Goal: Task Accomplishment & Management: Manage account settings

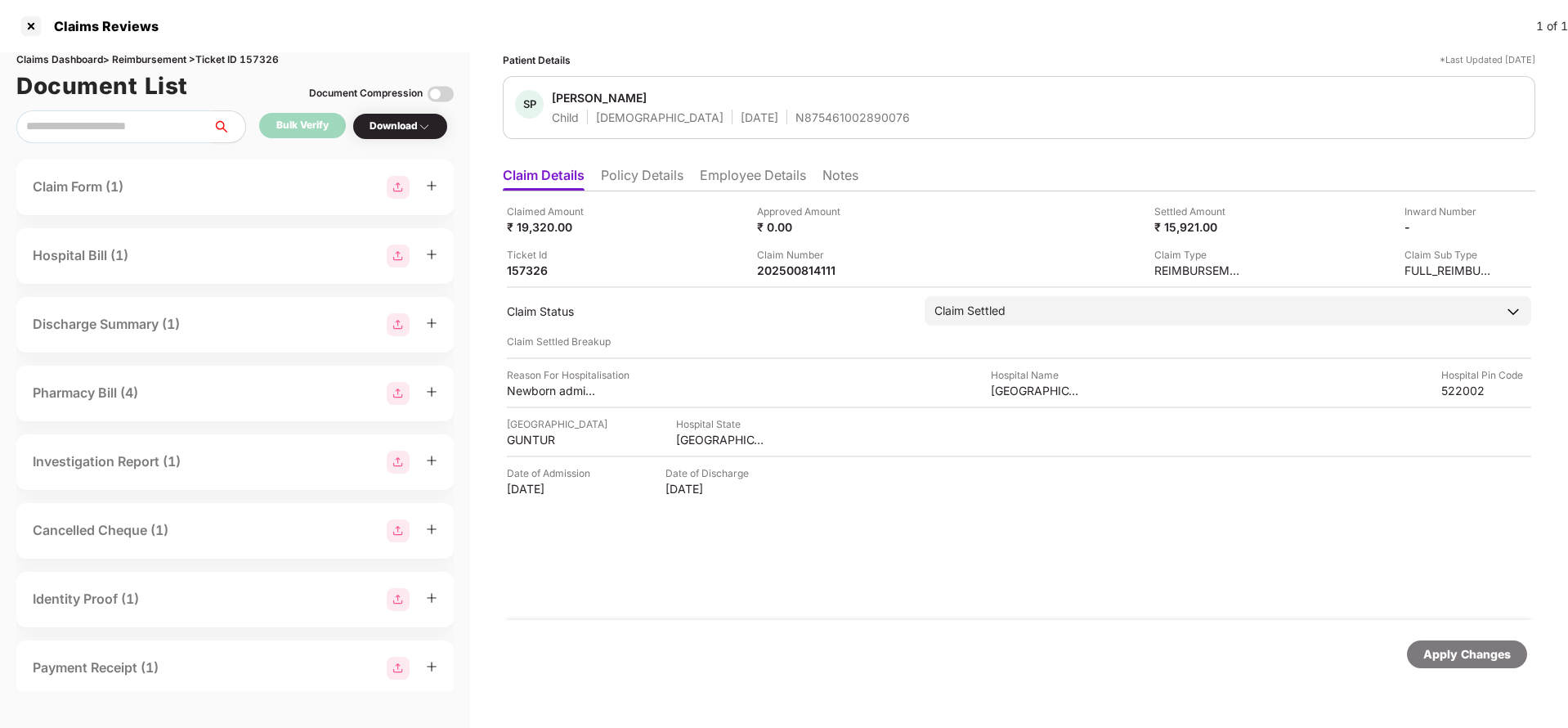
click at [1468, 647] on div "Apply Changes" at bounding box center [1467, 654] width 88 height 18
click at [1494, 666] on div "Apply Changes" at bounding box center [1466, 654] width 120 height 28
click at [805, 267] on div "202500814111" at bounding box center [802, 270] width 90 height 15
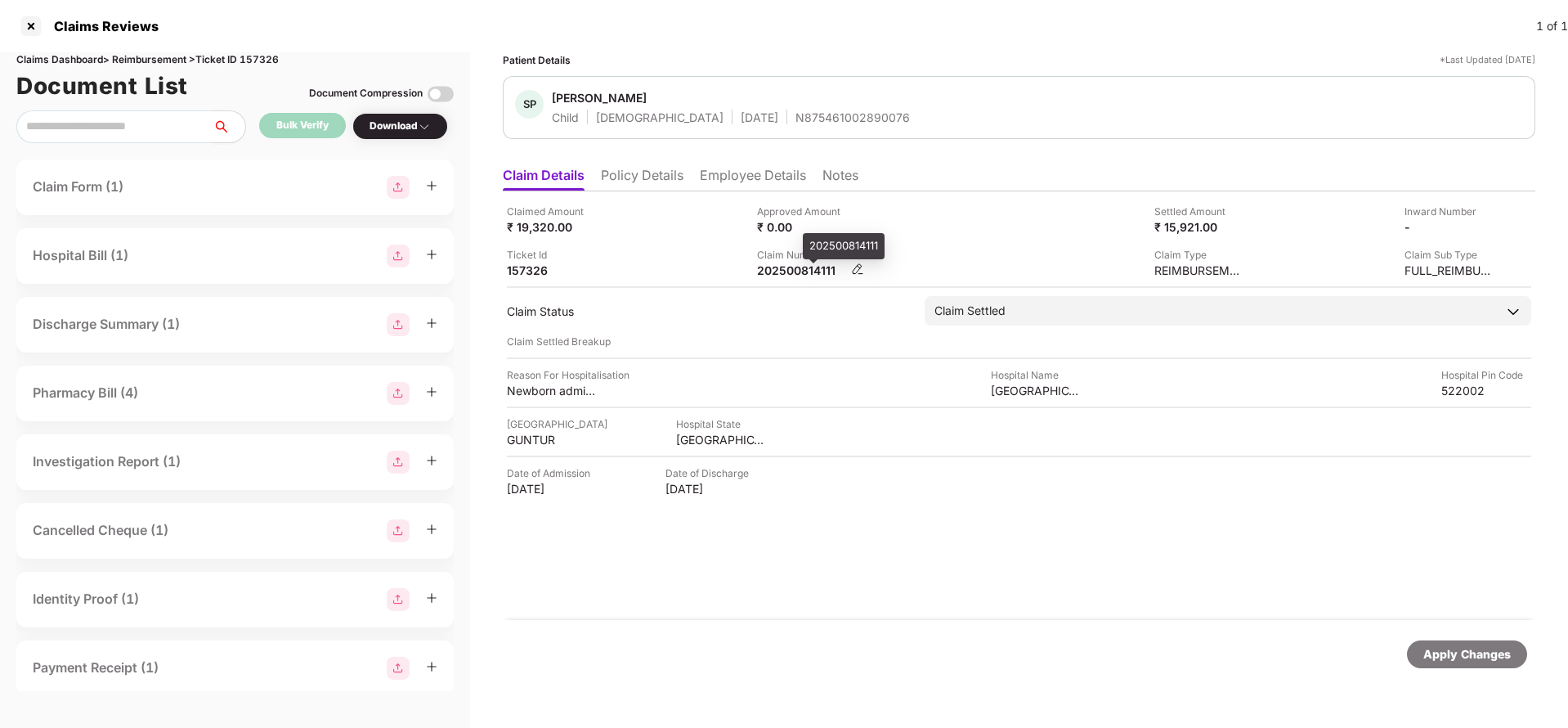
click at [805, 267] on div "202500814111" at bounding box center [802, 270] width 90 height 15
copy div "202500814111"
click at [1449, 656] on div "Apply Changes" at bounding box center [1467, 654] width 88 height 18
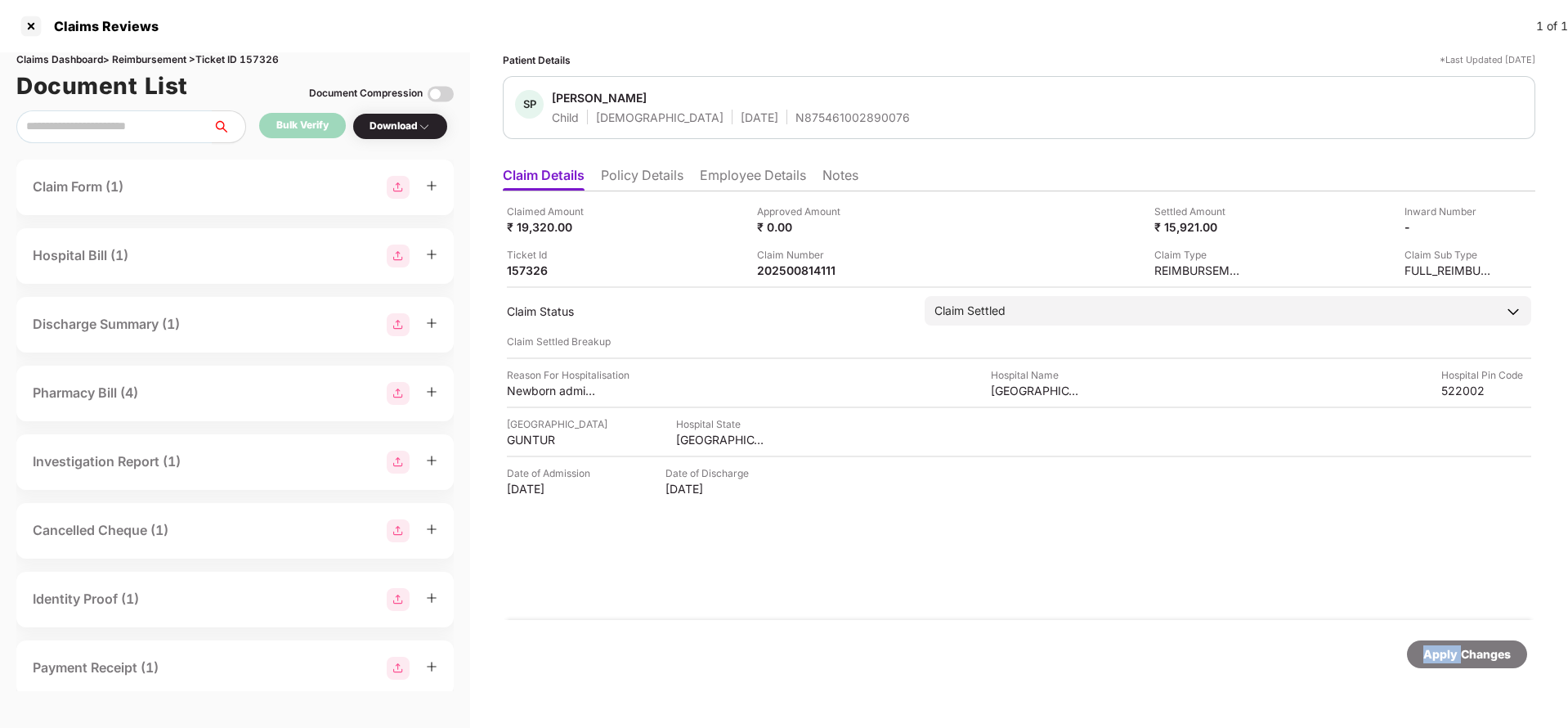
click at [1449, 656] on div "Apply Changes" at bounding box center [1467, 654] width 88 height 18
click at [252, 62] on div "Claims Dashboard > Reimbursement > Ticket ID 157326" at bounding box center [235, 60] width 438 height 15
copy div "157326"
click at [1468, 650] on div "Apply Changes" at bounding box center [1467, 654] width 88 height 18
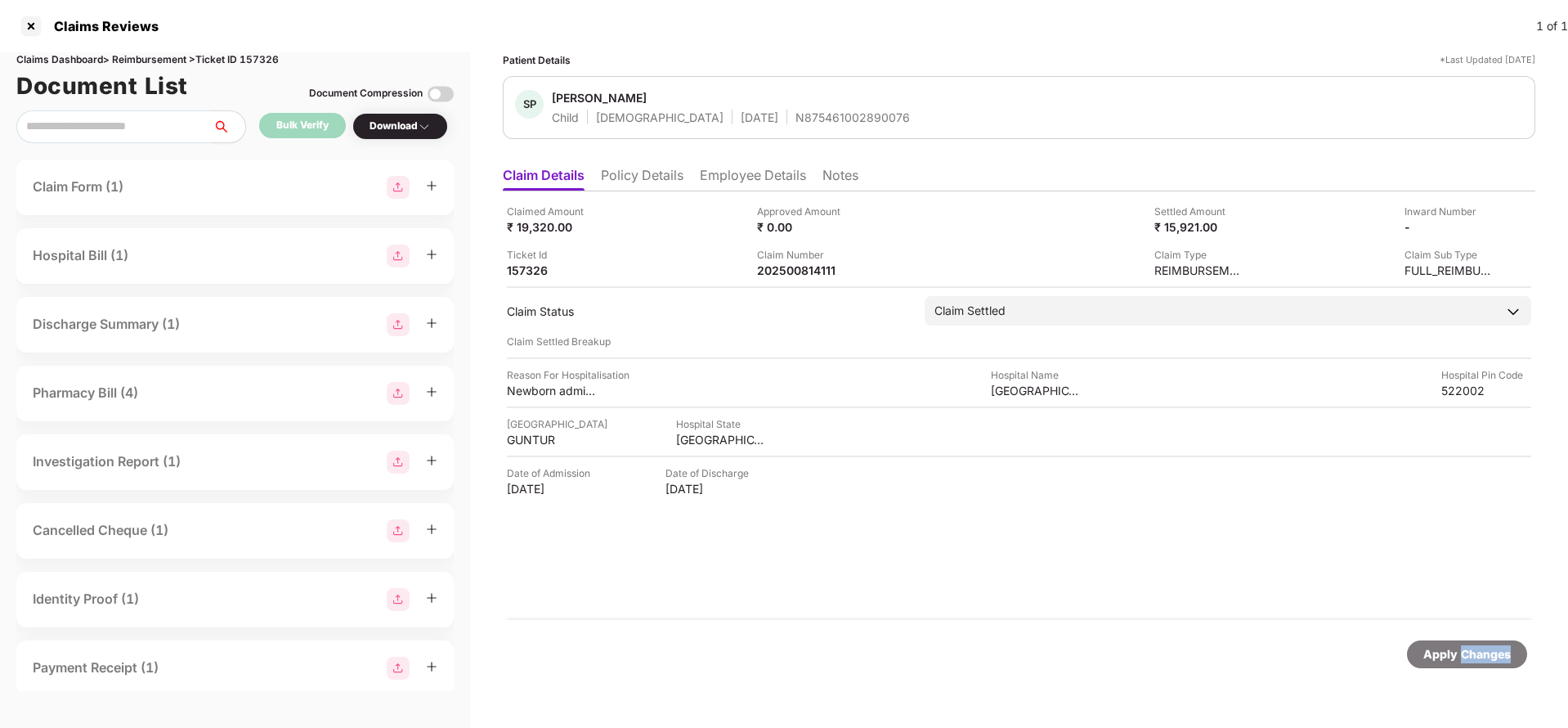
click at [1468, 650] on div "Apply Changes" at bounding box center [1467, 654] width 88 height 18
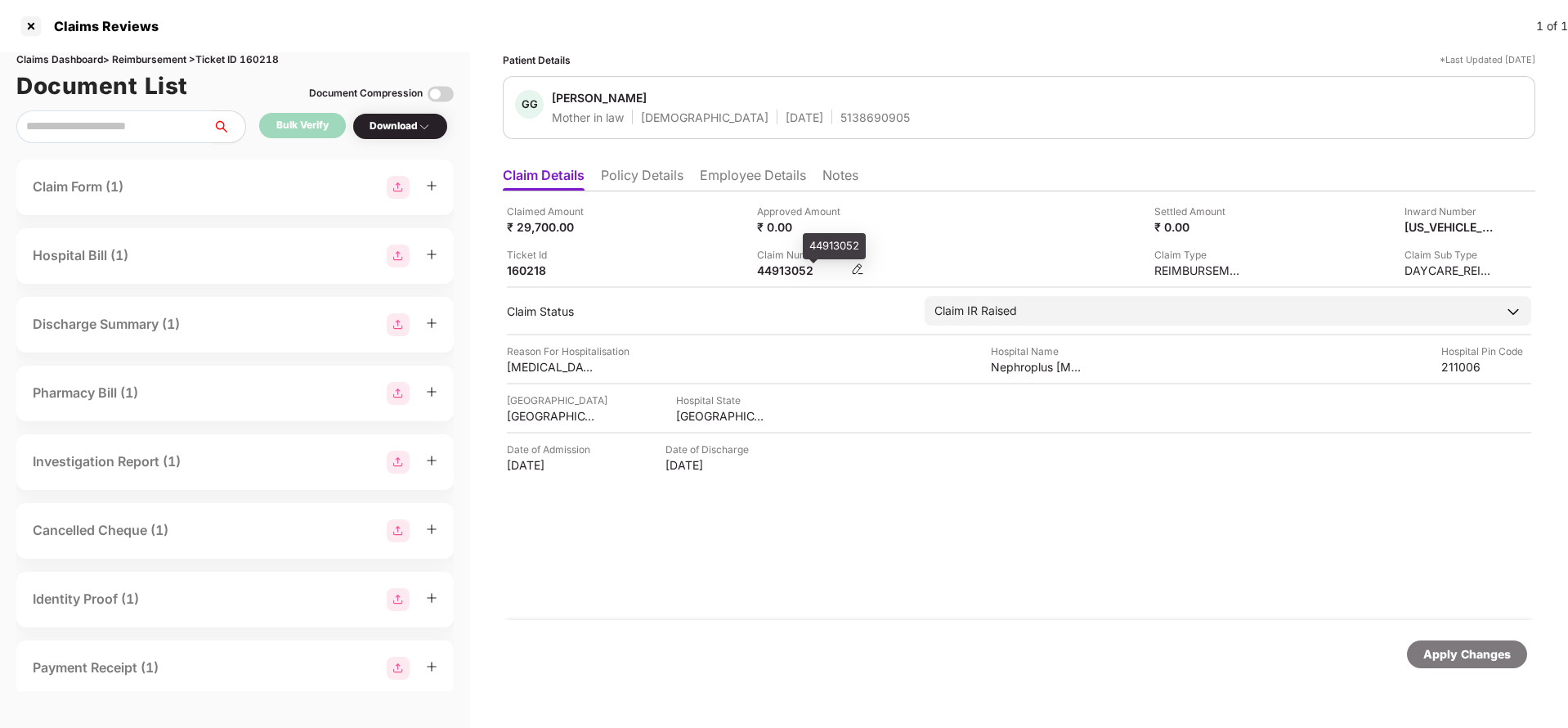
click at [767, 267] on div "44913052" at bounding box center [802, 270] width 90 height 15
copy div "44913052"
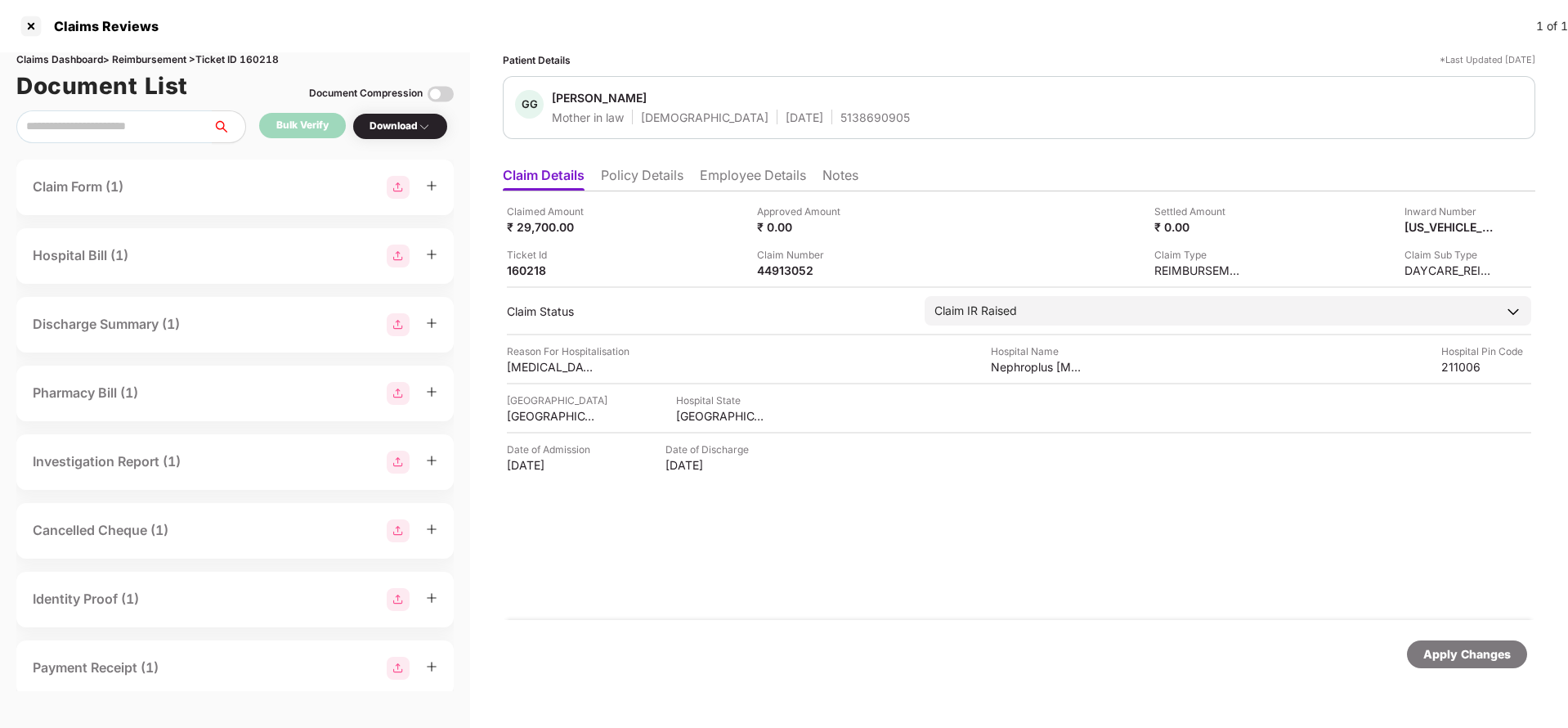
click at [840, 118] on div "5138690905" at bounding box center [875, 118] width 70 height 15
copy div "5138690905"
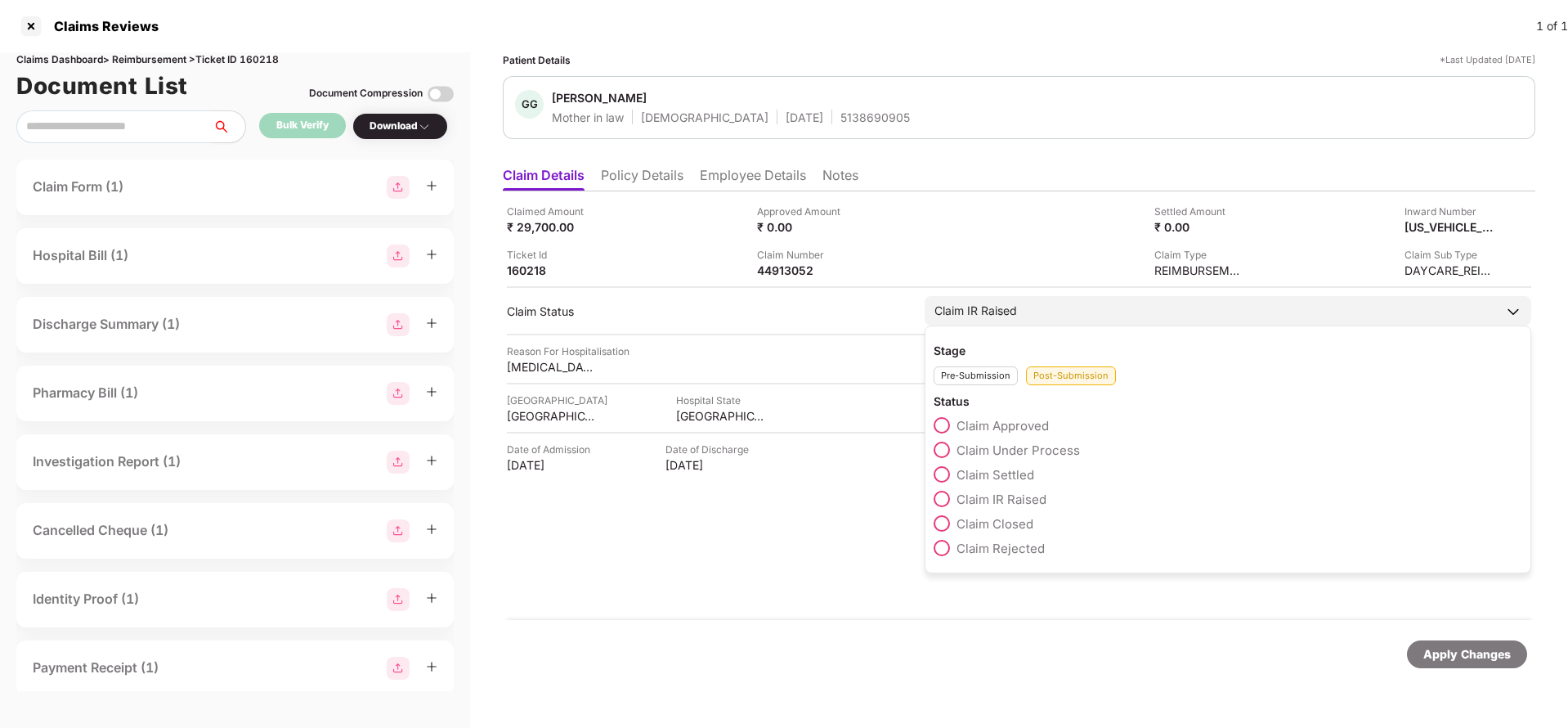
click at [1001, 503] on span "Claim IR Raised" at bounding box center [1001, 499] width 90 height 15
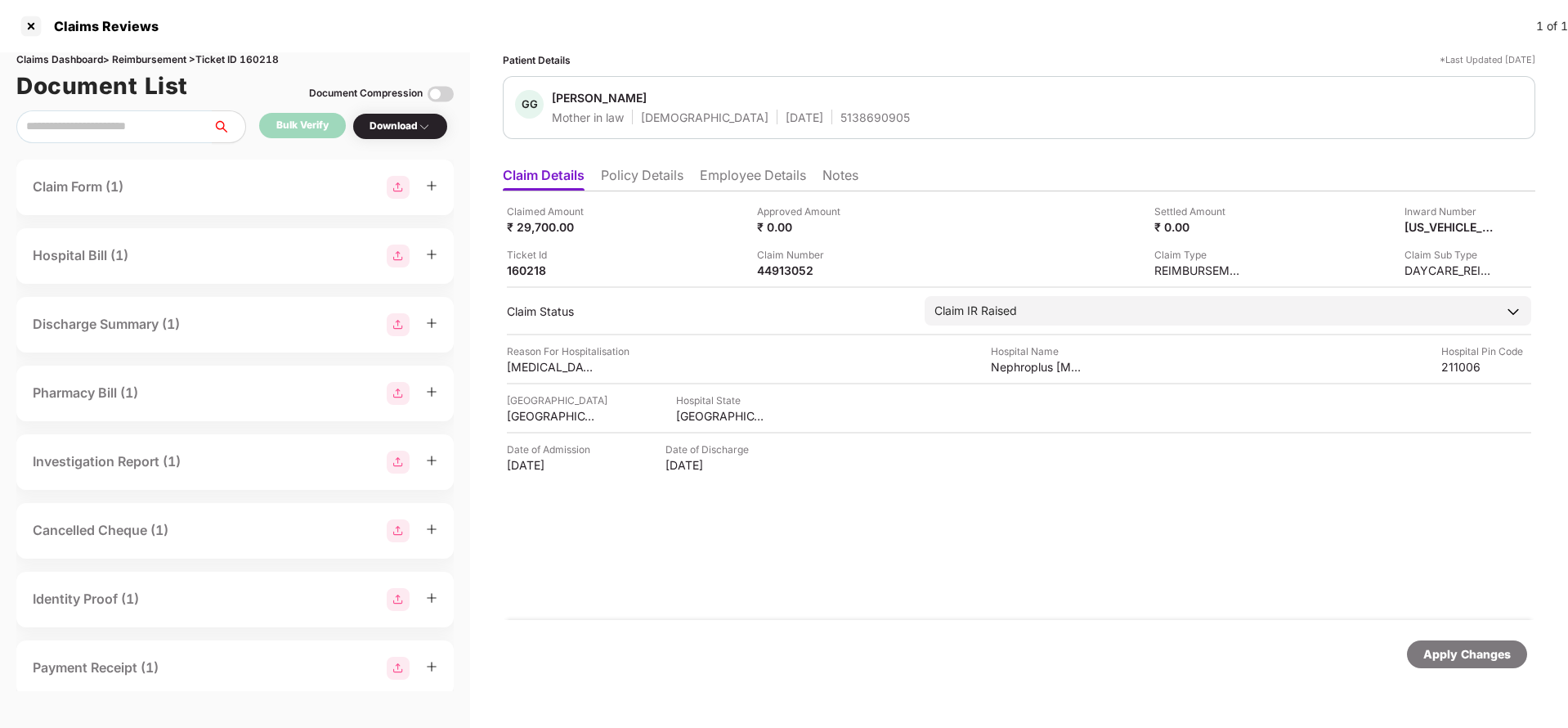
click at [1483, 650] on div "Apply Changes" at bounding box center [1467, 654] width 88 height 18
click at [268, 54] on div "Claims Dashboard > Reimbursement > Ticket ID 160218" at bounding box center [235, 60] width 438 height 15
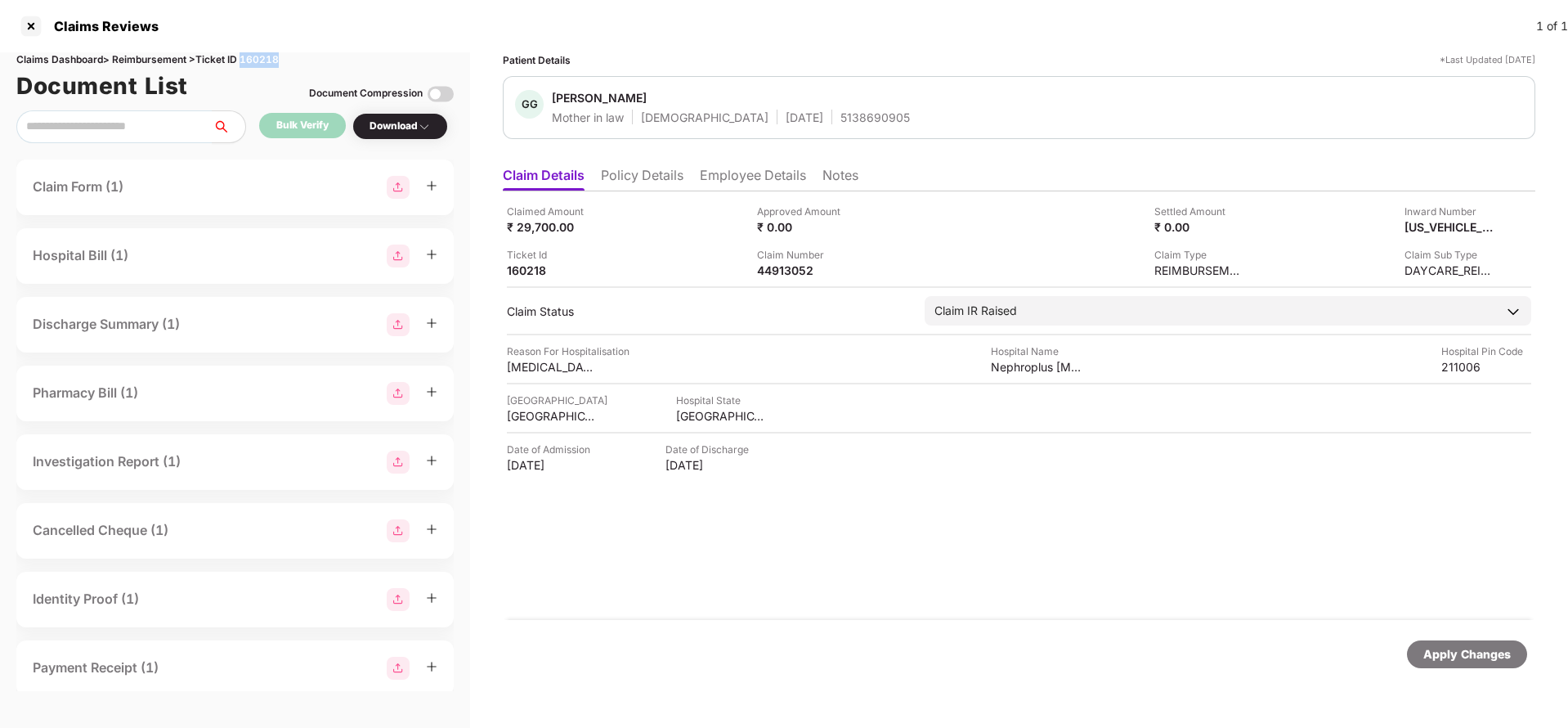
click at [268, 54] on div "Claims Dashboard > Reimbursement > Ticket ID 160218" at bounding box center [235, 60] width 438 height 15
click at [1445, 644] on div "Apply Changes" at bounding box center [1466, 654] width 120 height 28
click at [779, 263] on div "44811488" at bounding box center [802, 270] width 90 height 15
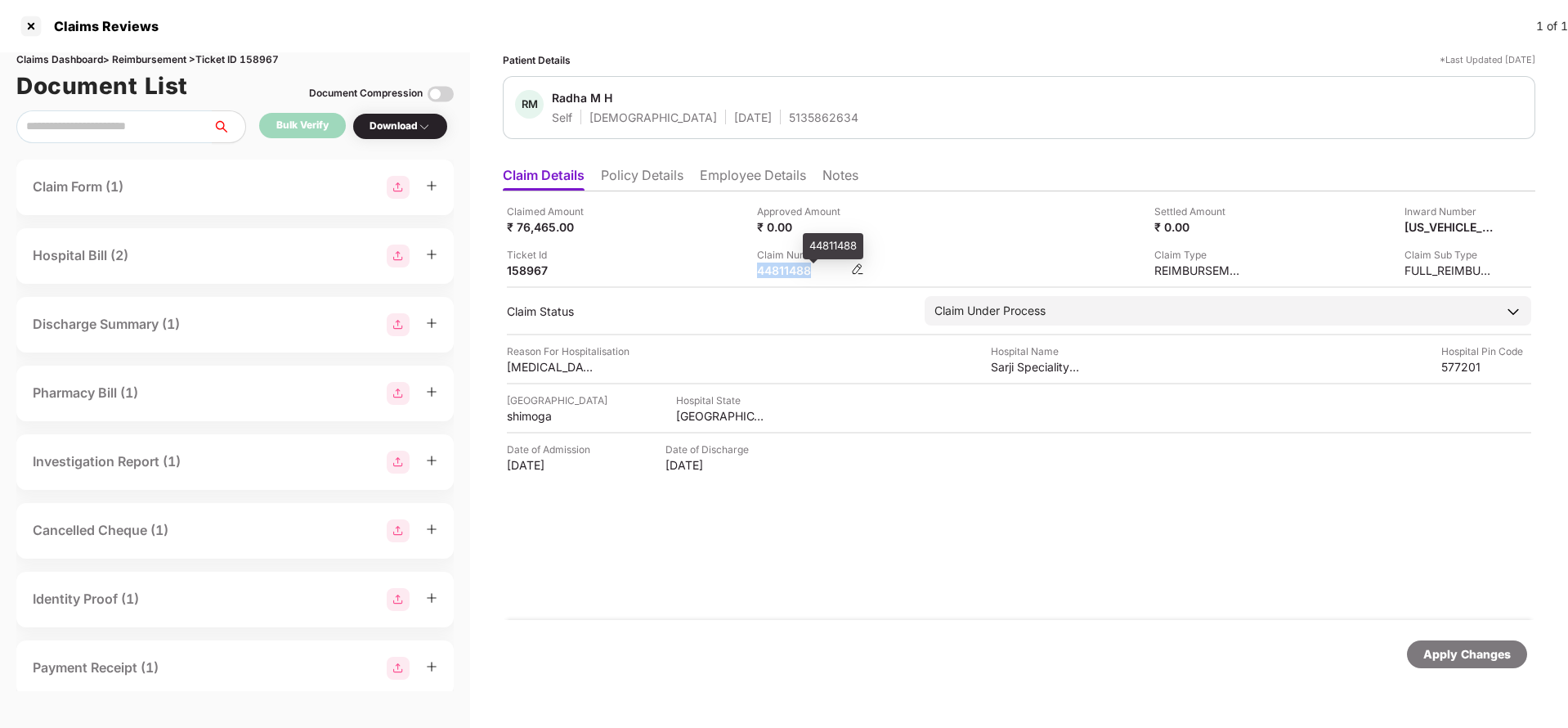
copy div "44811488"
click at [761, 184] on li "Employee Details" at bounding box center [753, 179] width 106 height 24
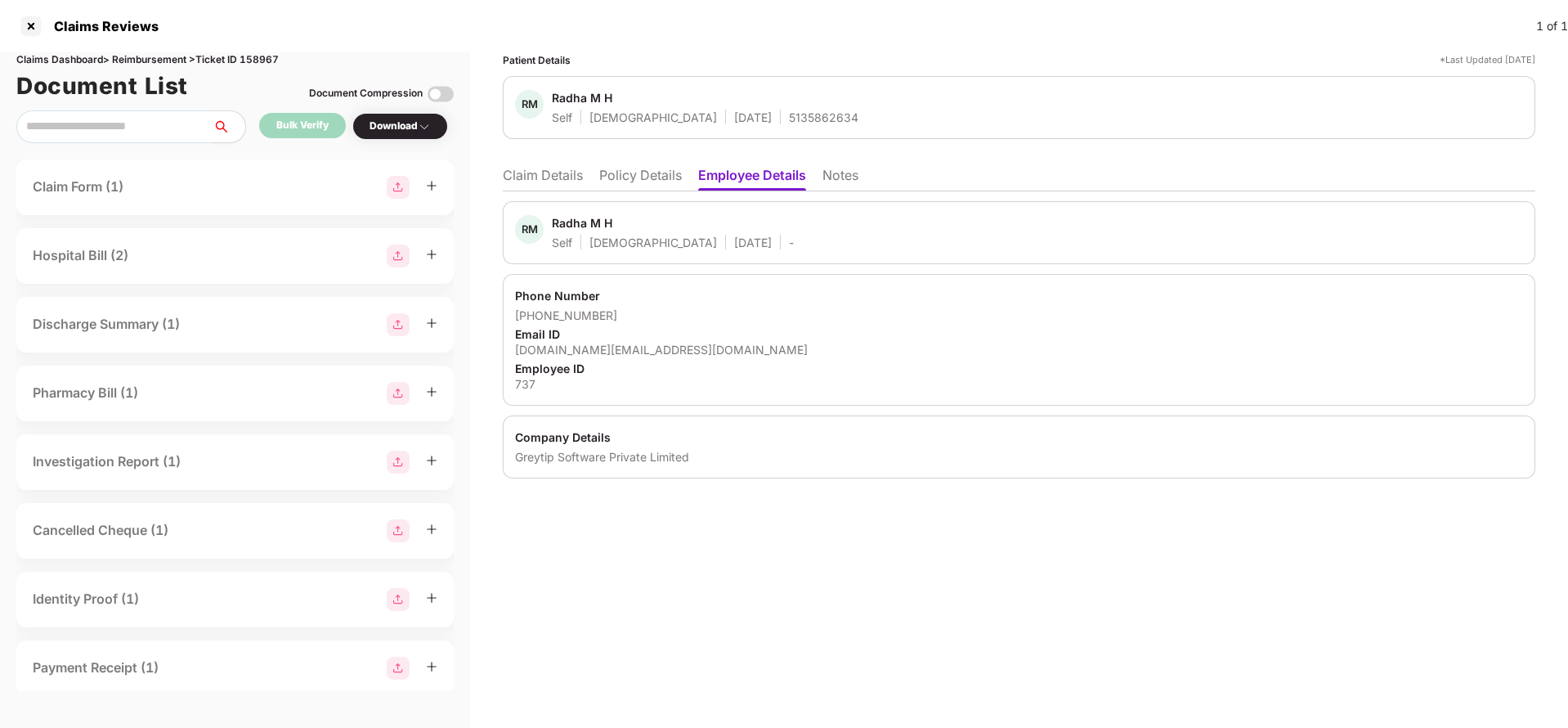
click at [564, 174] on li "Claim Details" at bounding box center [543, 179] width 80 height 24
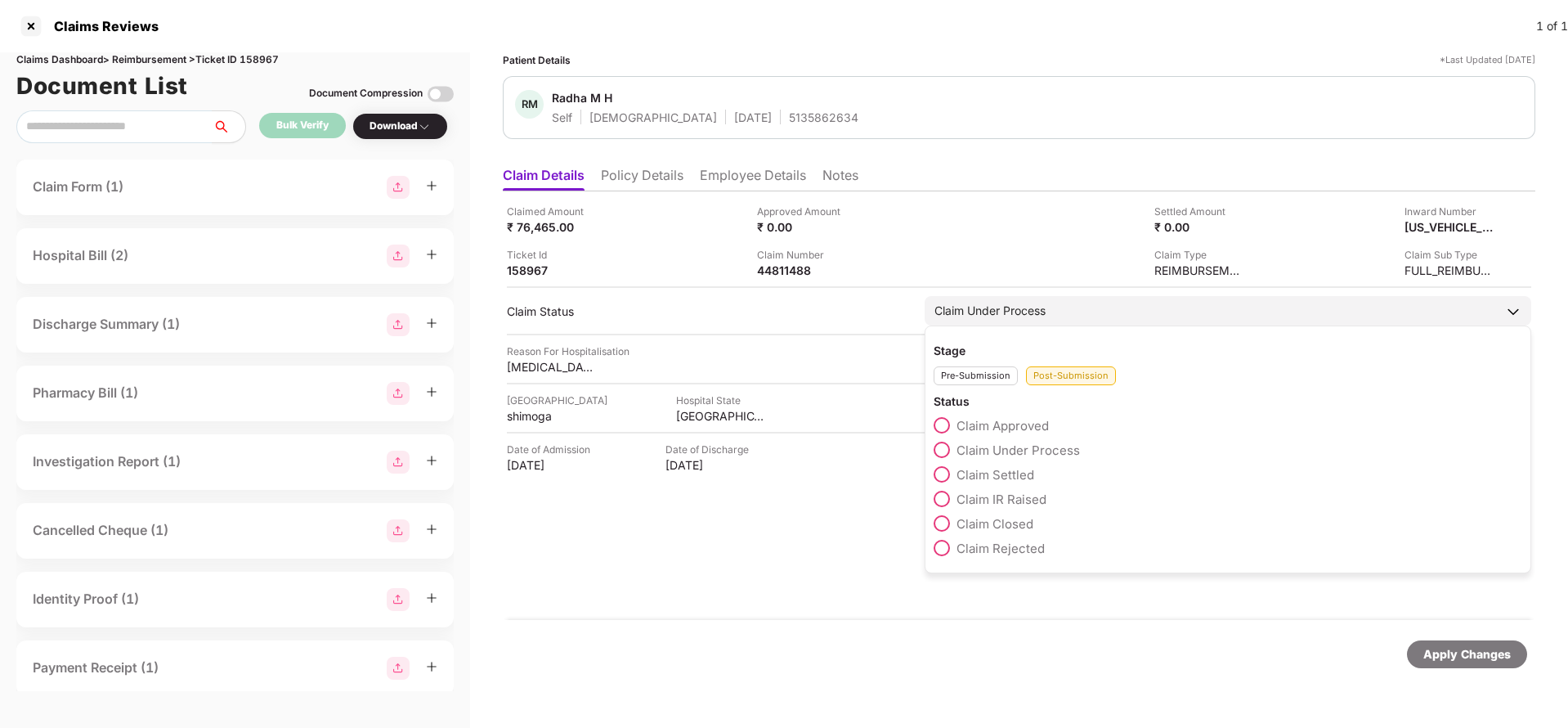
click at [996, 545] on span "Claim Rejected" at bounding box center [1000, 548] width 89 height 15
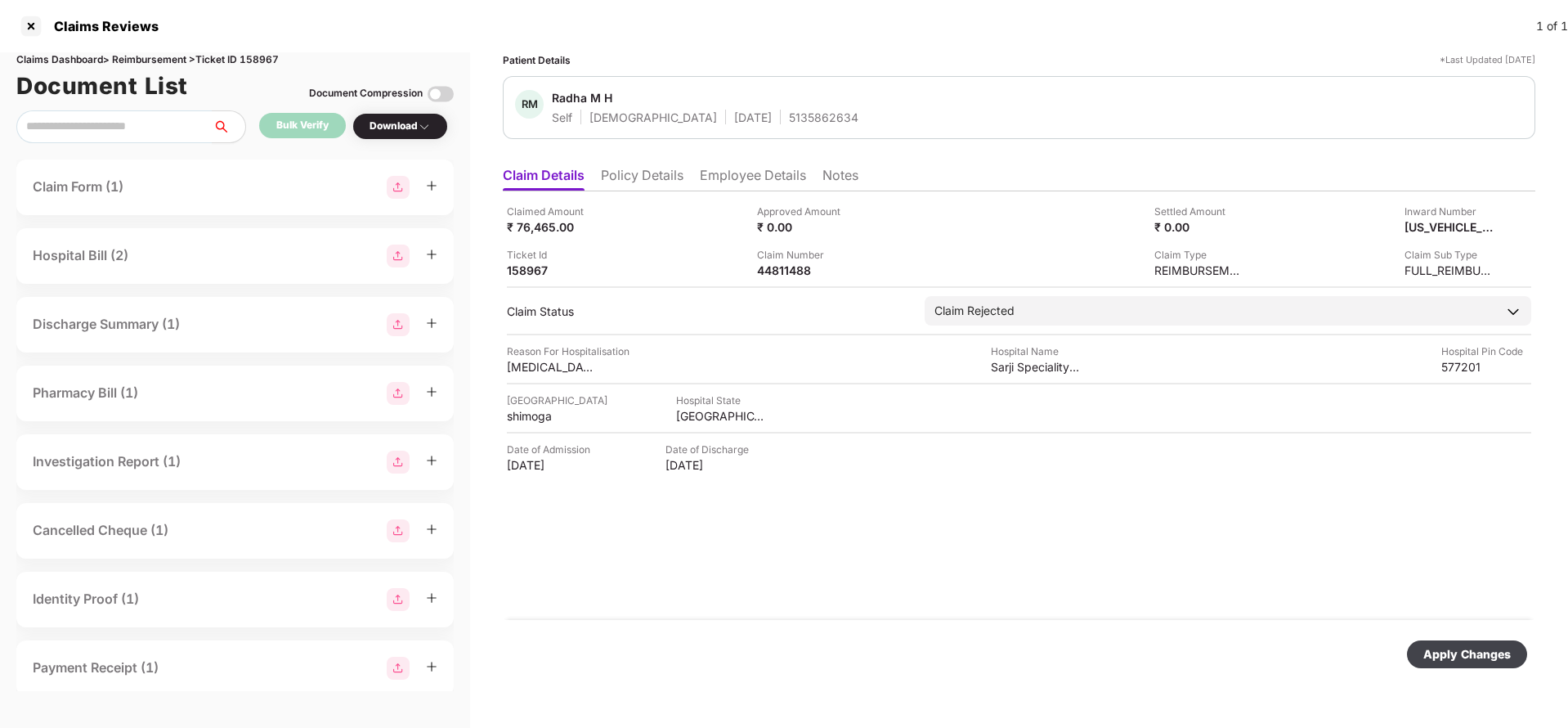
click at [1439, 656] on div "Apply Changes" at bounding box center [1467, 654] width 88 height 18
click at [798, 267] on div "44811488" at bounding box center [802, 270] width 90 height 15
copy div "44811488"
click at [752, 134] on div "RM Radha M H Self Female 05 Feb 1992 5135862634" at bounding box center [1019, 107] width 1033 height 63
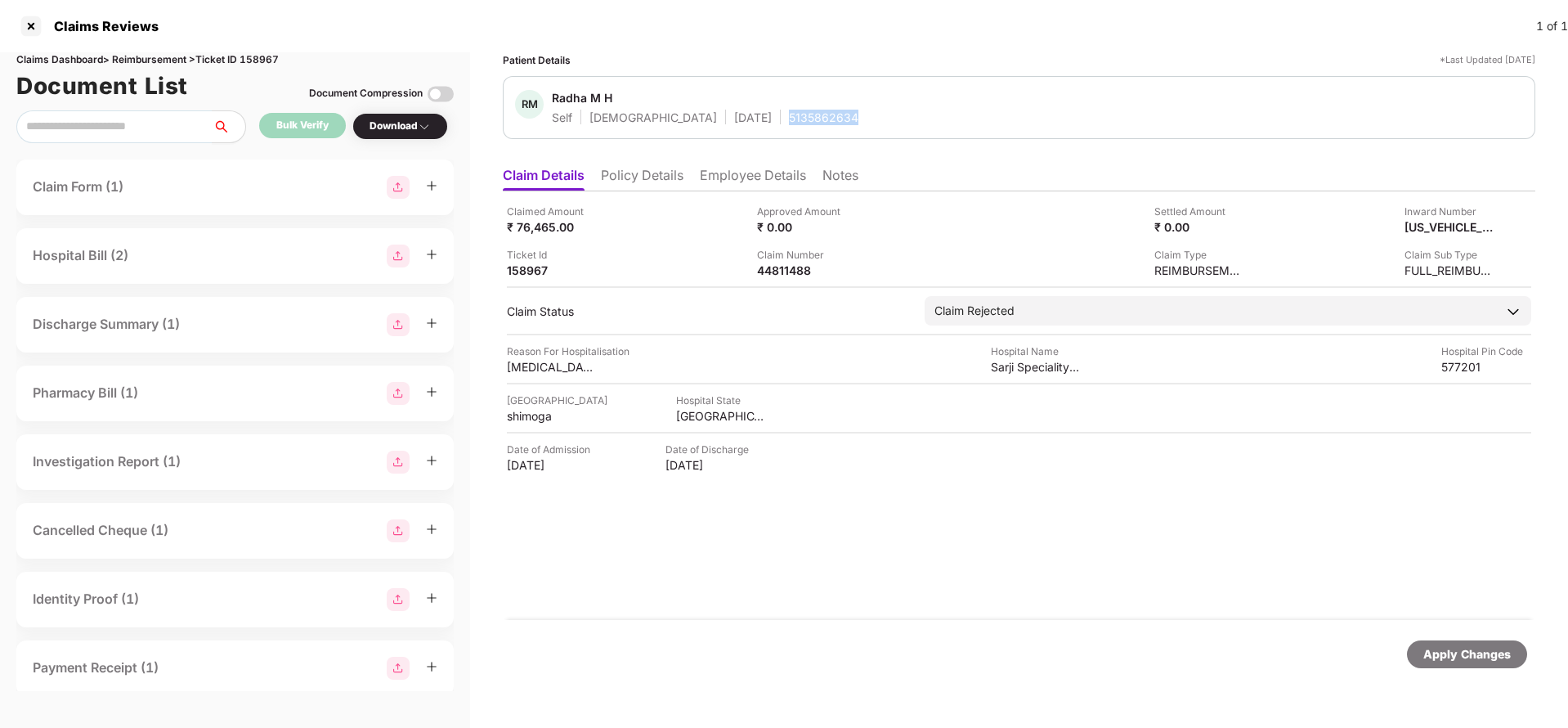
click at [752, 134] on div "RM Radha M H Self Female 05 Feb 1992 5135862634" at bounding box center [1019, 107] width 1033 height 63
copy div "5135862634"
click at [1453, 650] on div "Apply Changes" at bounding box center [1467, 654] width 88 height 18
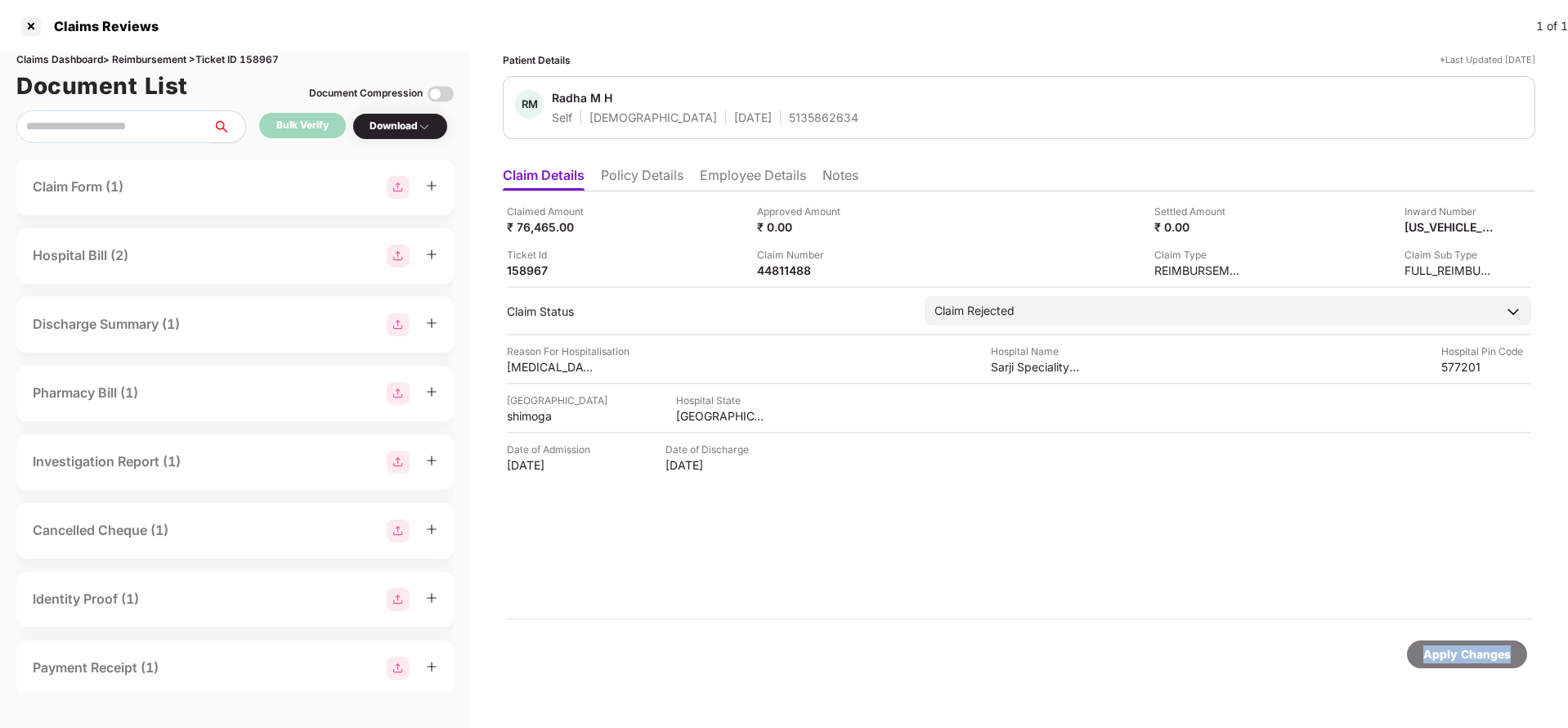
click at [1453, 650] on div "Apply Changes" at bounding box center [1467, 654] width 88 height 18
click at [256, 51] on div "Claims Reviews 1 of 1" at bounding box center [784, 26] width 1568 height 52
click at [256, 54] on div "Claims Dashboard > Reimbursement > Ticket ID 158967" at bounding box center [235, 60] width 438 height 15
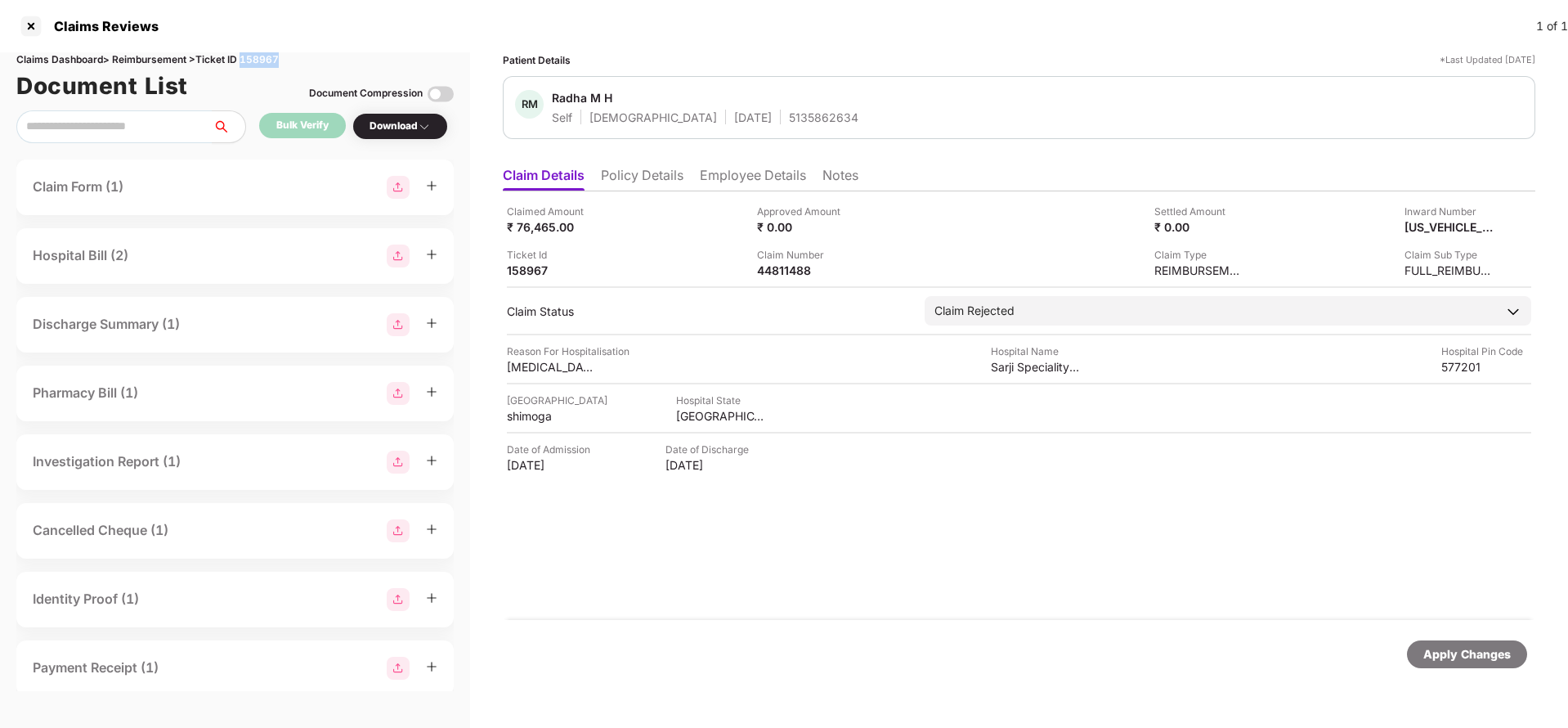
click at [256, 54] on div "Claims Dashboard > Reimbursement > Ticket ID 158967" at bounding box center [235, 60] width 438 height 15
copy div "158967"
click at [1483, 651] on div "Apply Changes" at bounding box center [1467, 654] width 88 height 18
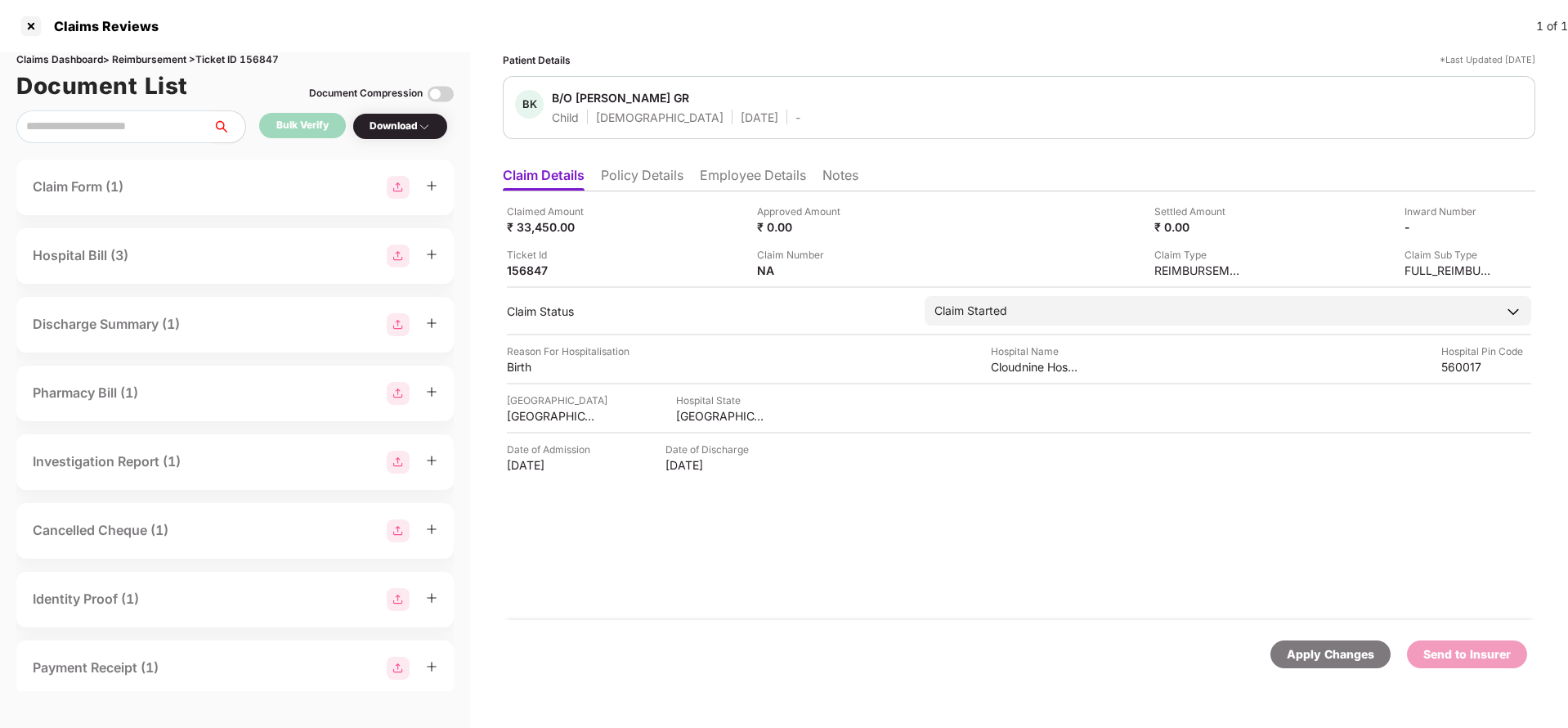
click at [1355, 648] on div "Apply Changes" at bounding box center [1330, 654] width 88 height 18
click at [274, 59] on div "Claims Dashboard > Reimbursement > Ticket ID 156847" at bounding box center [235, 60] width 438 height 15
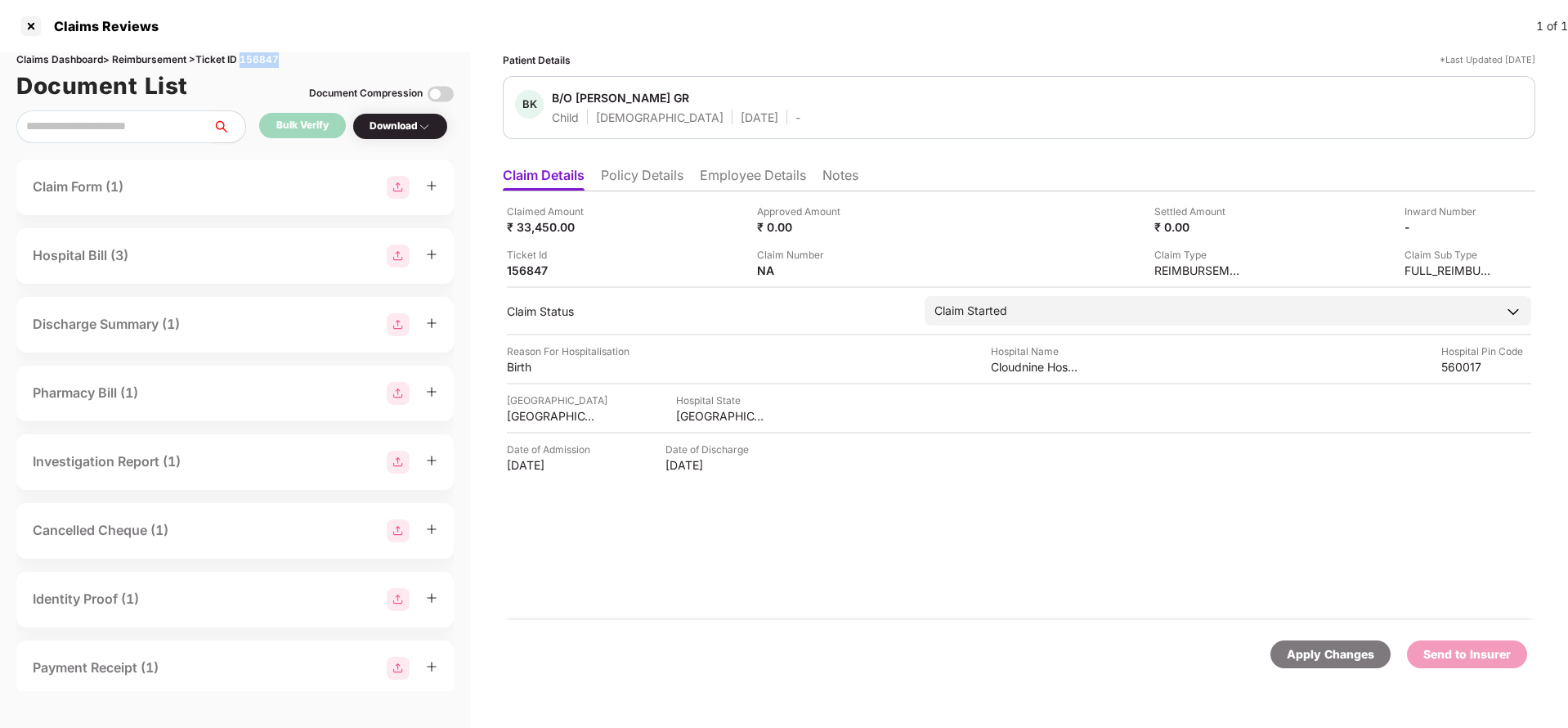
copy div "156847"
click at [1348, 648] on div "Apply Changes" at bounding box center [1330, 654] width 88 height 18
click at [654, 192] on div "Claimed Amount ₹ 3,500.00 Approved Amount ₹ 0.00 Settled Amount ₹ 0.00 Inward N…" at bounding box center [1019, 405] width 1033 height 428
click at [653, 185] on li "Policy Details" at bounding box center [642, 179] width 83 height 24
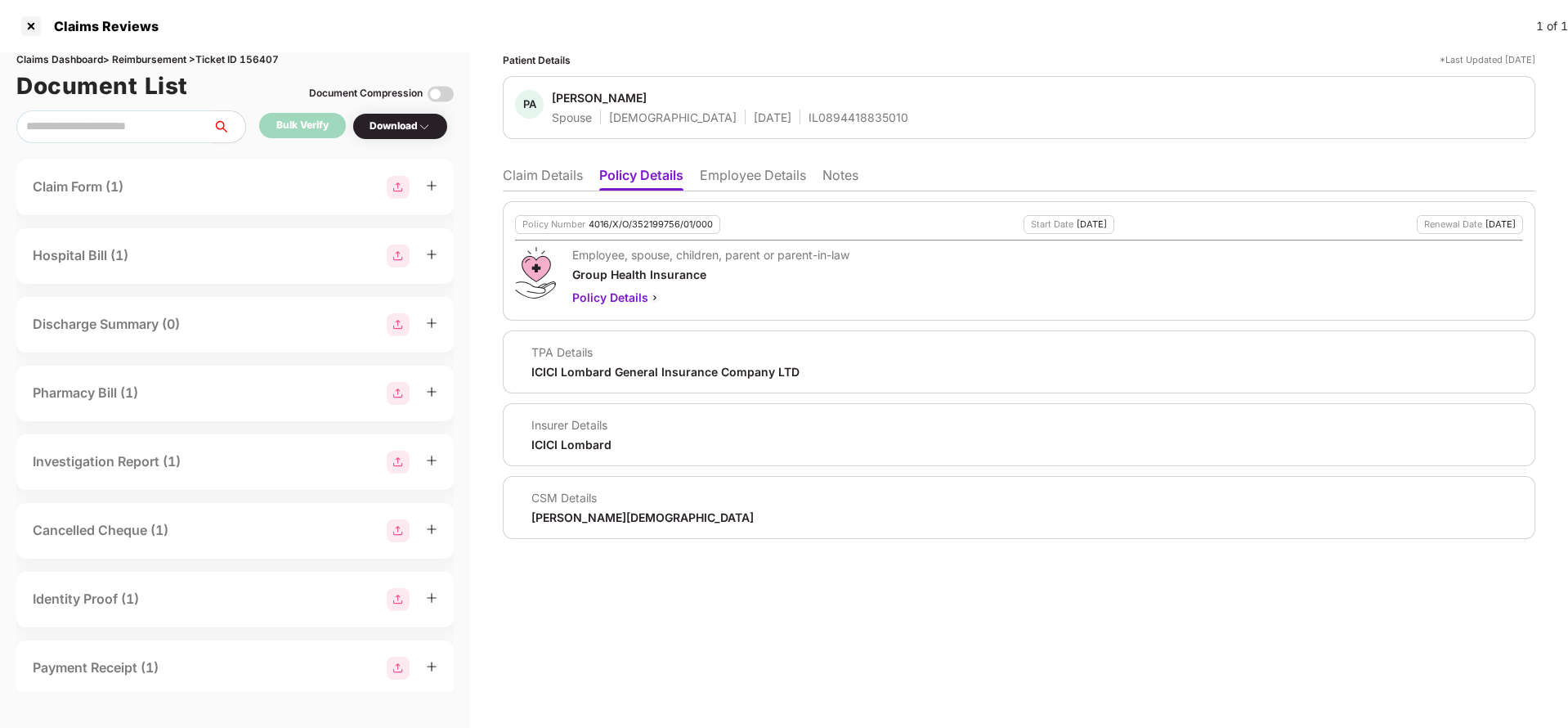
click at [759, 171] on li "Employee Details" at bounding box center [753, 179] width 106 height 24
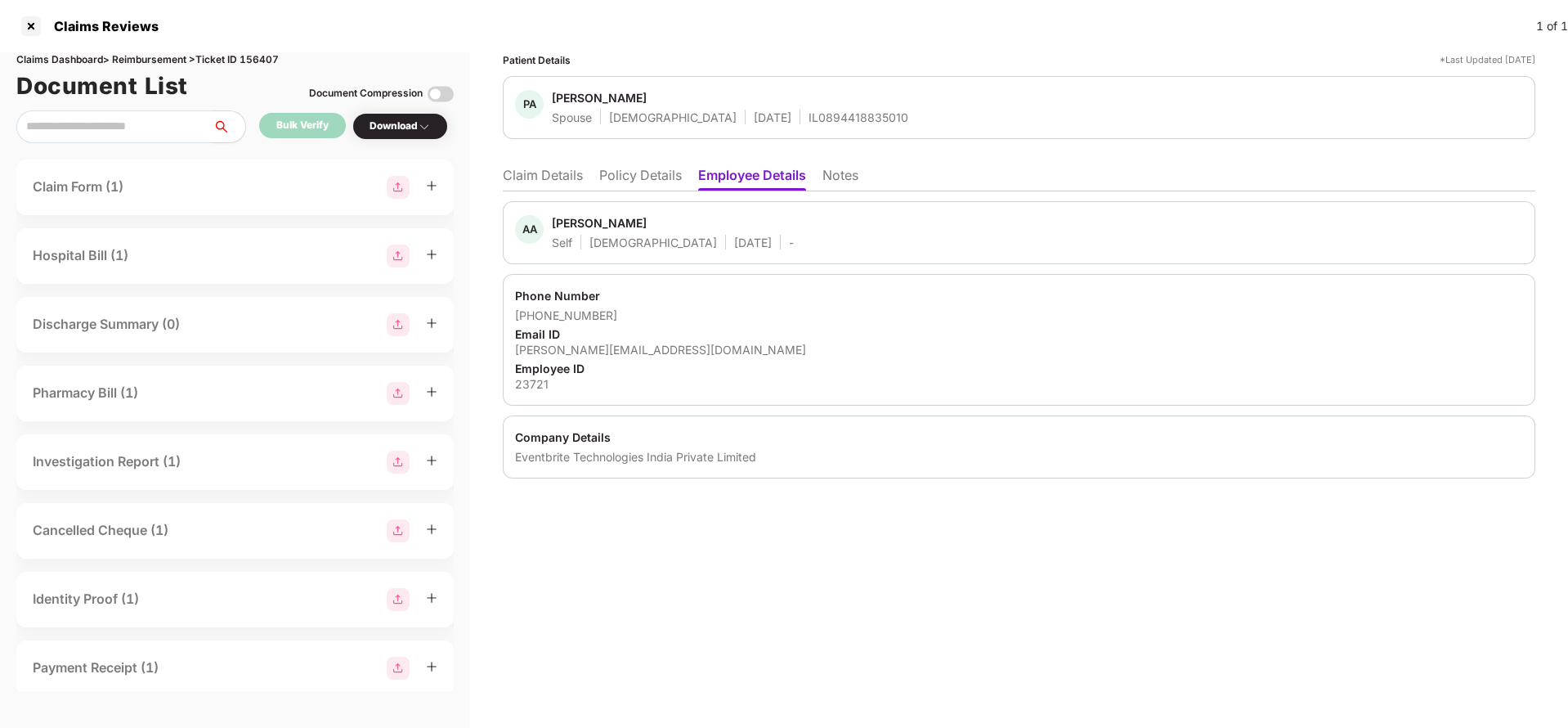
click at [676, 181] on li "Policy Details" at bounding box center [640, 179] width 83 height 24
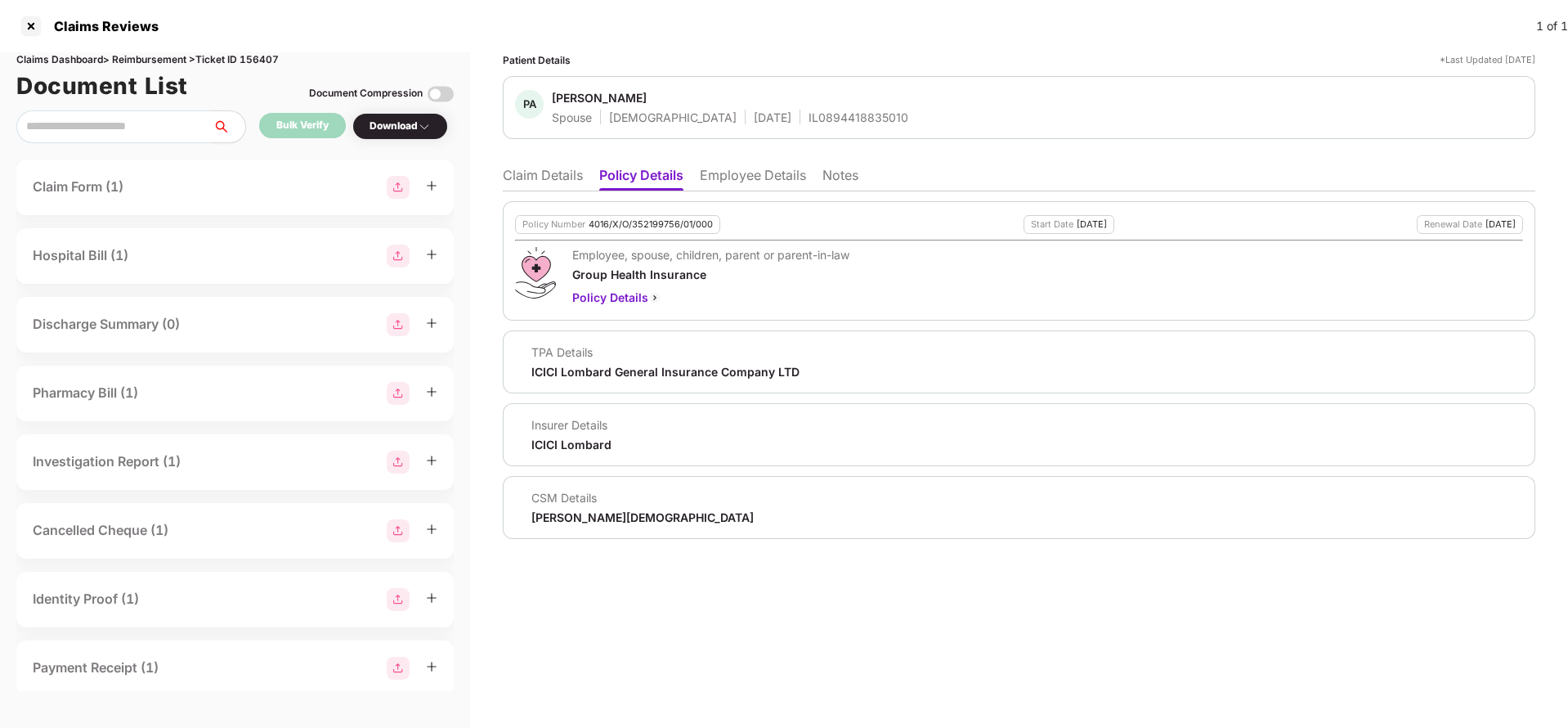
click at [640, 231] on div "Policy Number 4016/X/O/352199756/01/000" at bounding box center [617, 225] width 205 height 19
copy div "4016/X/O/352199756/01/000"
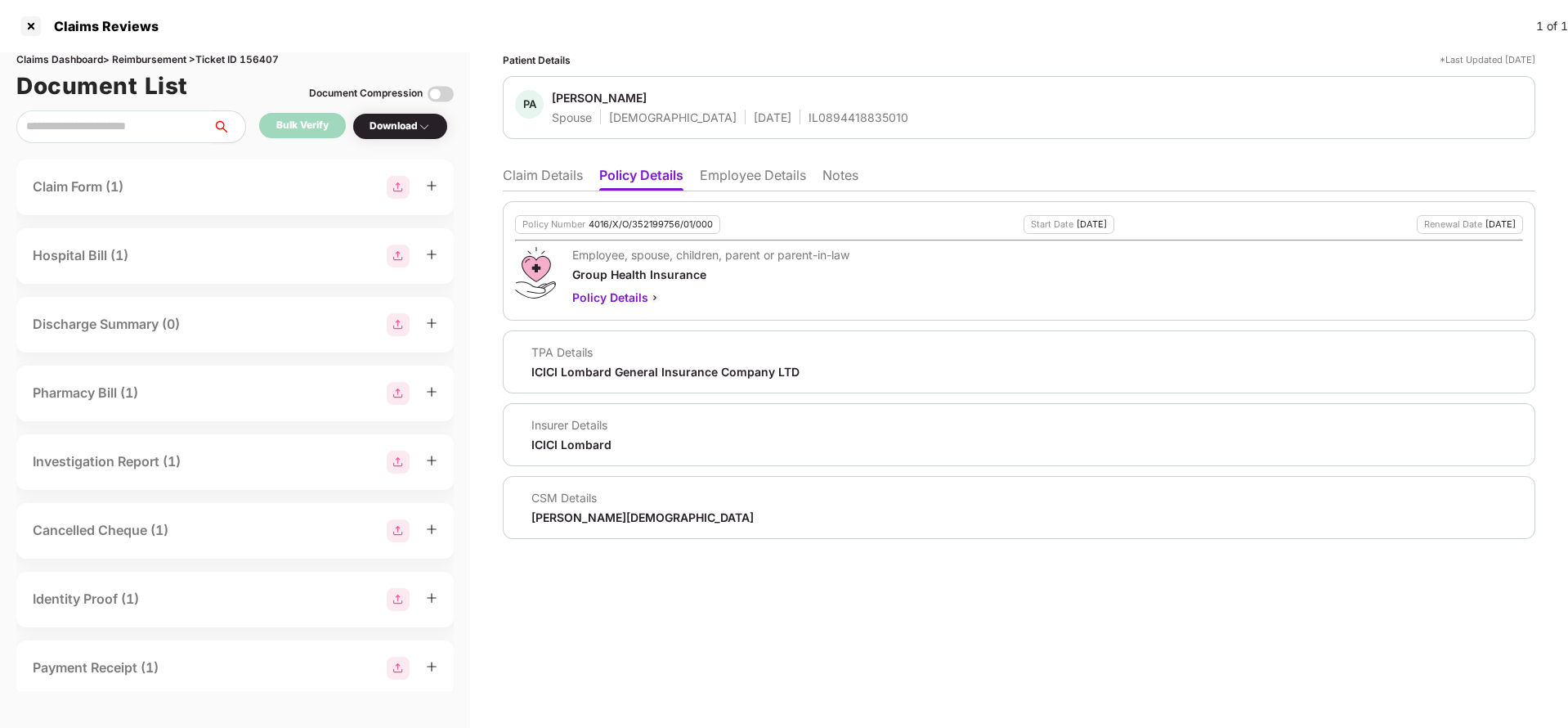
click at [747, 173] on li "Employee Details" at bounding box center [753, 179] width 106 height 24
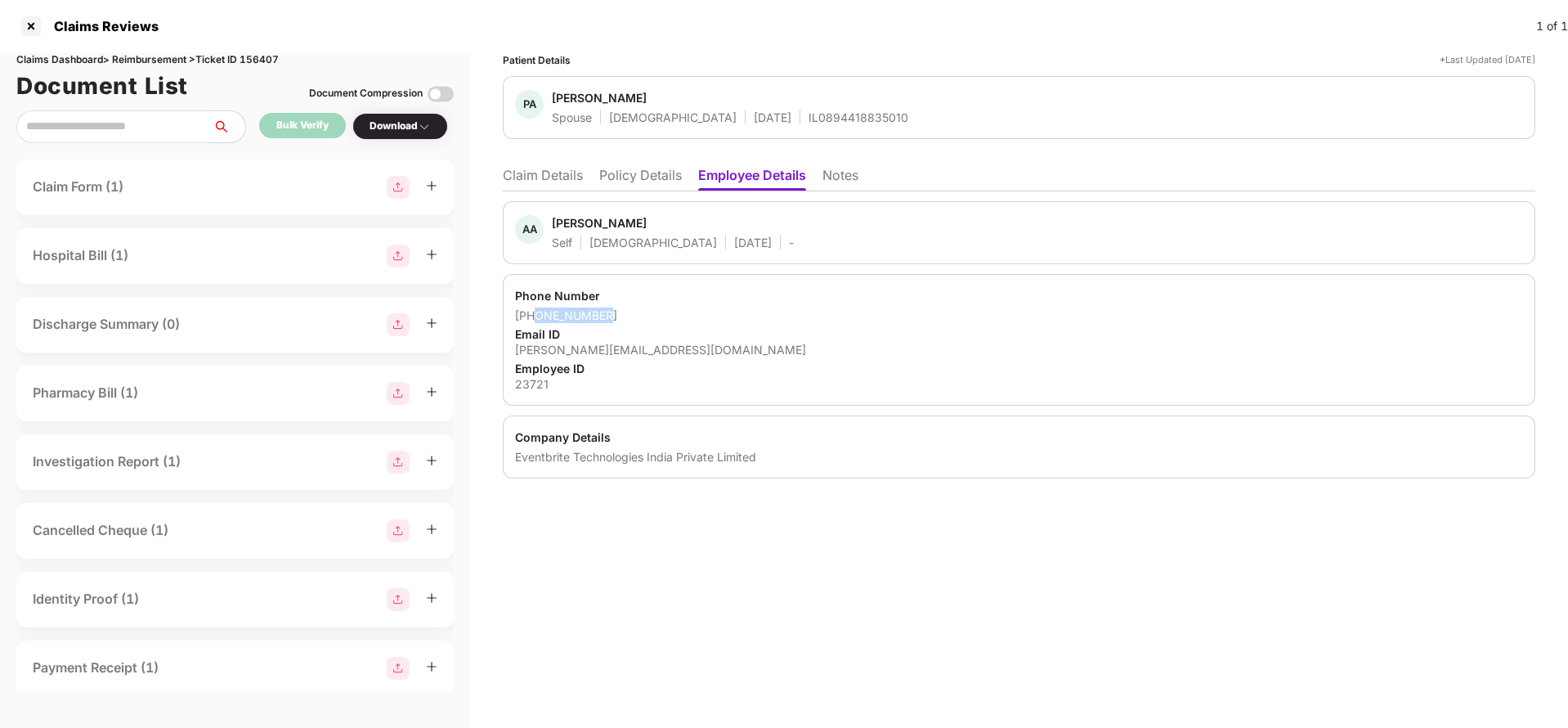
drag, startPoint x: 534, startPoint y: 315, endPoint x: 647, endPoint y: 314, distance: 113.0
click at [647, 314] on div "+917417550528" at bounding box center [1019, 315] width 1008 height 15
copy div "7417550528"
click at [581, 342] on div "aagrawal@eventbrite.com" at bounding box center [1019, 349] width 1008 height 15
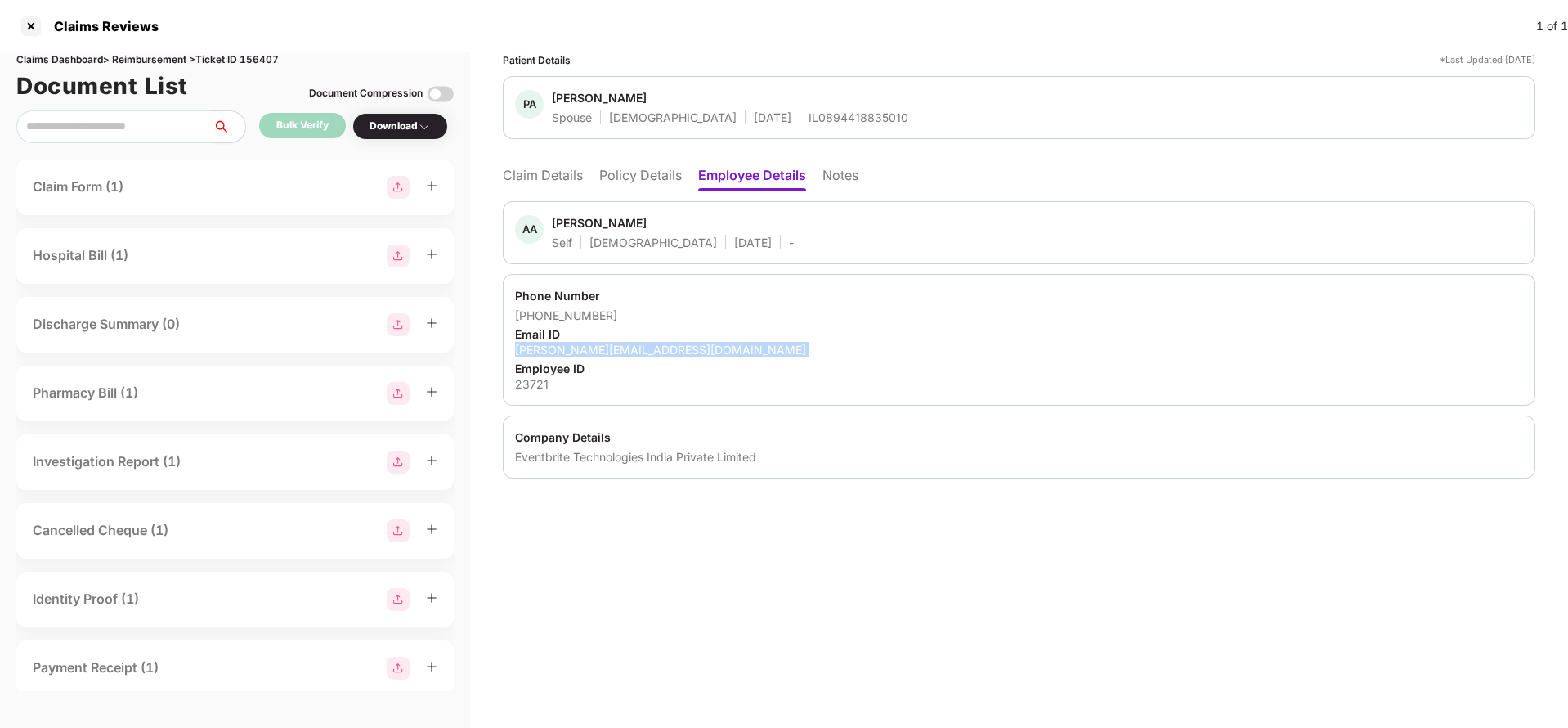
click at [581, 342] on div "aagrawal@eventbrite.com" at bounding box center [1019, 349] width 1008 height 15
copy div "aagrawal@eventbrite.com"
click at [542, 173] on li "Claim Details" at bounding box center [543, 179] width 80 height 24
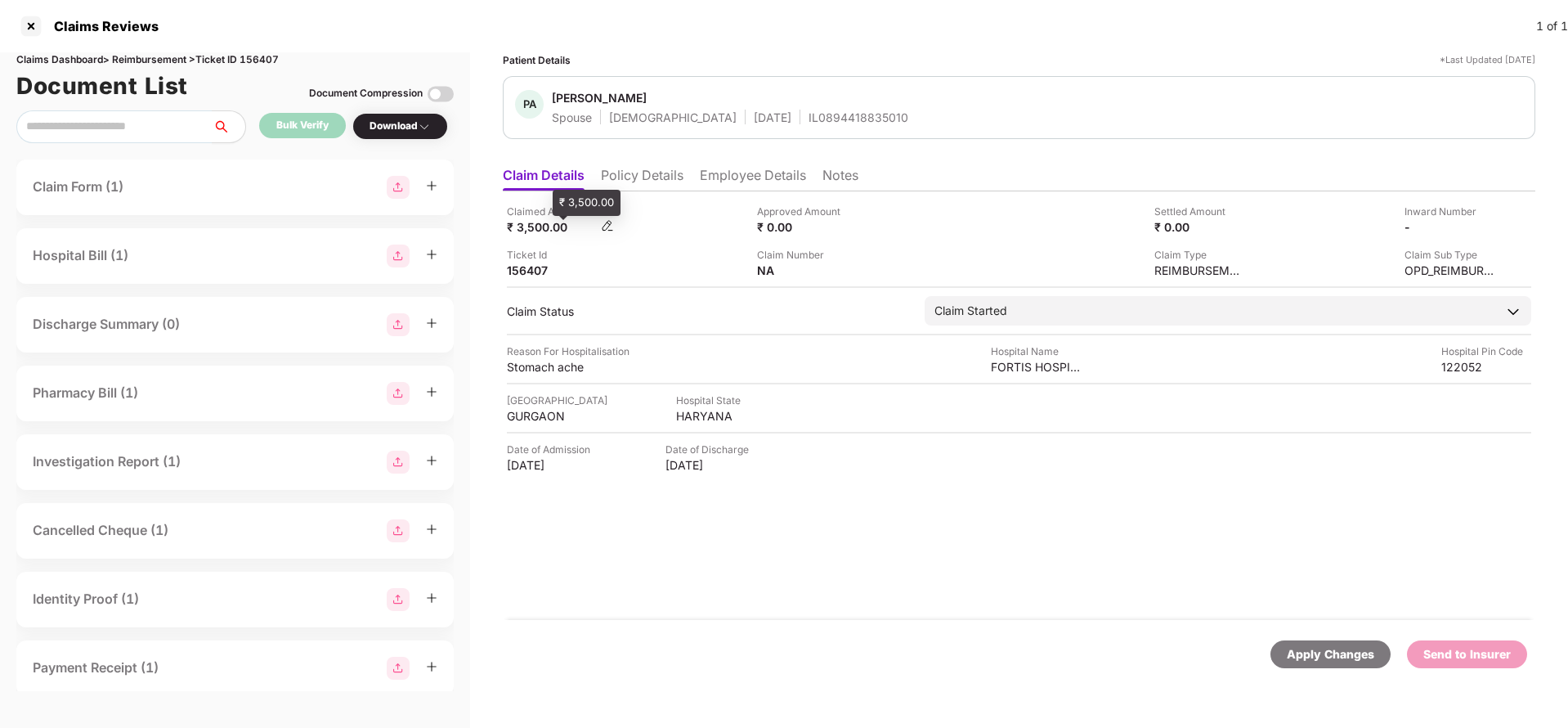
click at [539, 227] on div "₹ 3,500.00" at bounding box center [552, 226] width 90 height 15
copy div "3,500"
click at [1023, 363] on div "FORTIS HOSPITAL MANESAR" at bounding box center [1036, 367] width 90 height 15
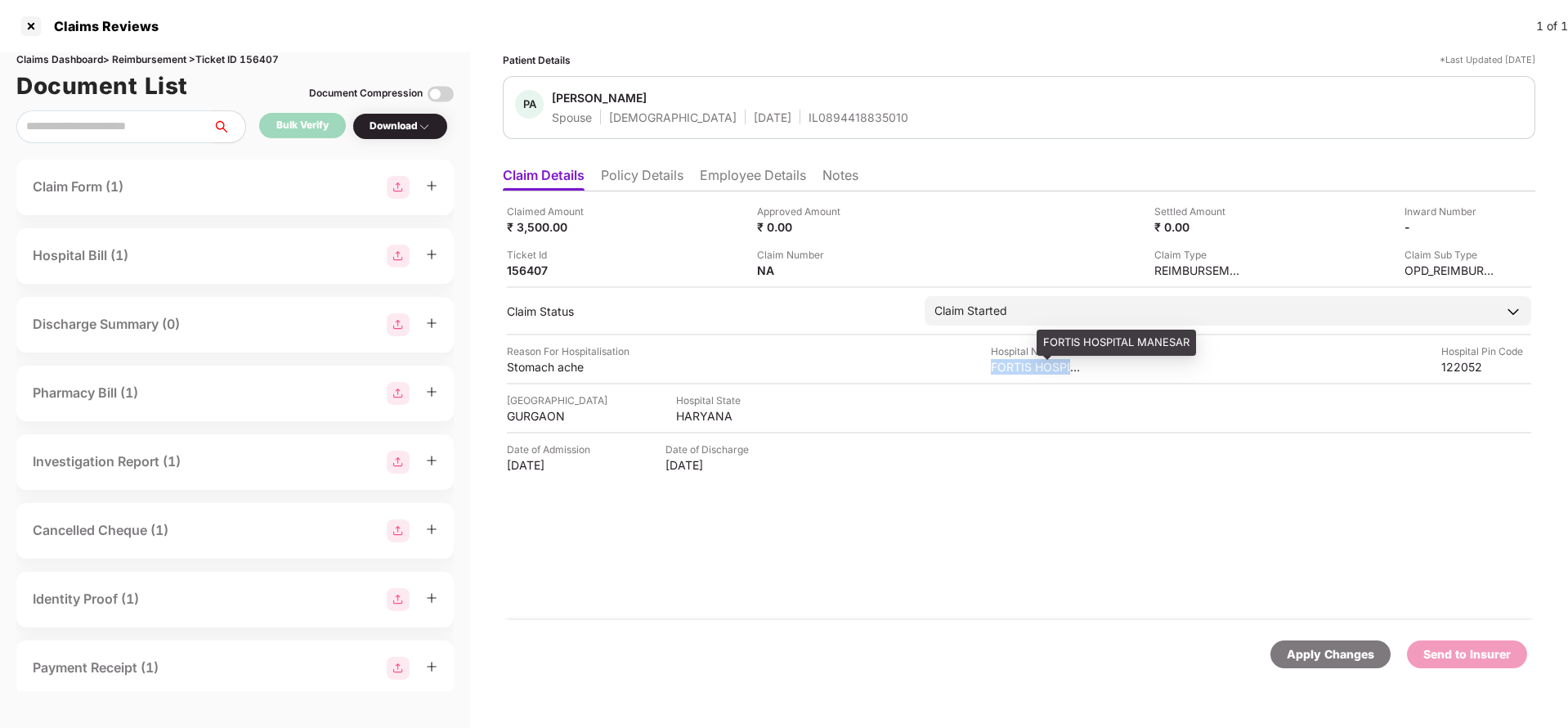
click at [1023, 363] on div "FORTIS HOSPITAL MANESAR" at bounding box center [1036, 367] width 90 height 15
copy div "FORTIS HOSPITAL MANESAR"
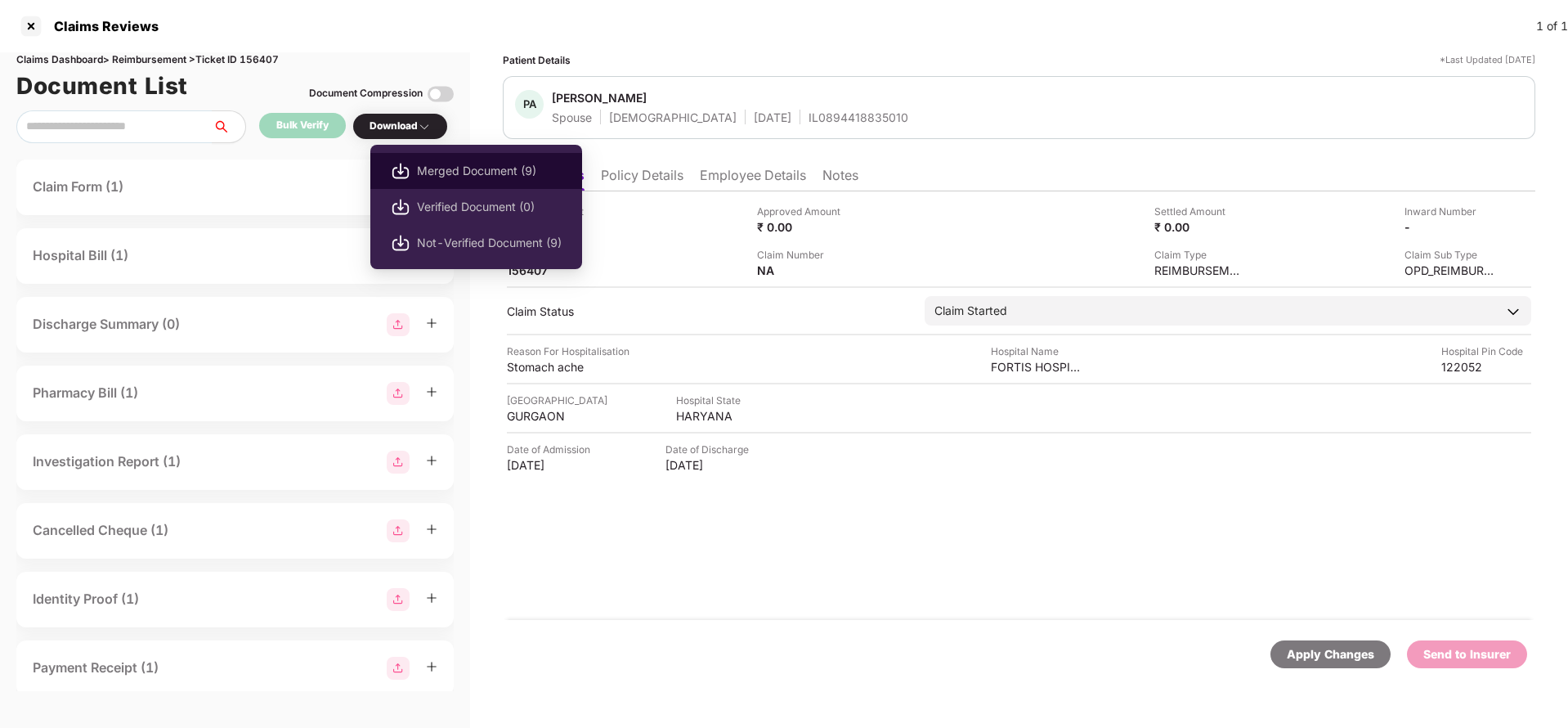
click at [445, 165] on span "Merged Document (9)" at bounding box center [489, 170] width 145 height 18
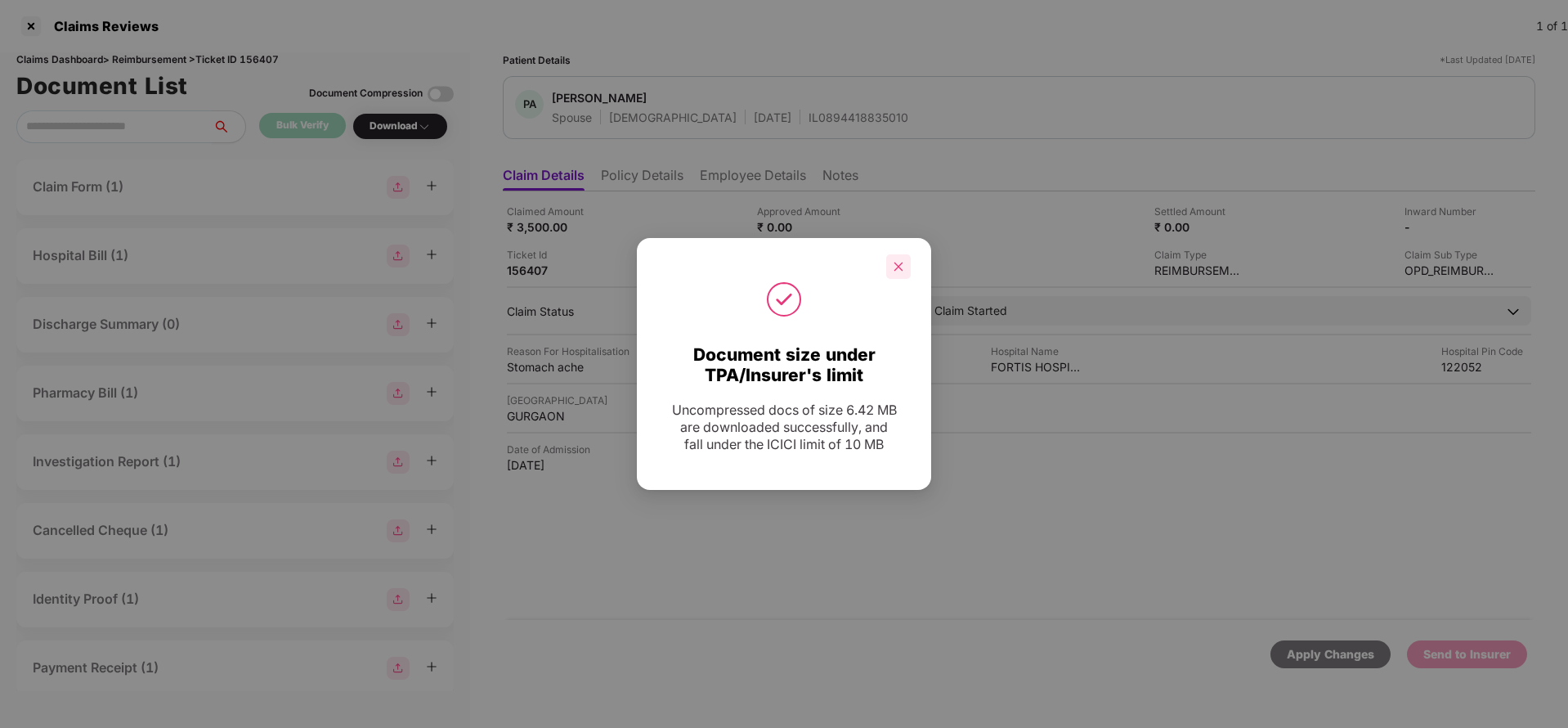
click at [897, 269] on icon "close" at bounding box center [897, 266] width 11 height 11
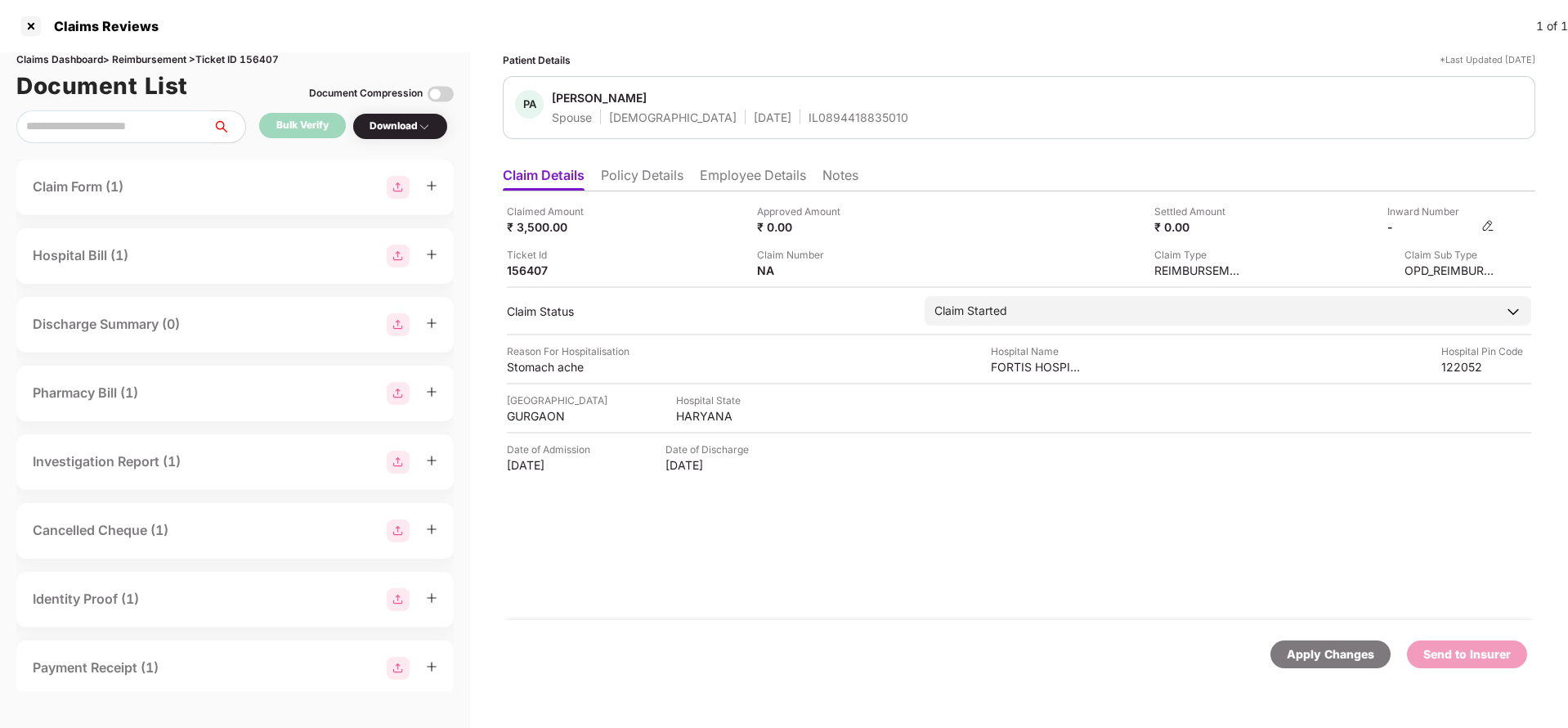
click at [1482, 223] on img at bounding box center [1487, 225] width 13 height 13
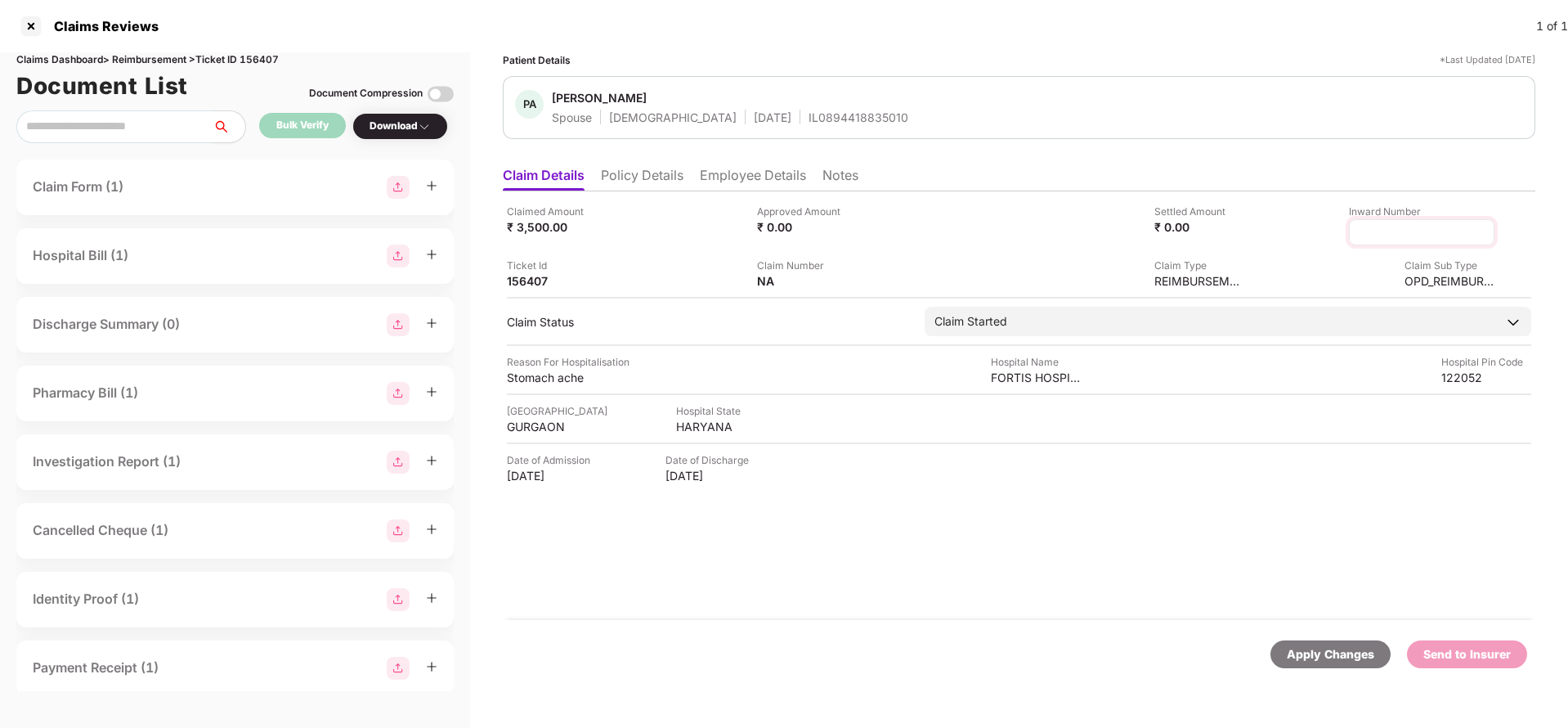
type input "**********"
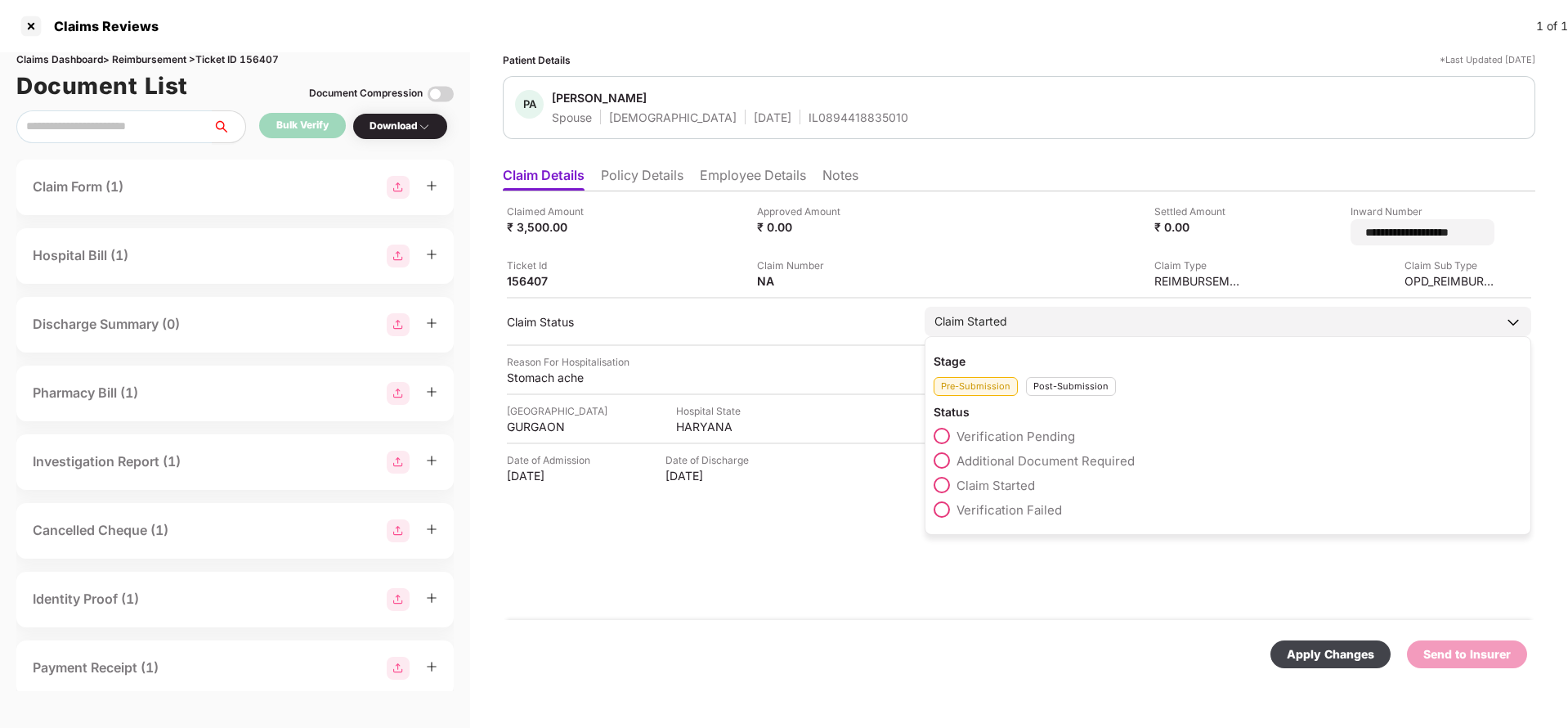
click at [1090, 321] on div "Claim Started" at bounding box center [1228, 321] width 606 height 30
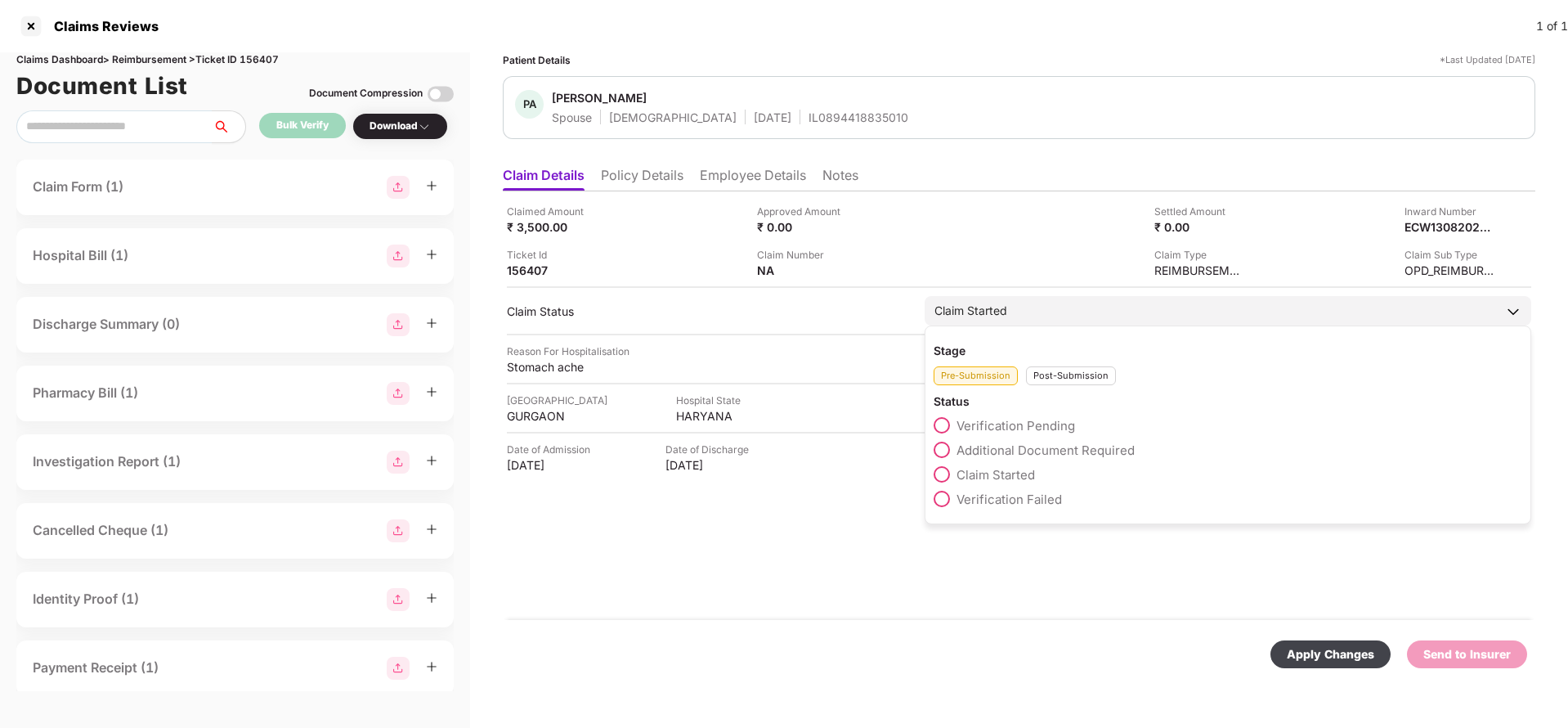
click at [1067, 372] on div "Post-Submission" at bounding box center [1071, 375] width 90 height 19
click at [1021, 452] on span "Claim Under Process" at bounding box center [1017, 450] width 123 height 15
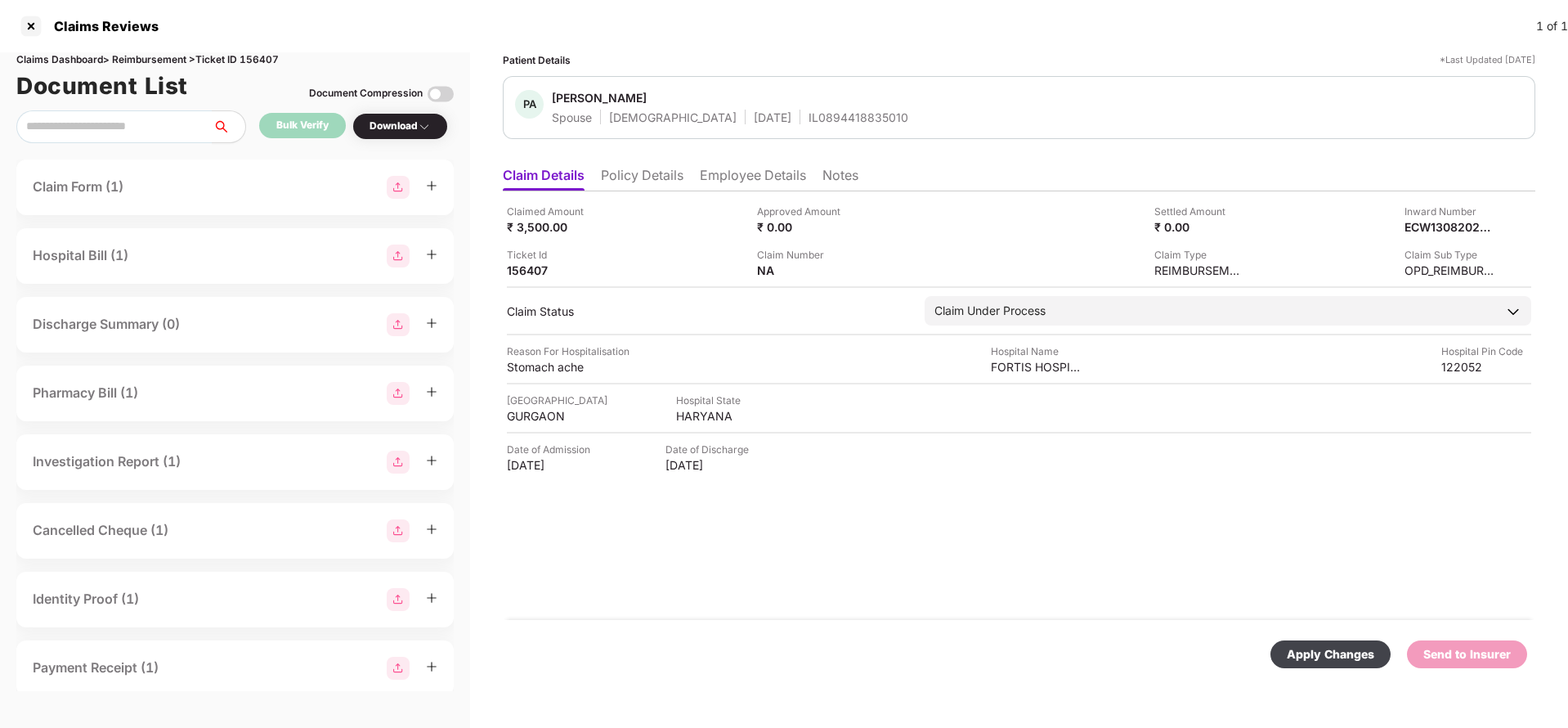
click at [1331, 648] on div "Apply Changes" at bounding box center [1330, 654] width 88 height 18
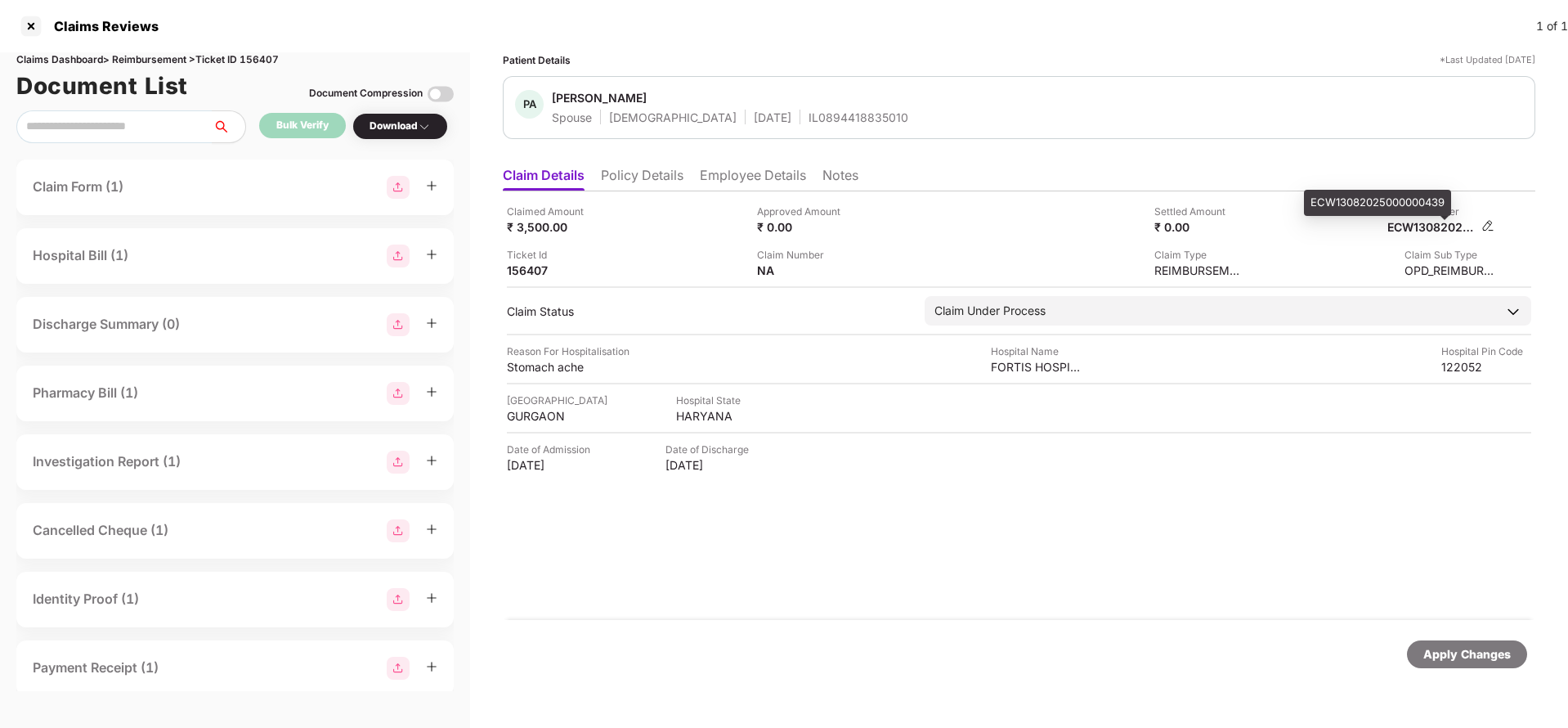
click at [1426, 226] on div "ECW13082025000000439" at bounding box center [1432, 226] width 90 height 15
copy div "ECW13082025000000439"
click at [1462, 647] on div "Apply Changes" at bounding box center [1467, 654] width 88 height 18
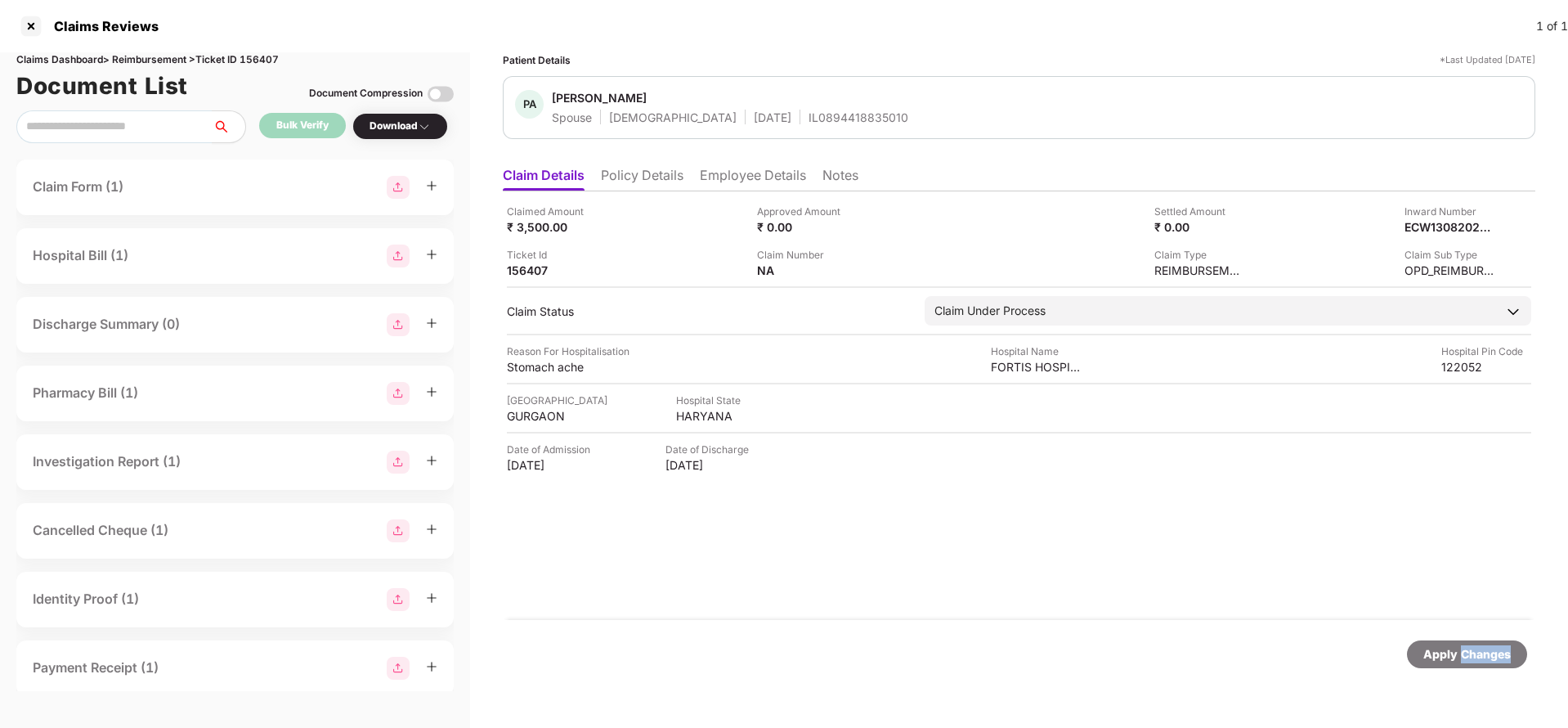
click at [1462, 647] on div "Apply Changes" at bounding box center [1467, 654] width 88 height 18
click at [260, 55] on div "Claims Dashboard > Reimbursement > Ticket ID 156407" at bounding box center [235, 60] width 438 height 15
copy div "156407"
click at [1466, 646] on div "Apply Changes" at bounding box center [1467, 654] width 88 height 18
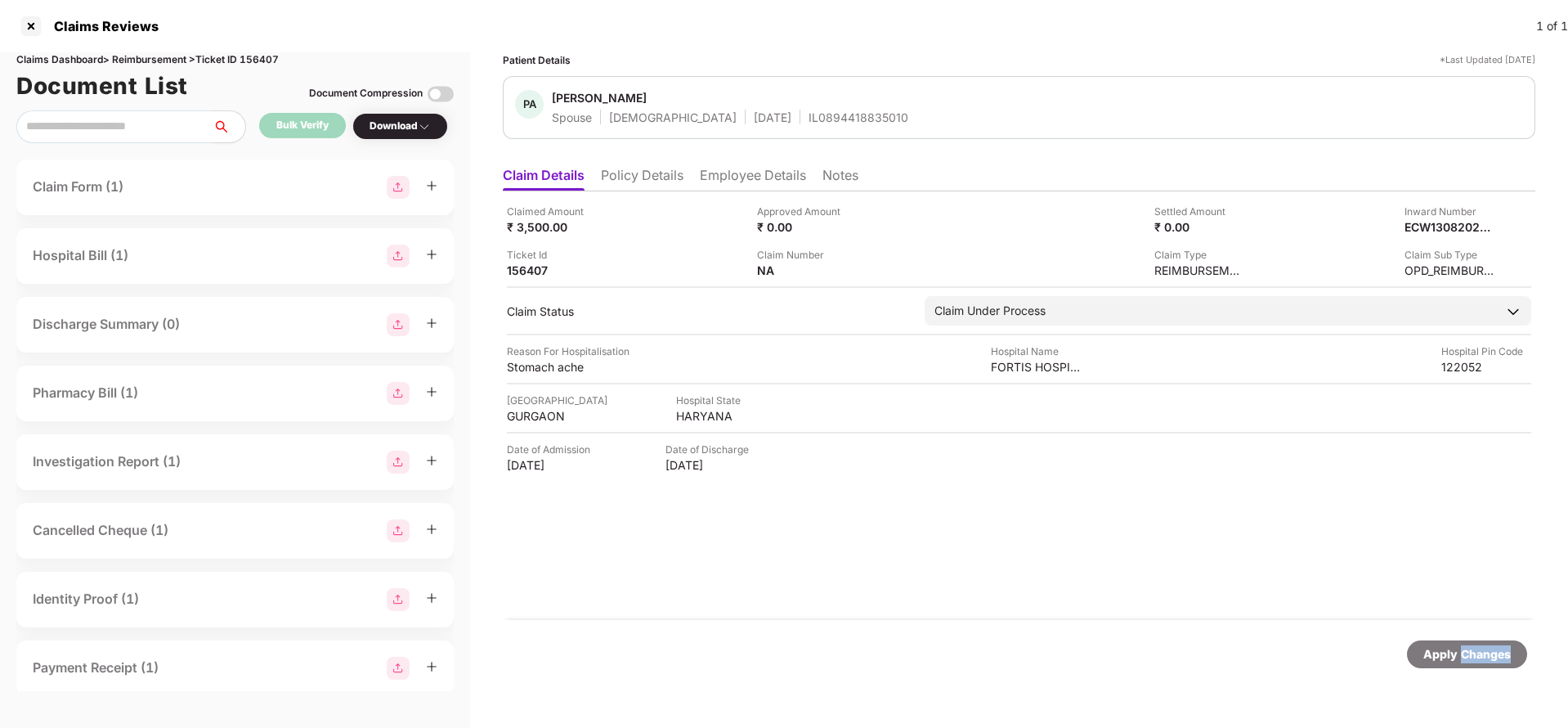
click at [1466, 646] on div "Apply Changes" at bounding box center [1467, 654] width 88 height 18
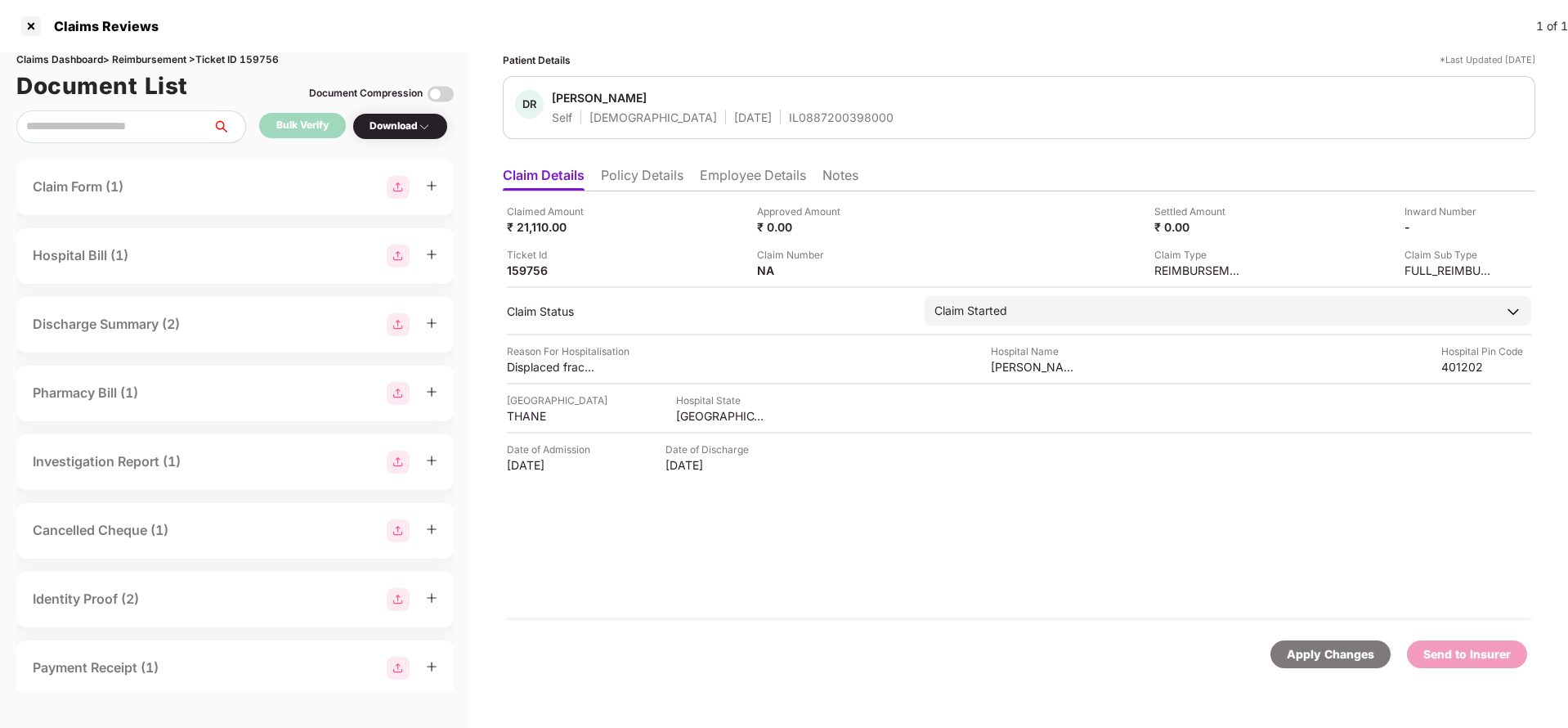
click at [646, 179] on li "Policy Details" at bounding box center [642, 179] width 83 height 24
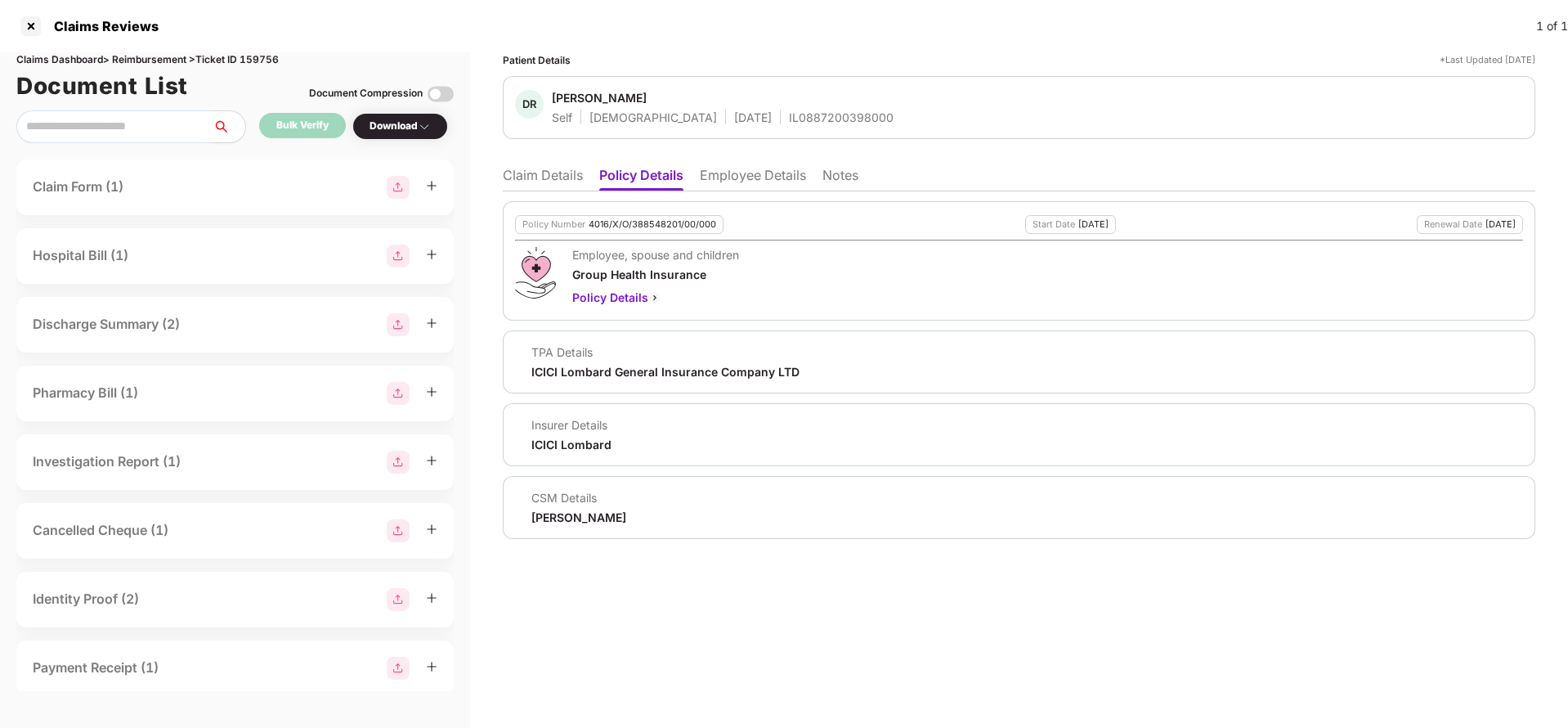
click at [655, 219] on div "4016/X/O/388548201/00/000" at bounding box center [652, 224] width 128 height 10
copy div "4016/X/O/388548201/00/000"
click at [541, 173] on li "Claim Details" at bounding box center [543, 179] width 80 height 24
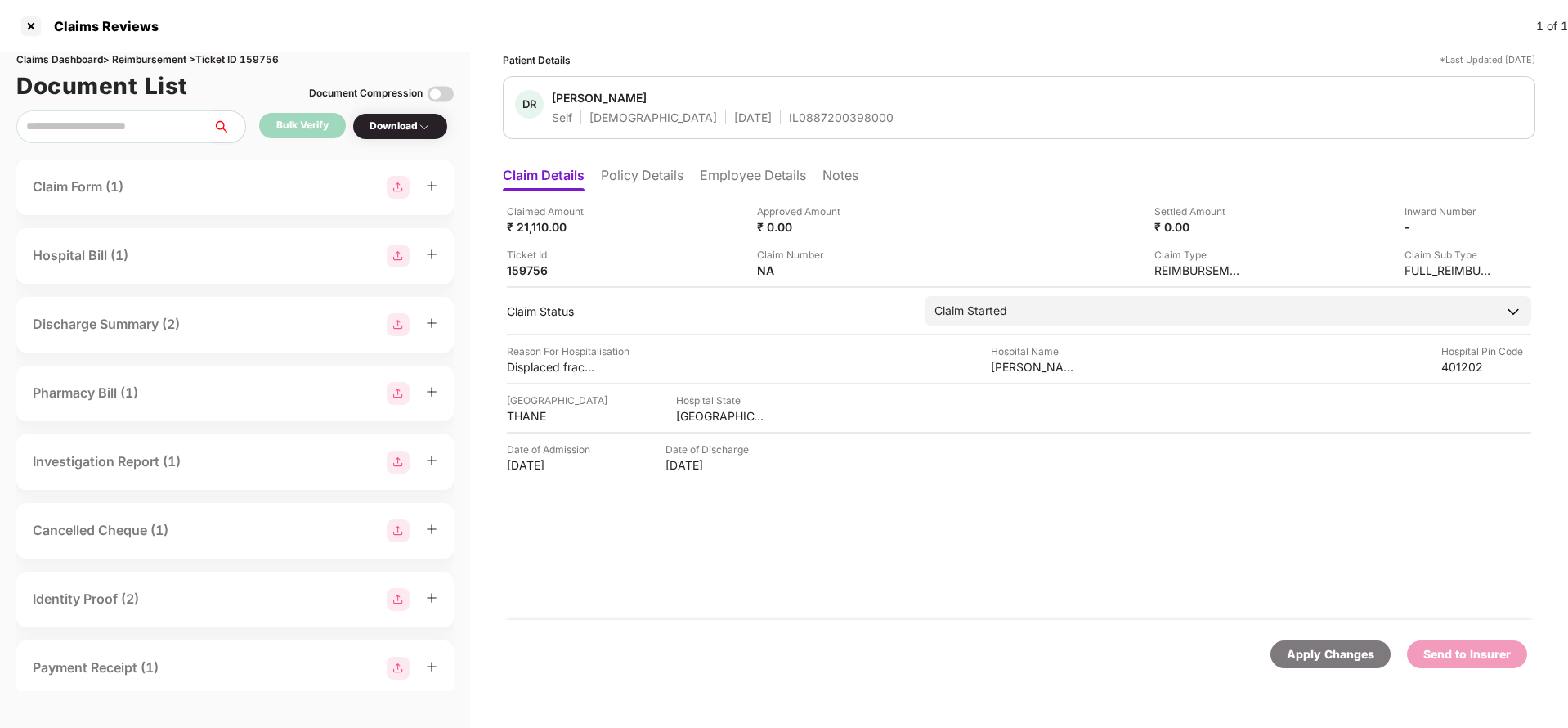
click at [1335, 645] on div "Apply Changes" at bounding box center [1330, 654] width 88 height 18
click at [261, 64] on div "Claims Dashboard > Reimbursement > Ticket ID 159756" at bounding box center [235, 60] width 438 height 15
copy div "159756"
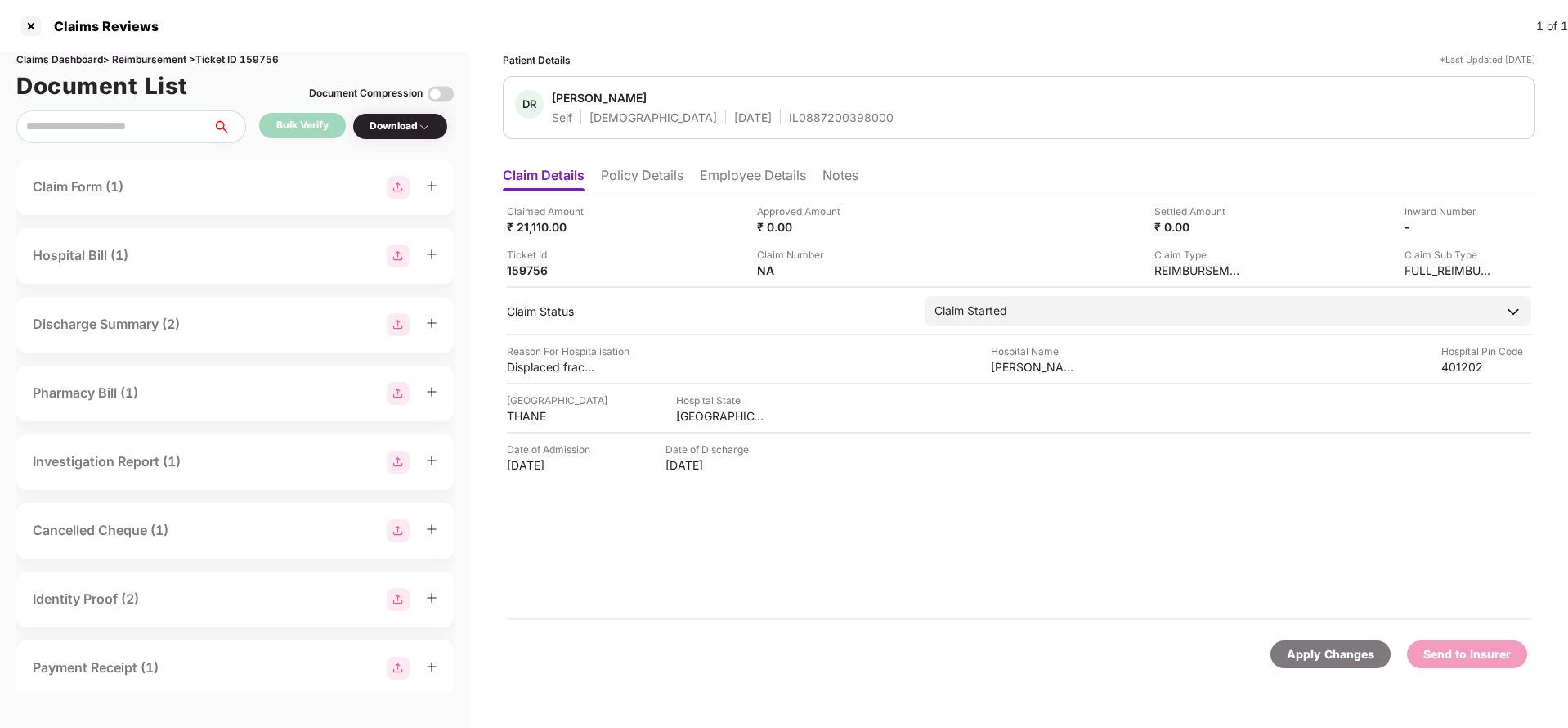
click at [1344, 682] on div "Apply Changes Send to Insurer" at bounding box center [1019, 654] width 1033 height 69
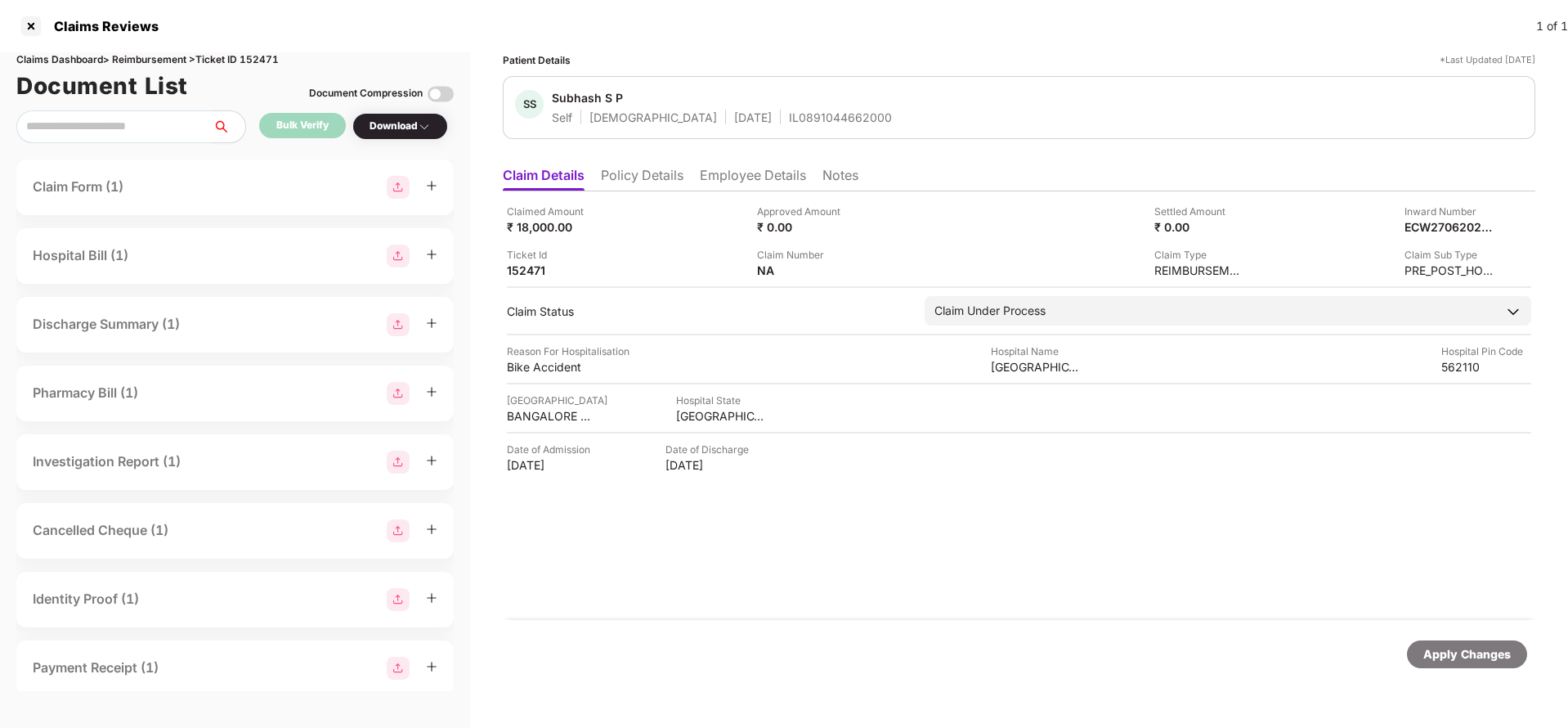
click at [1458, 659] on div "Apply Changes" at bounding box center [1467, 654] width 88 height 18
click at [272, 52] on div "Claims Dashboard > Reimbursement > Ticket ID 152471" at bounding box center [235, 60] width 438 height 15
copy div "152471"
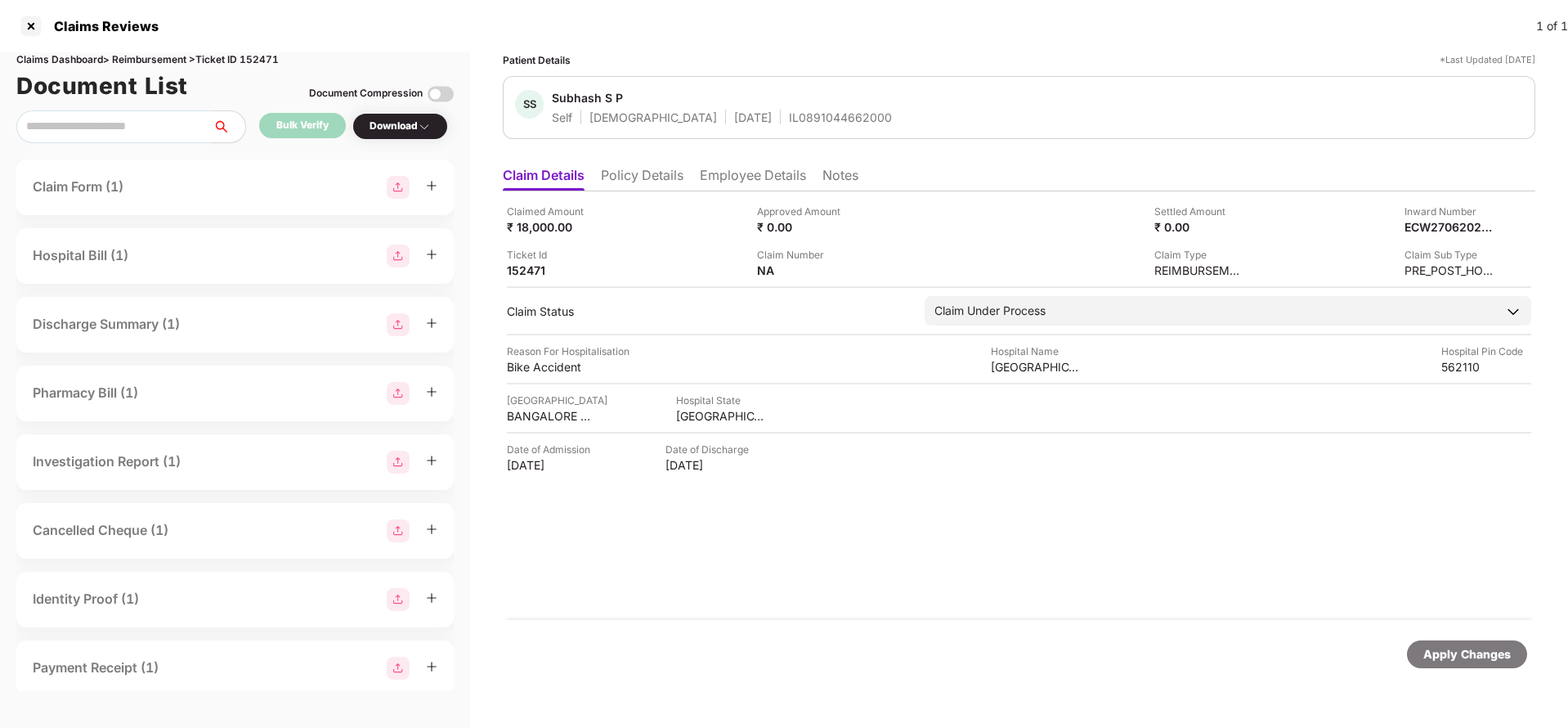
click at [1462, 656] on div "Apply Changes" at bounding box center [1467, 654] width 88 height 18
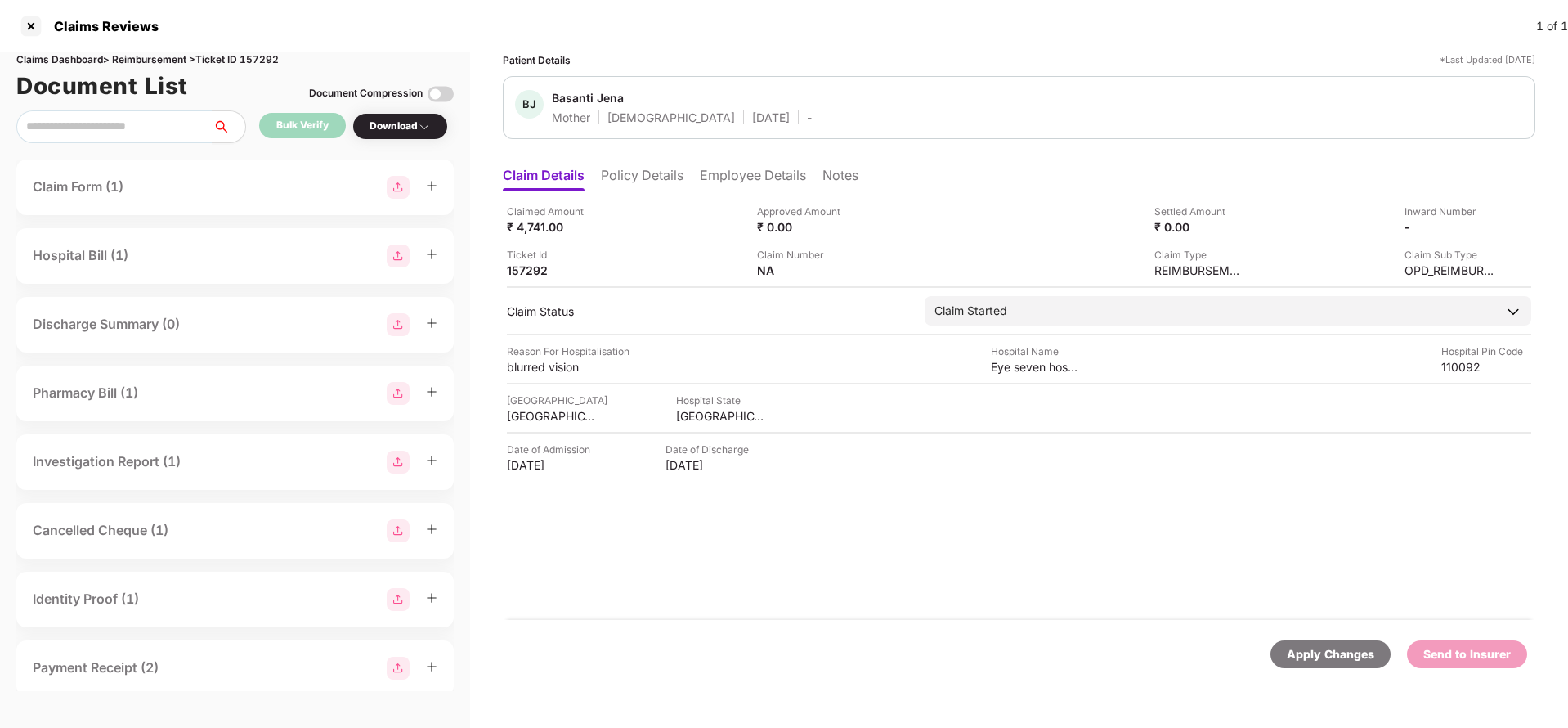
click at [1319, 648] on div "Apply Changes" at bounding box center [1330, 654] width 88 height 18
click at [266, 57] on div "Claims Dashboard > Reimbursement > Ticket ID 157292" at bounding box center [235, 60] width 438 height 15
copy div "157292"
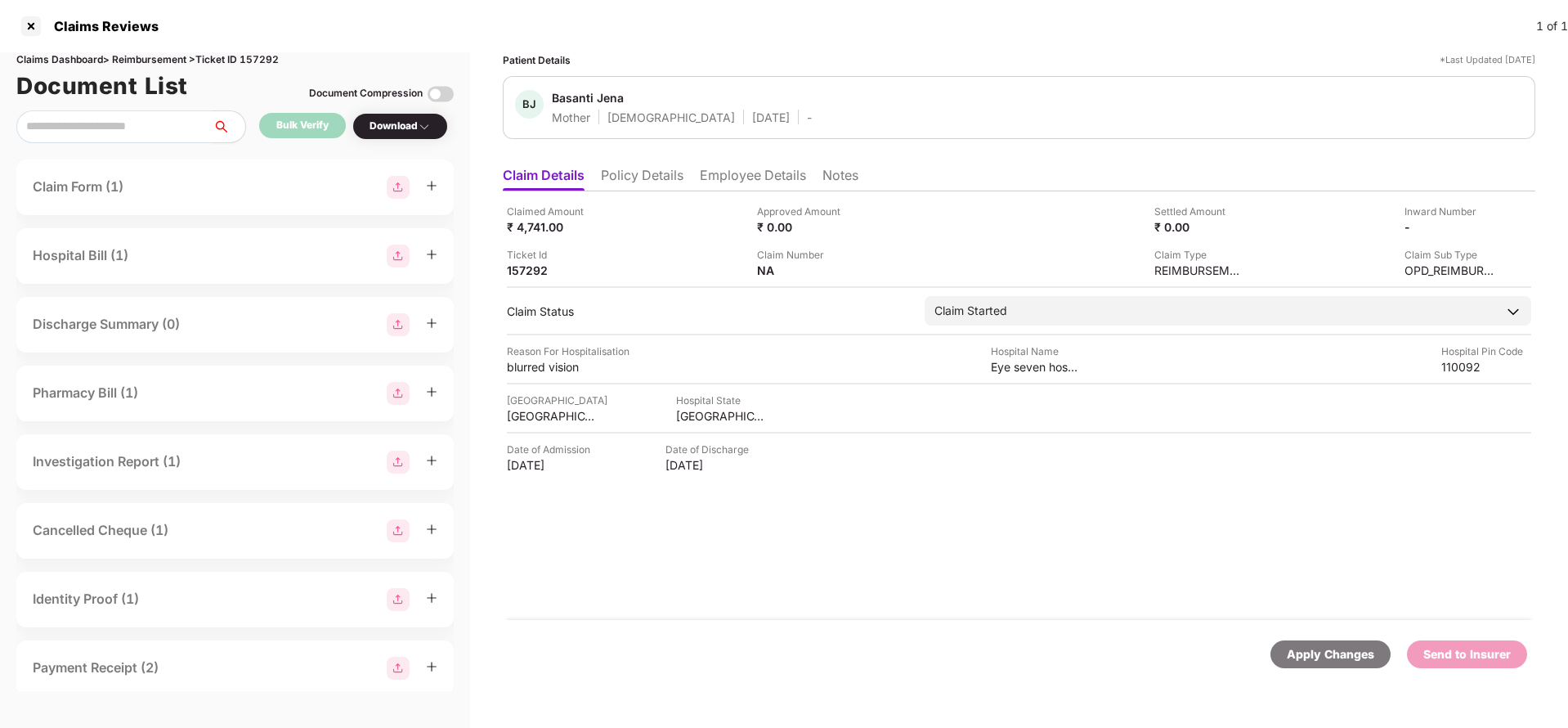
click at [1319, 667] on div "Apply Changes" at bounding box center [1330, 654] width 120 height 28
click at [1319, 653] on div "Apply Changes" at bounding box center [1330, 654] width 88 height 18
click at [1314, 657] on div "Apply Changes" at bounding box center [1330, 654] width 88 height 18
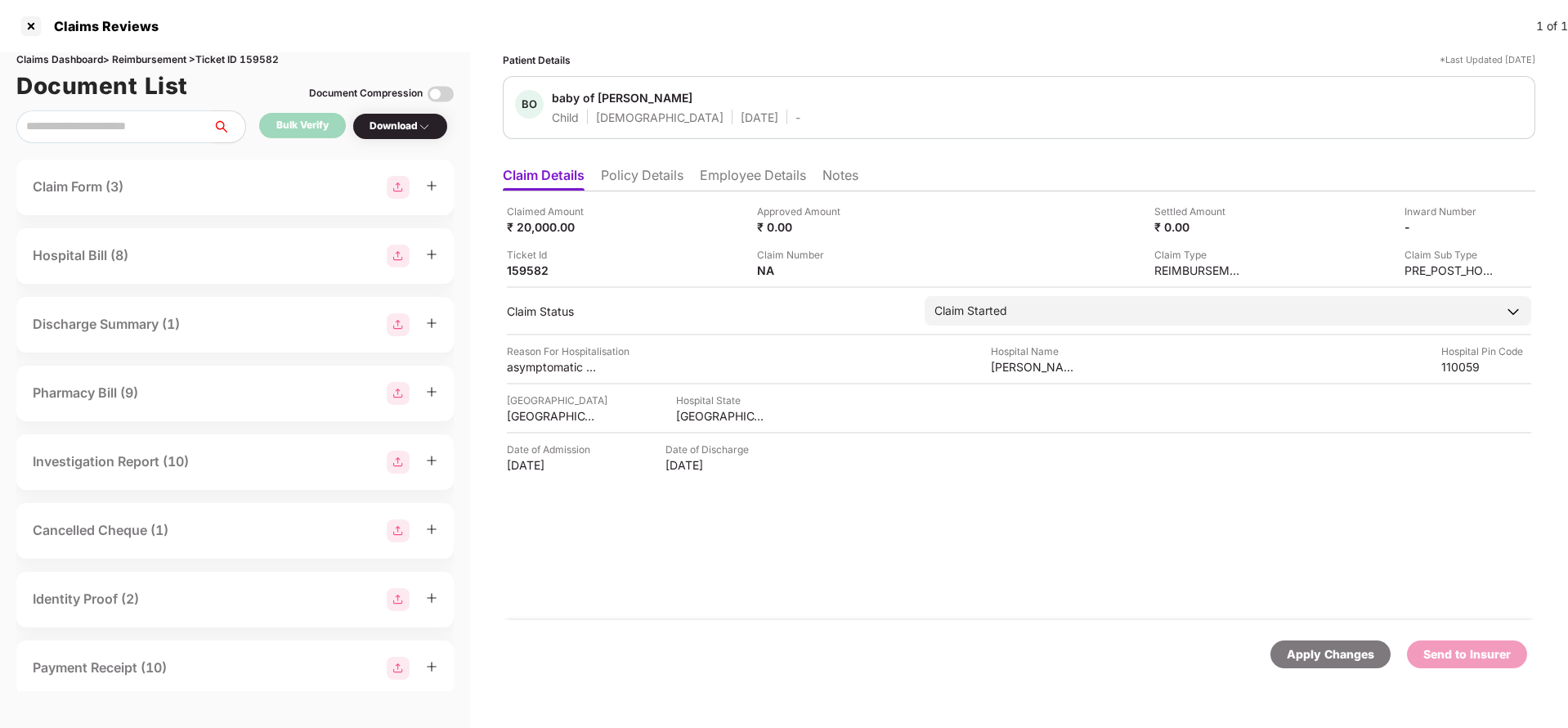
click at [272, 54] on div "Claims Dashboard > Reimbursement > Ticket ID 159582" at bounding box center [235, 60] width 438 height 15
copy div "159582"
click at [1305, 650] on div "Apply Changes" at bounding box center [1330, 654] width 88 height 18
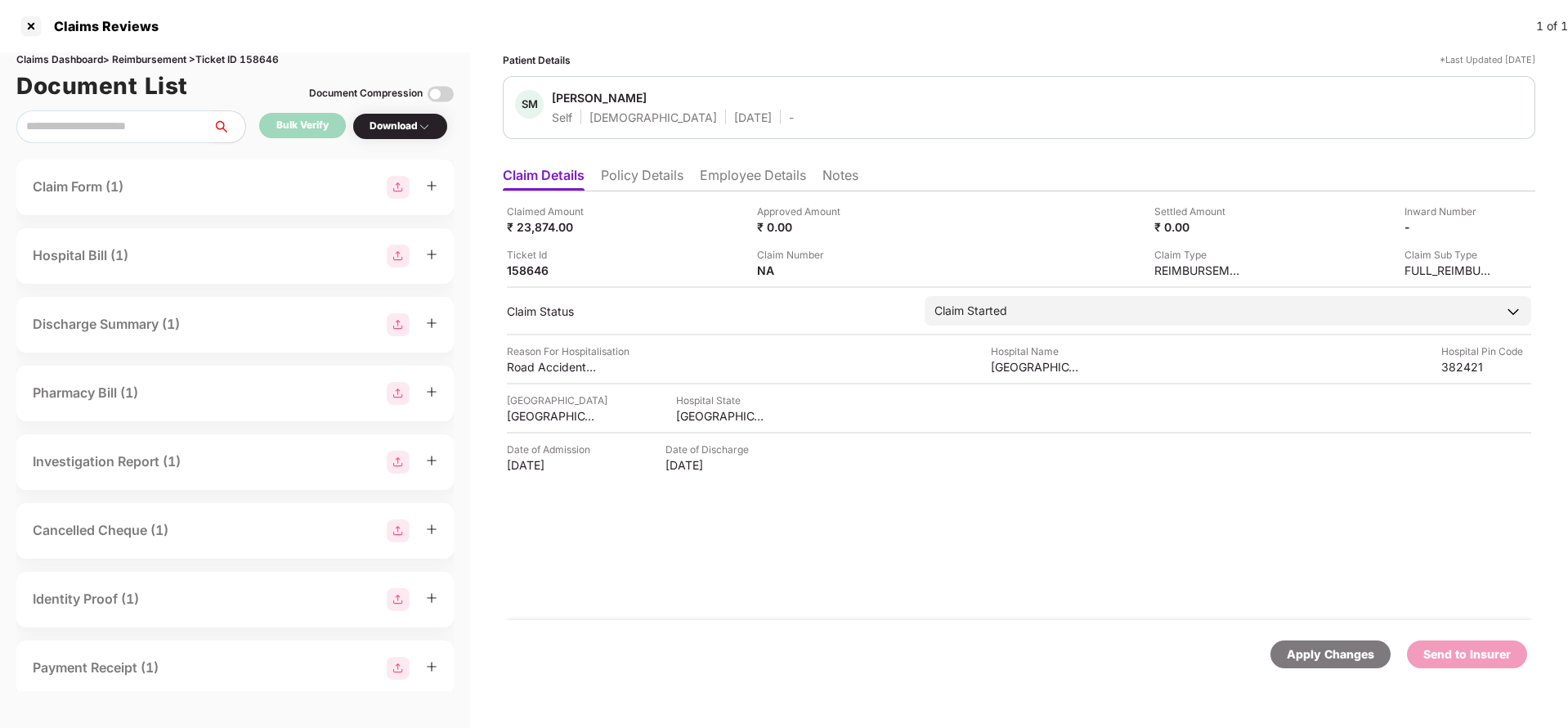
click at [638, 193] on div "Claimed Amount ₹ 23,874.00 Approved Amount ₹ 0.00 Settled Amount ₹ 0.00 Inward …" at bounding box center [1019, 405] width 1033 height 428
click at [652, 175] on li "Policy Details" at bounding box center [642, 179] width 83 height 24
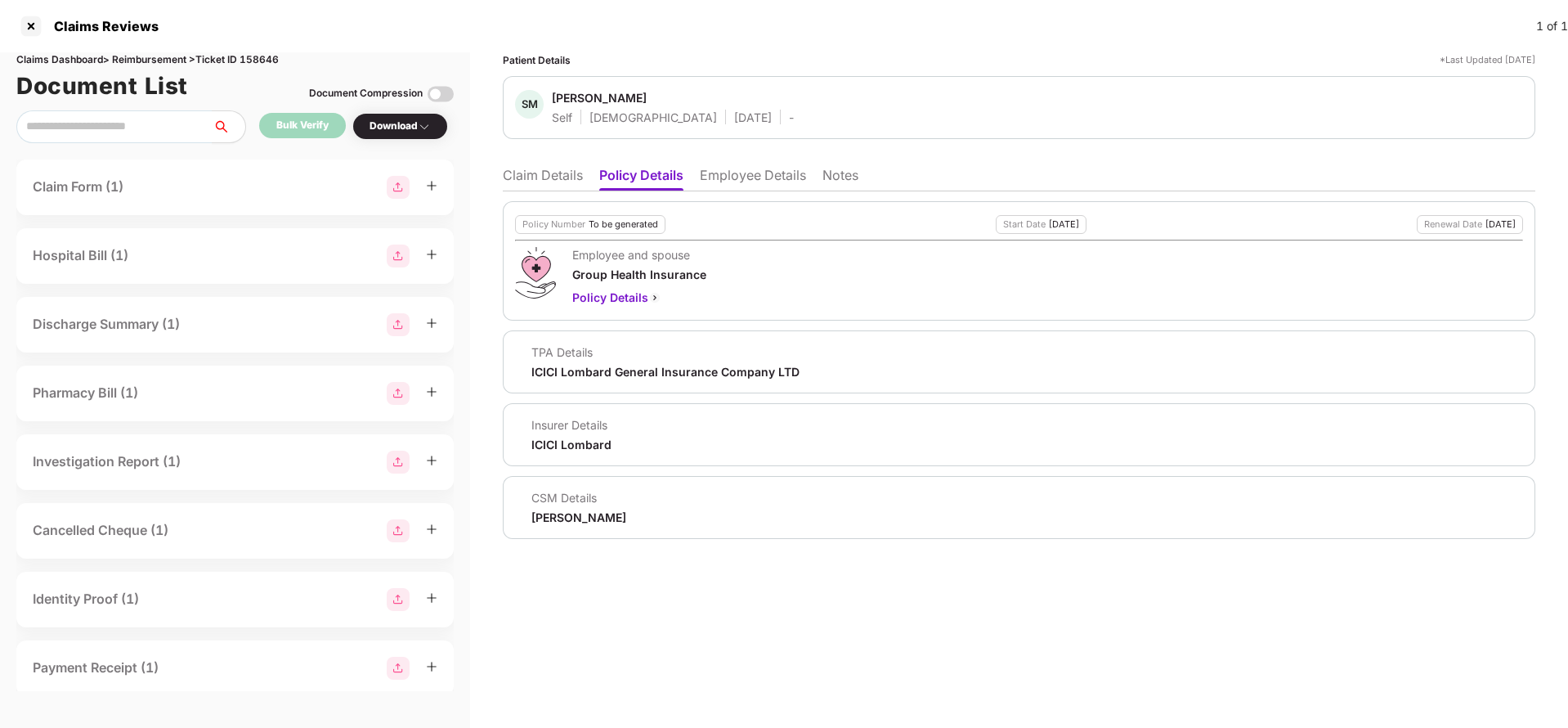
click at [728, 176] on li "Employee Details" at bounding box center [753, 179] width 106 height 24
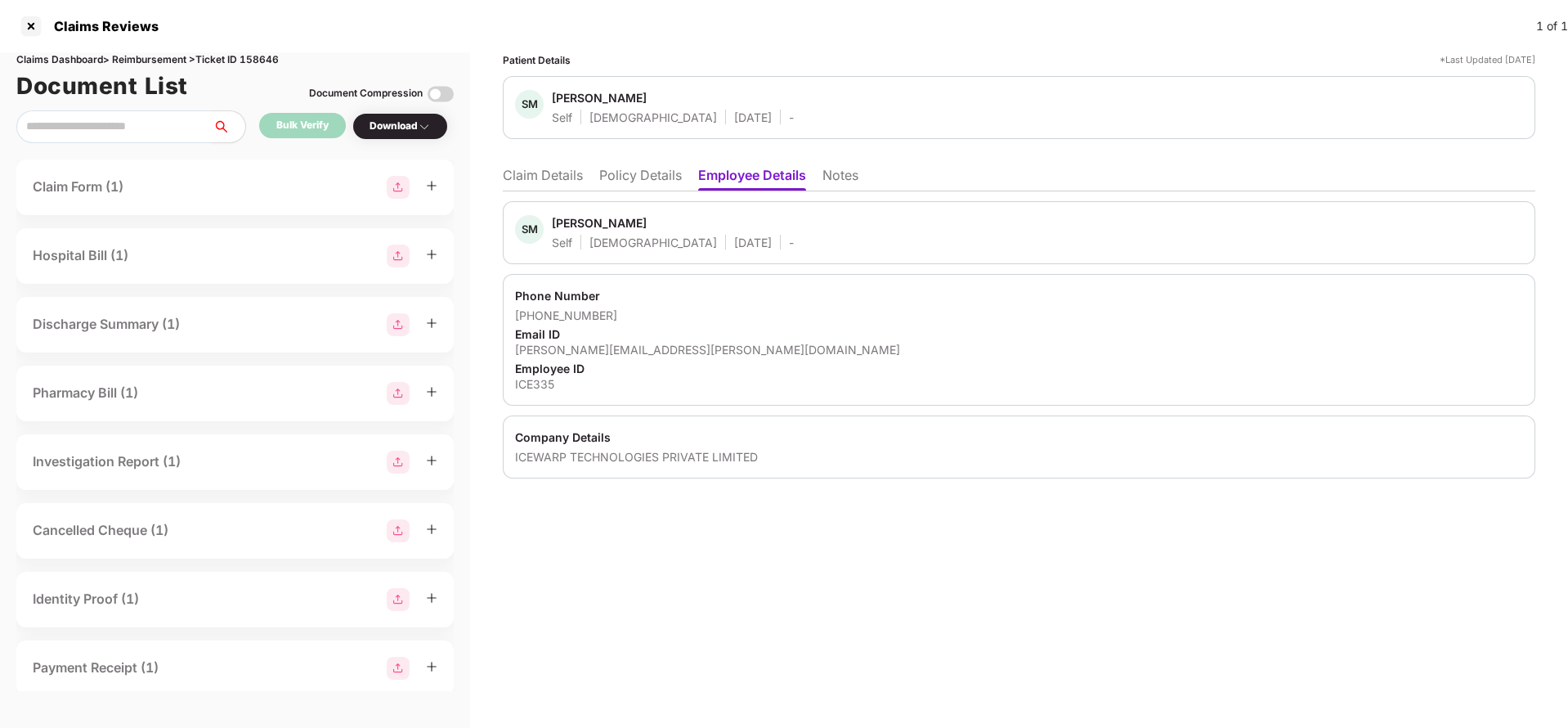
click at [552, 183] on li "Claim Details" at bounding box center [543, 179] width 80 height 24
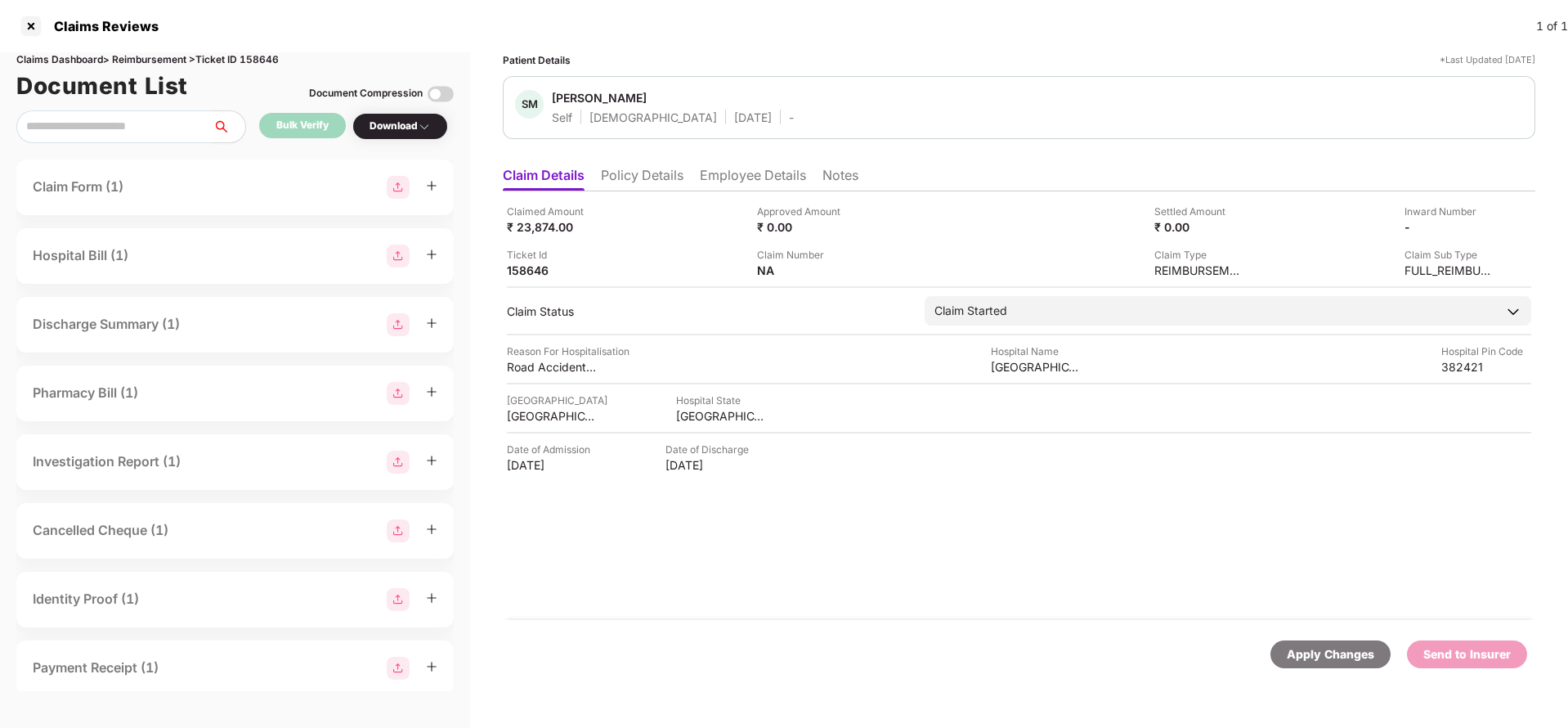
click at [1316, 658] on div "Apply Changes" at bounding box center [1330, 654] width 88 height 18
click at [270, 64] on div "Claims Dashboard > Reimbursement > Ticket ID 158646" at bounding box center [235, 60] width 438 height 15
copy div "158646"
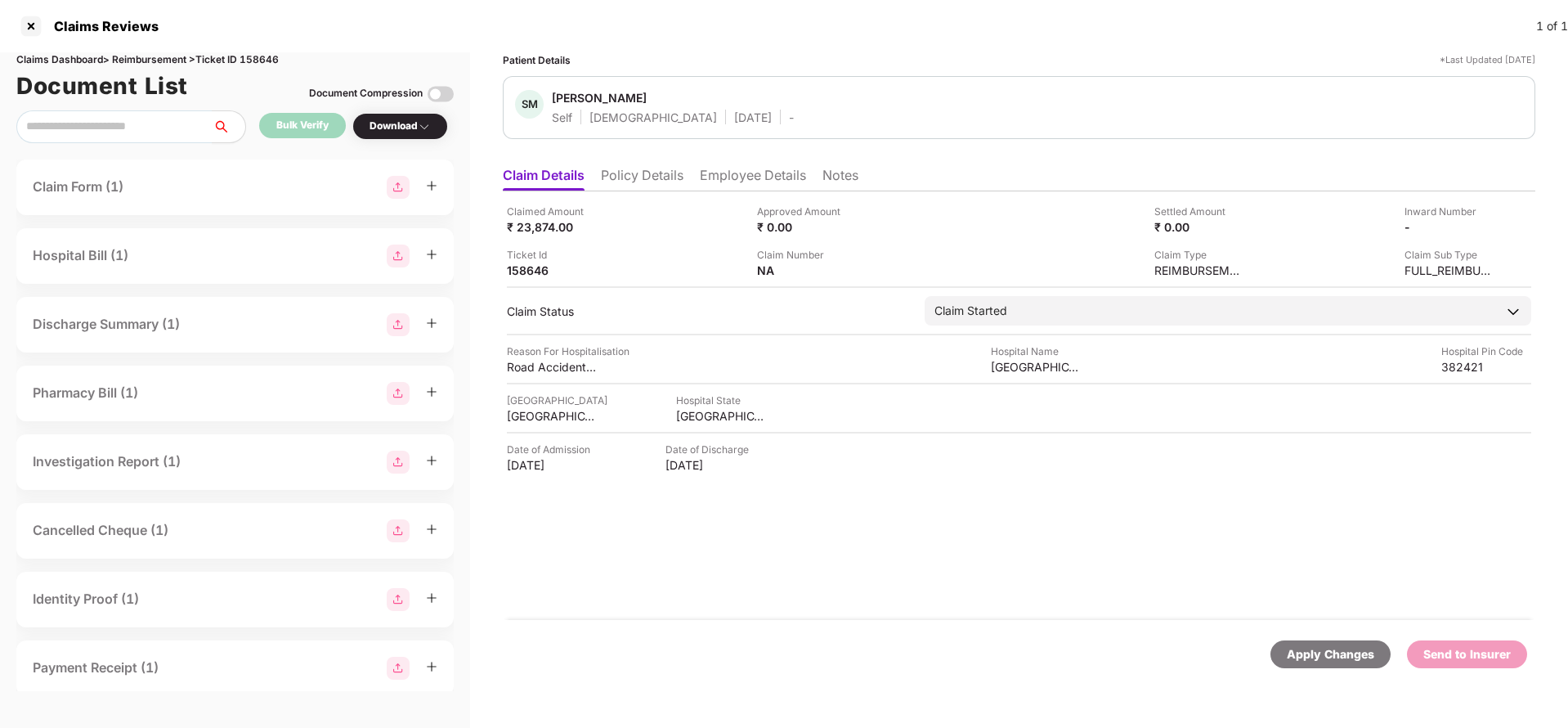
click at [1284, 662] on div "Apply Changes" at bounding box center [1330, 654] width 120 height 28
click at [659, 173] on li "Policy Details" at bounding box center [642, 179] width 83 height 24
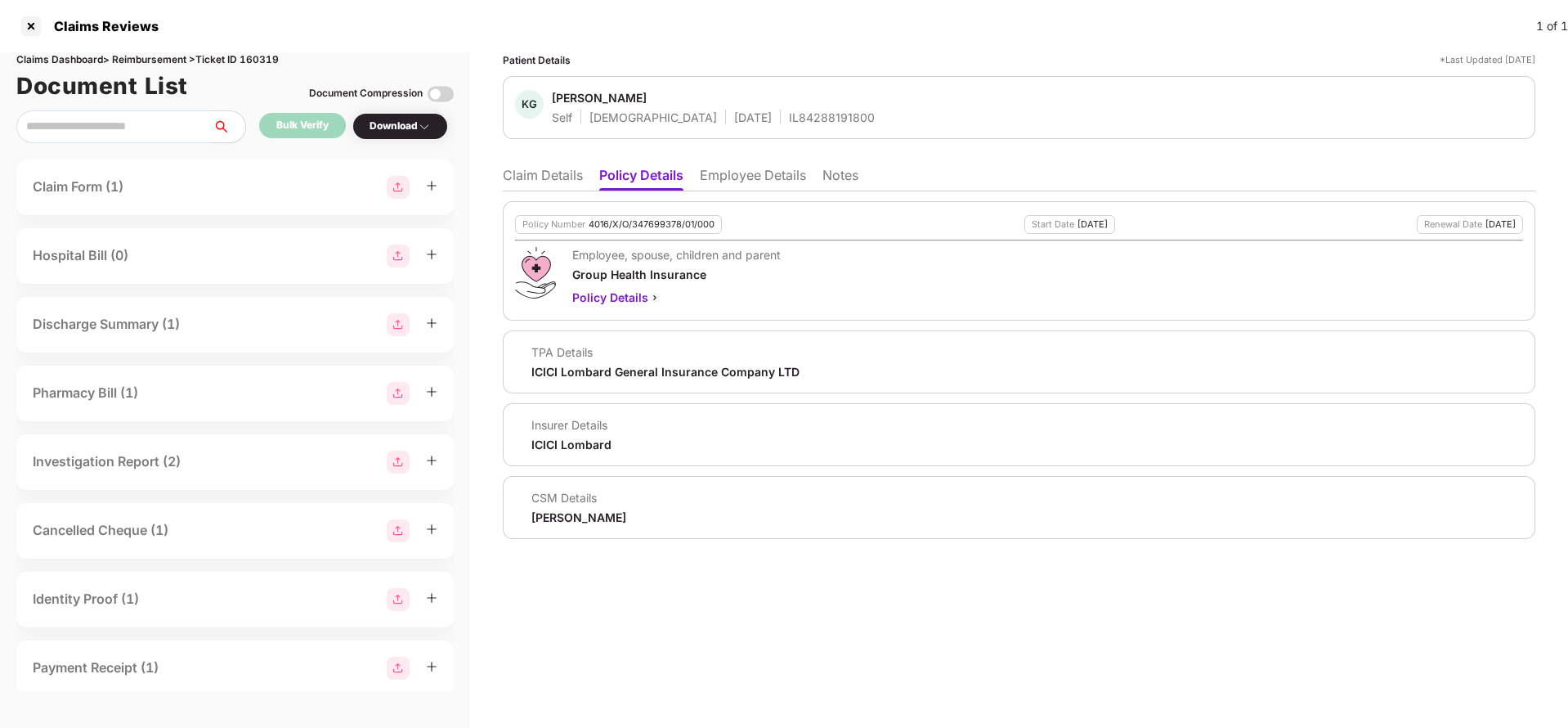
click at [745, 171] on li "Employee Details" at bounding box center [753, 179] width 106 height 24
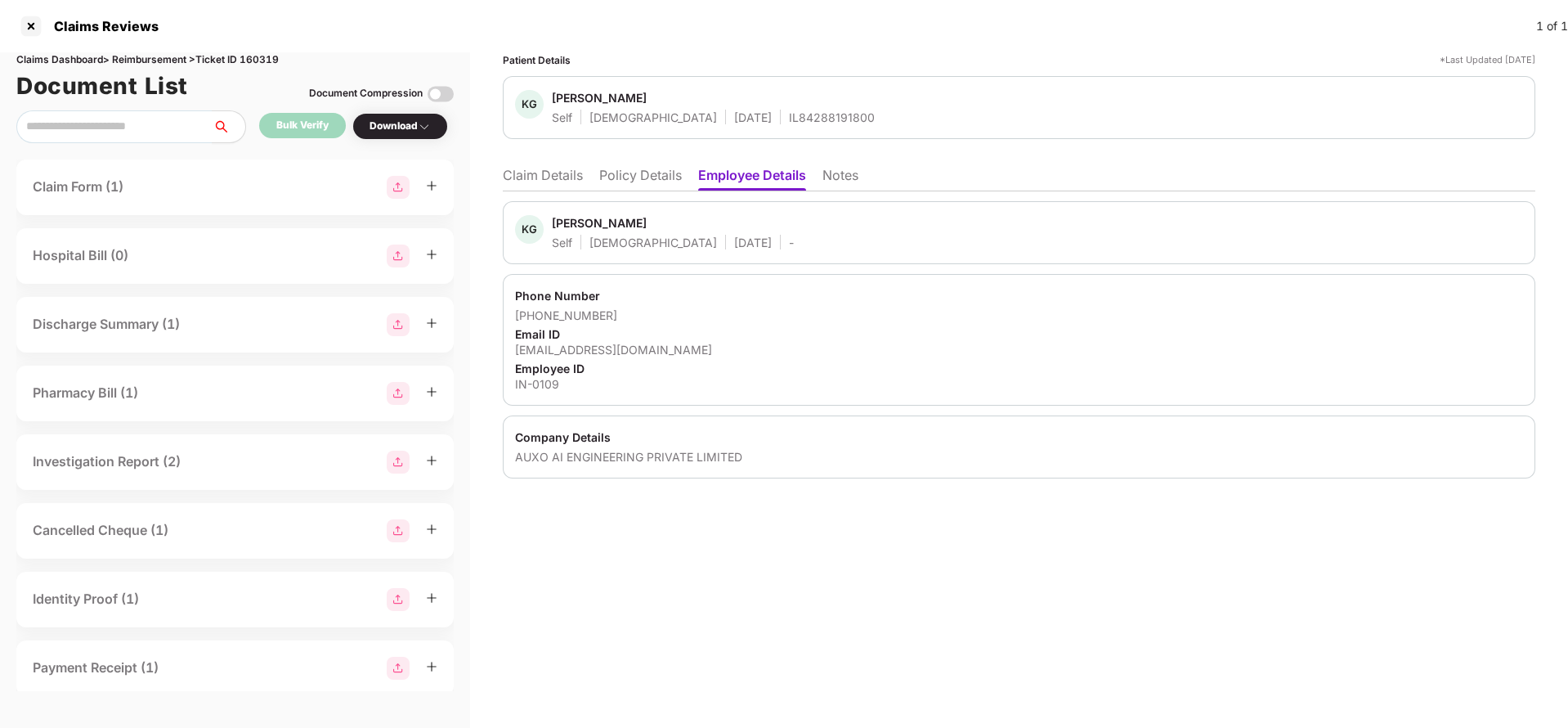
click at [631, 177] on li "Policy Details" at bounding box center [640, 179] width 83 height 24
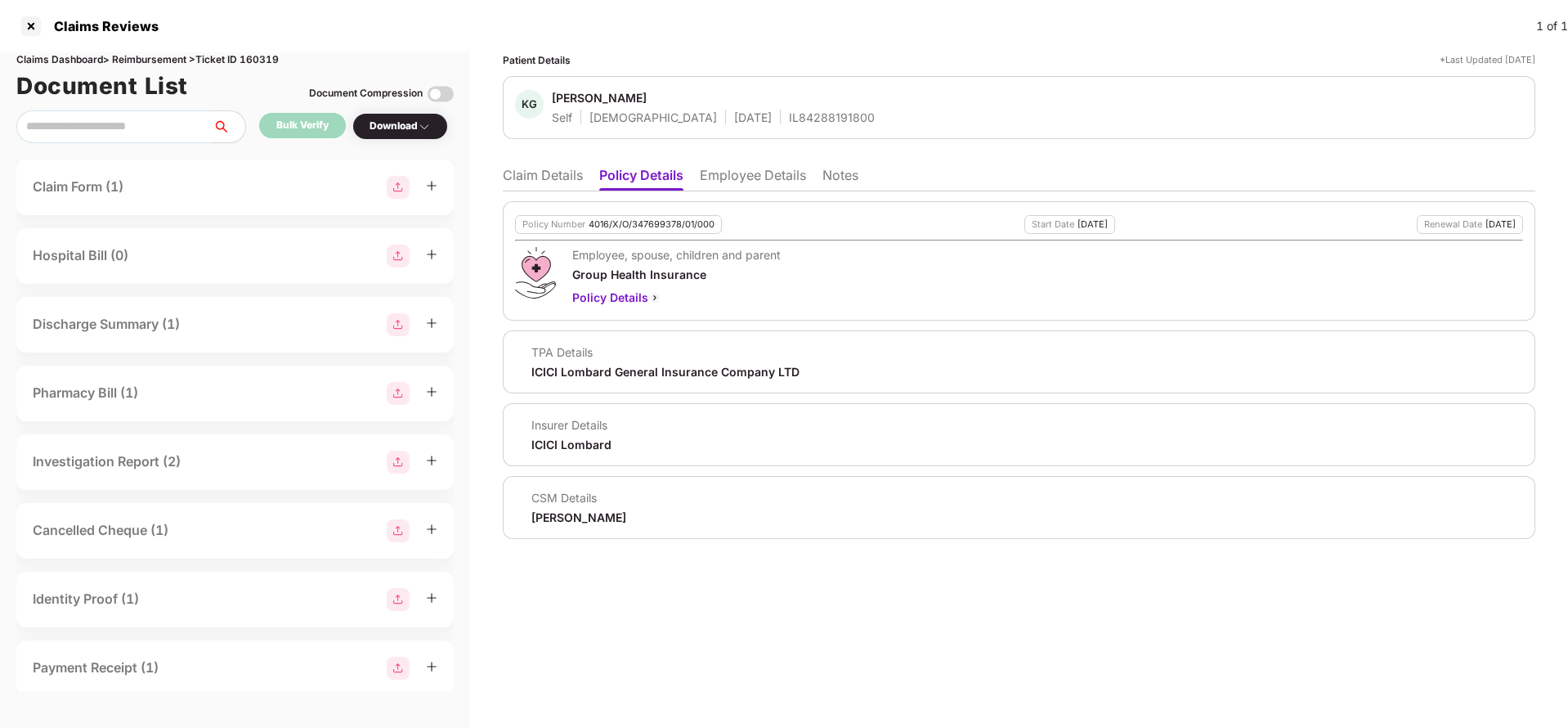
click at [627, 221] on div "4016/X/O/347699378/01/000" at bounding box center [651, 224] width 126 height 10
copy div "4016/X/O/347699378/01/000"
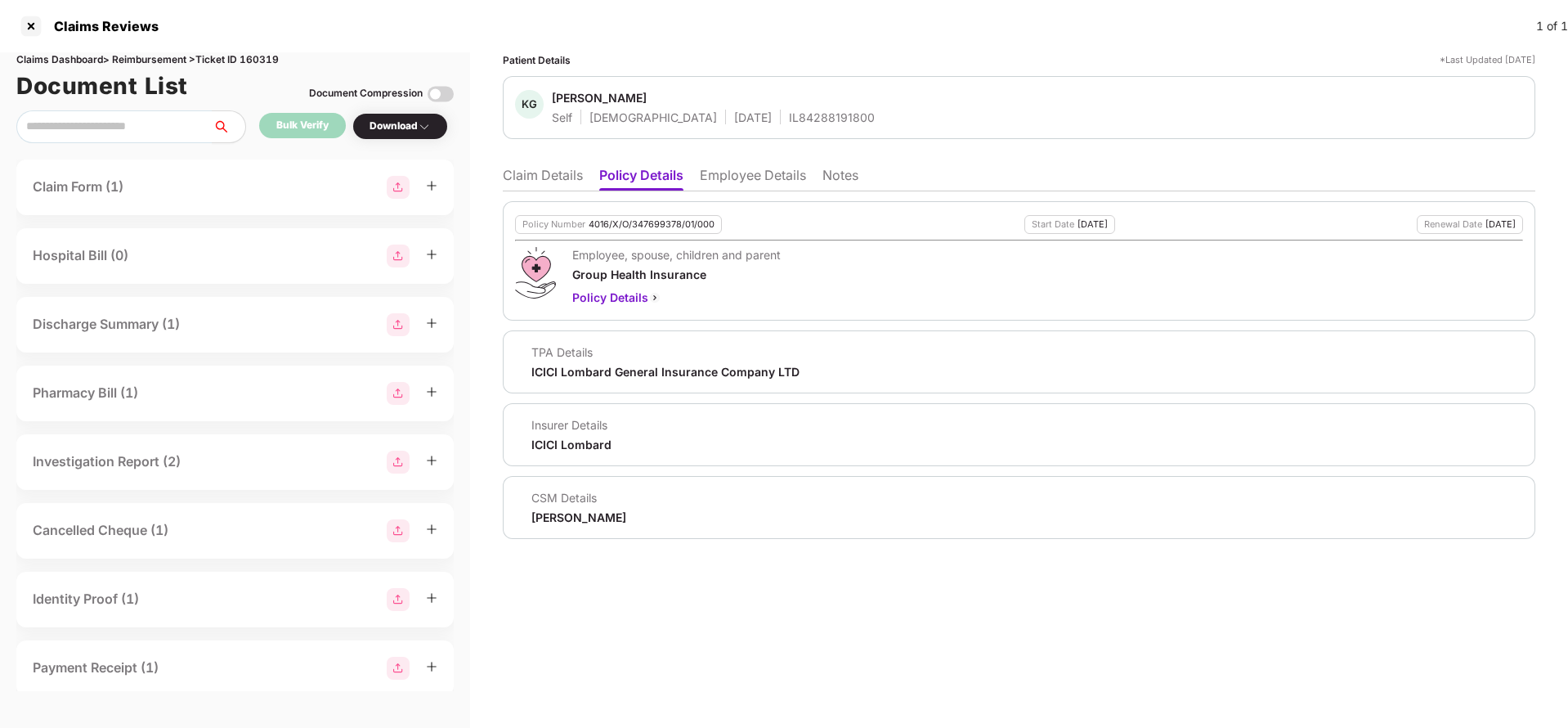
click at [552, 169] on li "Claim Details" at bounding box center [543, 179] width 80 height 24
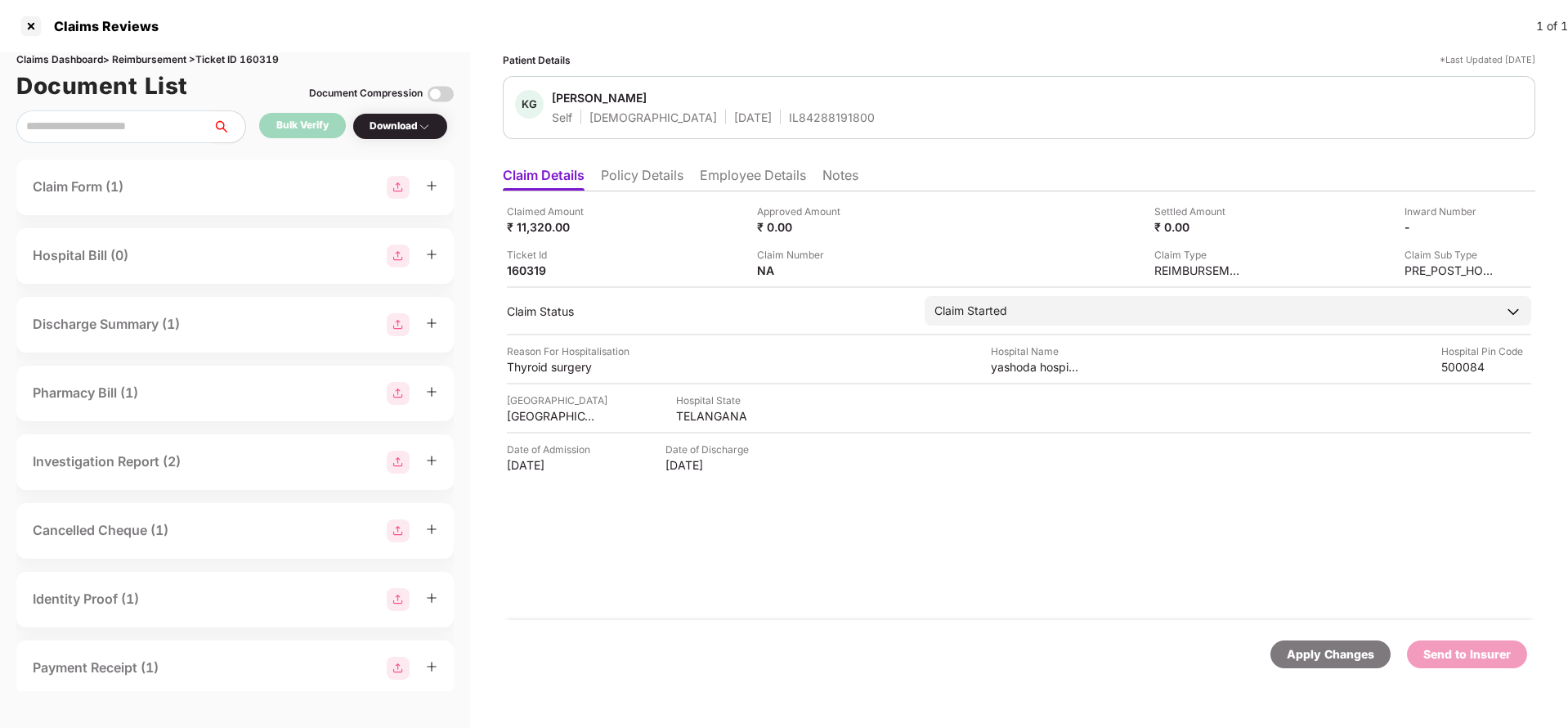
click at [1306, 642] on div "Apply Changes" at bounding box center [1330, 654] width 120 height 28
click at [273, 58] on div "Claims Dashboard > Reimbursement > Ticket ID 160319" at bounding box center [235, 60] width 438 height 15
copy div "160319"
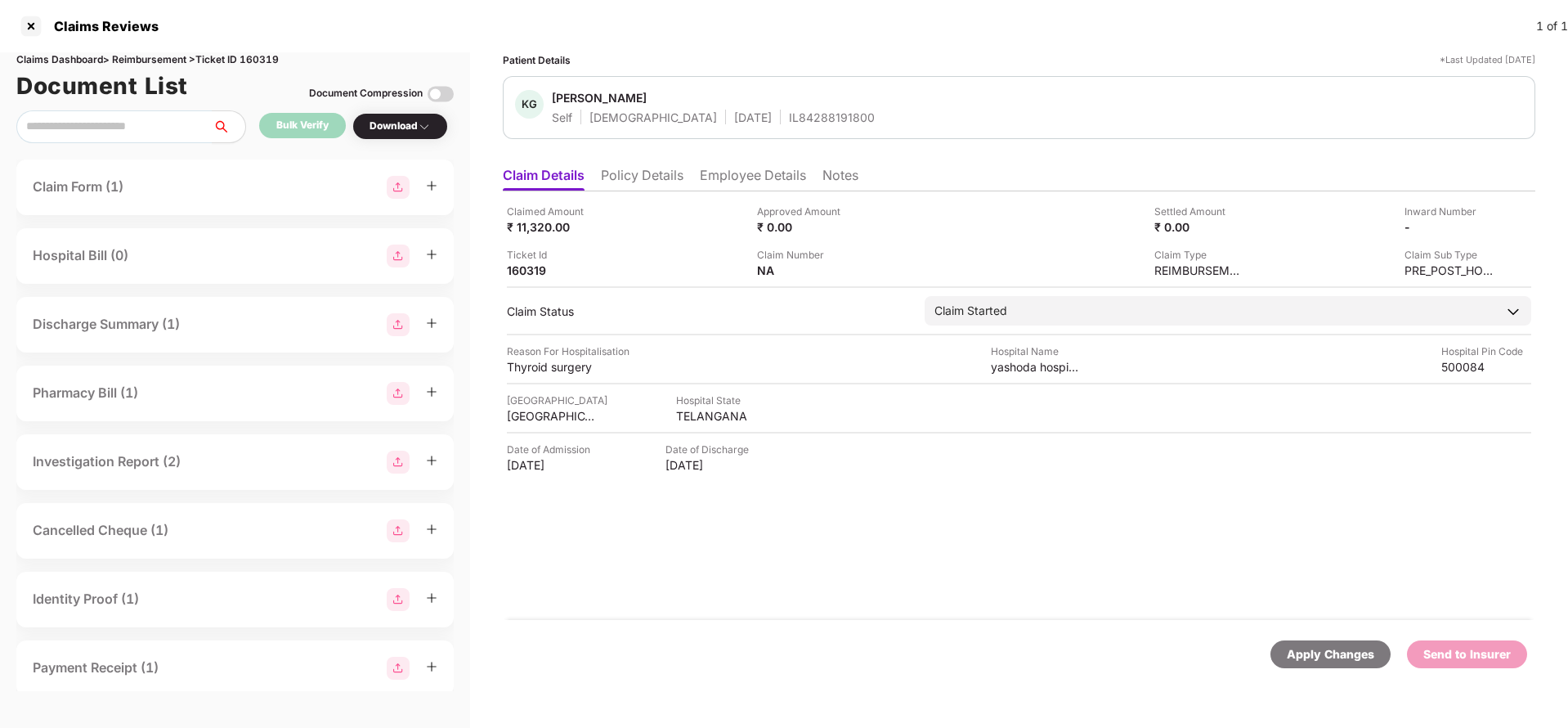
click at [1351, 662] on div "Apply Changes" at bounding box center [1330, 654] width 88 height 18
click at [607, 153] on div "Patient Details *Last Updated [DATE] AP [PERSON_NAME] Mother [DEMOGRAPHIC_DATA]…" at bounding box center [1019, 373] width 1033 height 643
click at [624, 178] on li "Policy Details" at bounding box center [642, 179] width 83 height 24
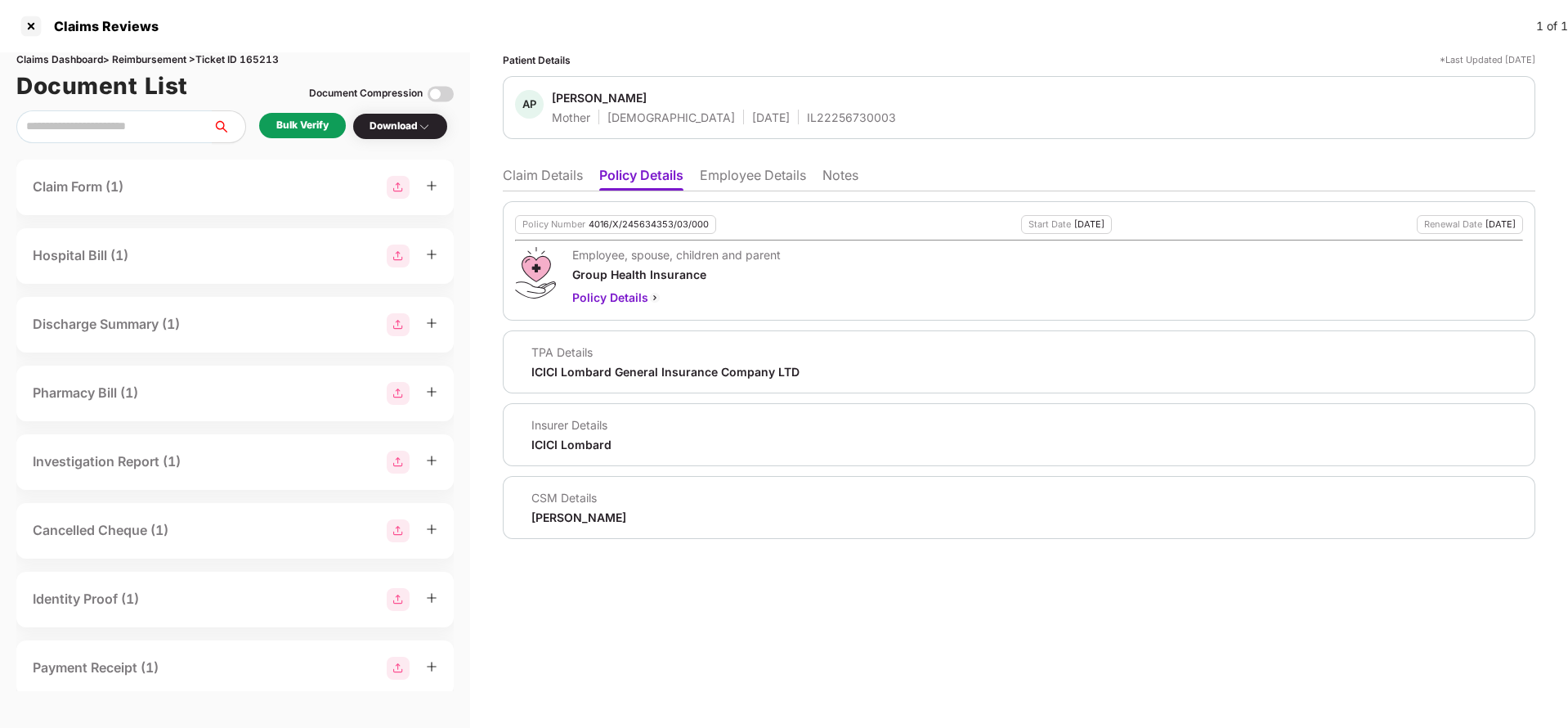
click at [620, 226] on div "4016/X/245634353/03/000" at bounding box center [648, 224] width 120 height 10
copy div "4016/X/245634353/03/000"
click at [742, 188] on li "Employee Details" at bounding box center [753, 179] width 106 height 24
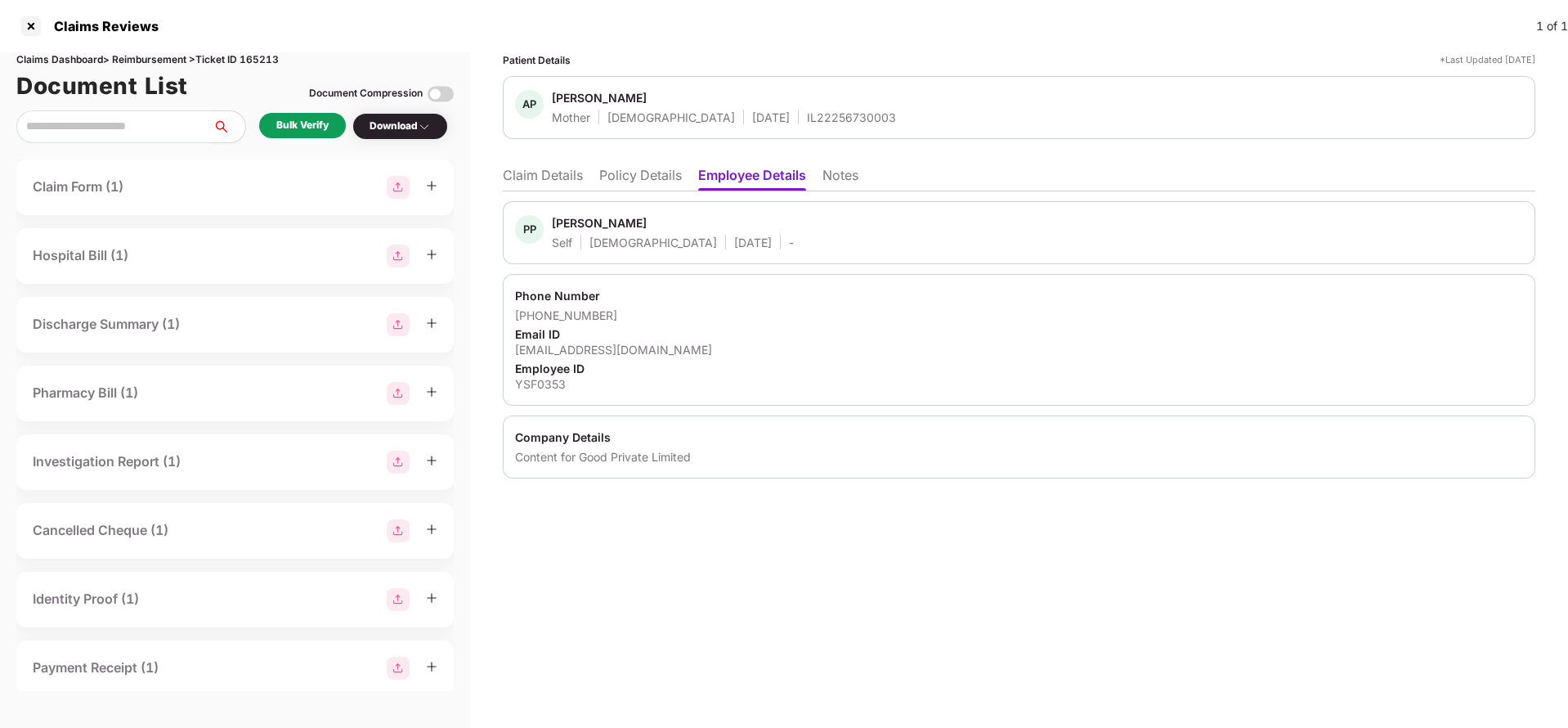
click at [638, 181] on li "Policy Details" at bounding box center [640, 179] width 83 height 24
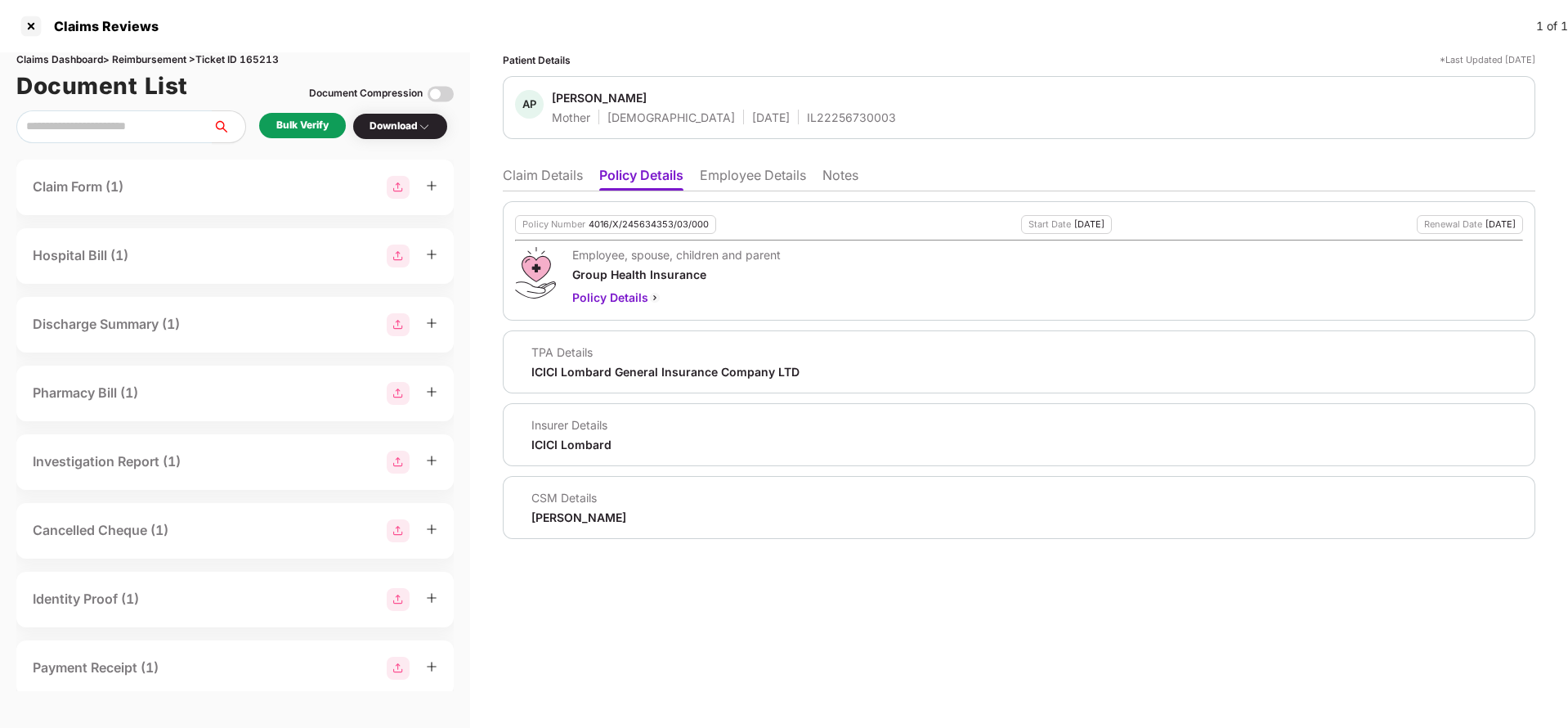
click at [633, 221] on div "4016/X/245634353/03/000" at bounding box center [648, 224] width 120 height 10
copy div "4016/X/245634353/03/000"
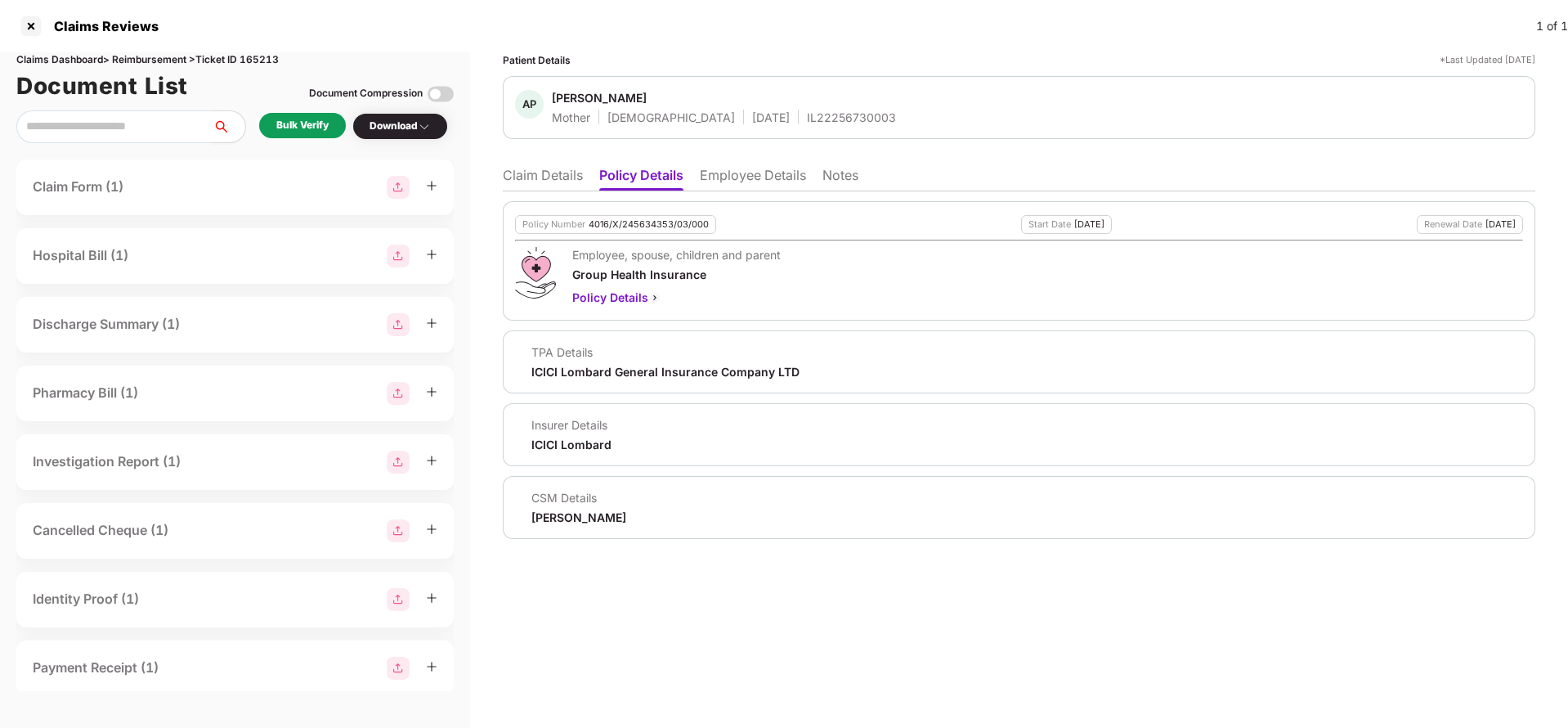
drag, startPoint x: 547, startPoint y: 186, endPoint x: 562, endPoint y: 187, distance: 15.0
click at [547, 186] on li "Claim Details" at bounding box center [543, 179] width 80 height 24
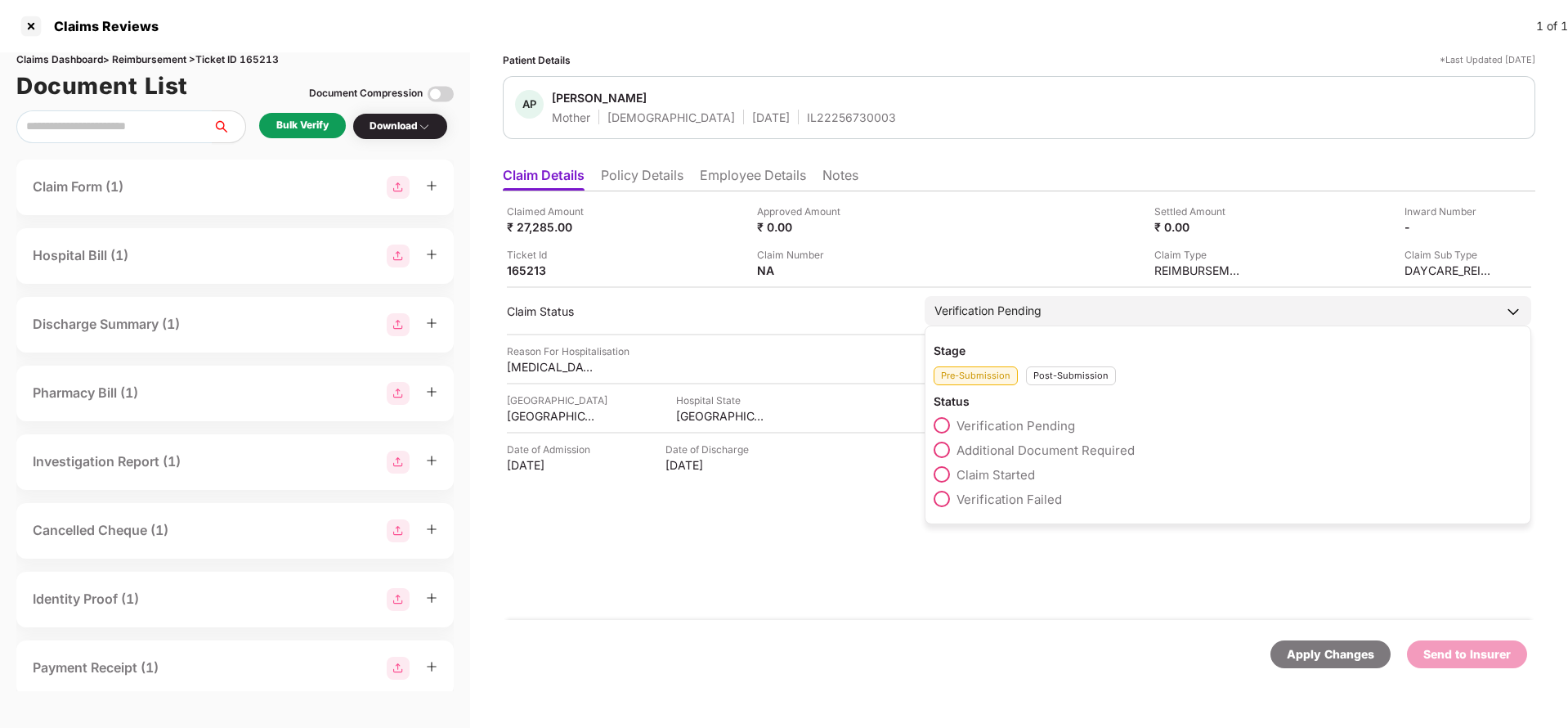
click at [999, 470] on span "Claim Started" at bounding box center [995, 474] width 78 height 15
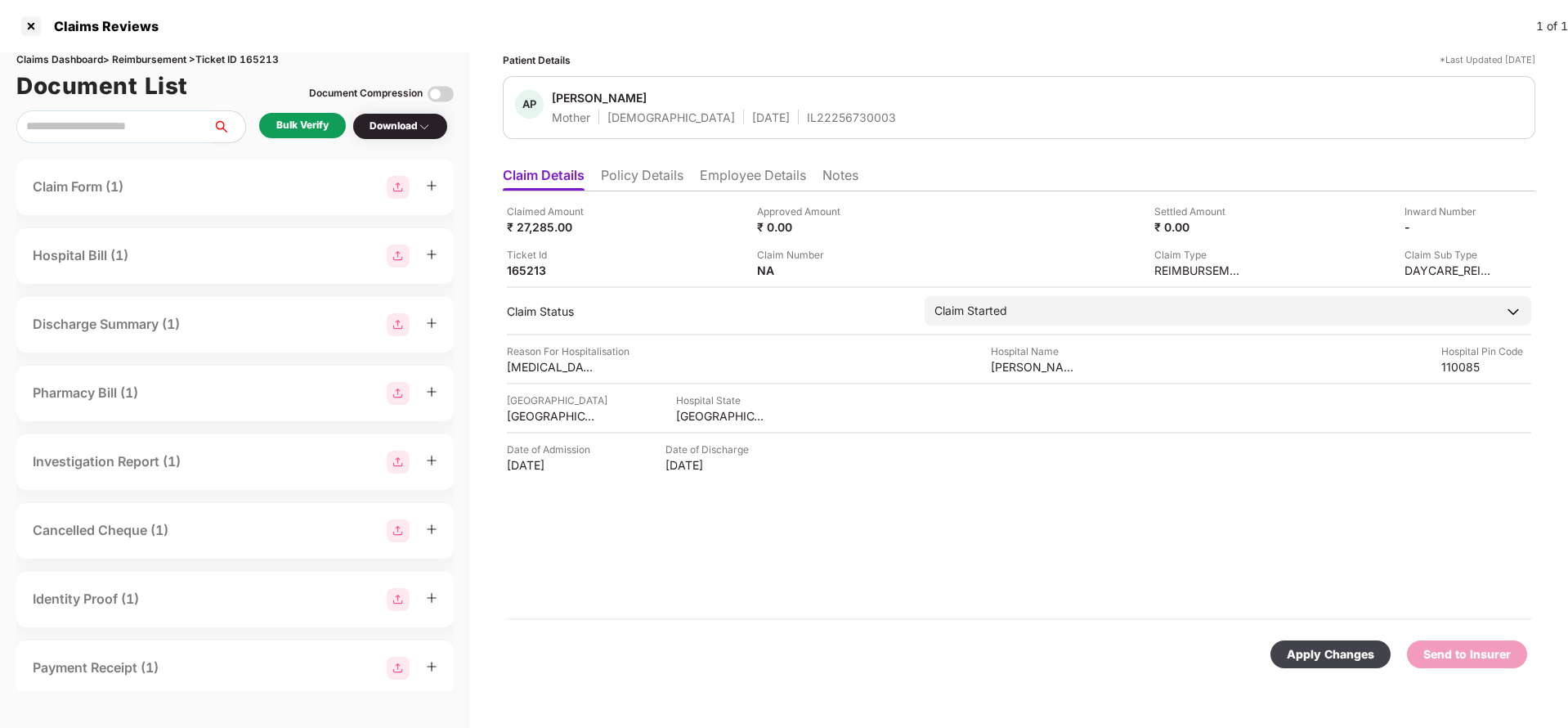
click at [1322, 659] on div "Apply Changes" at bounding box center [1330, 654] width 88 height 18
click at [631, 176] on li "Policy Details" at bounding box center [642, 179] width 83 height 24
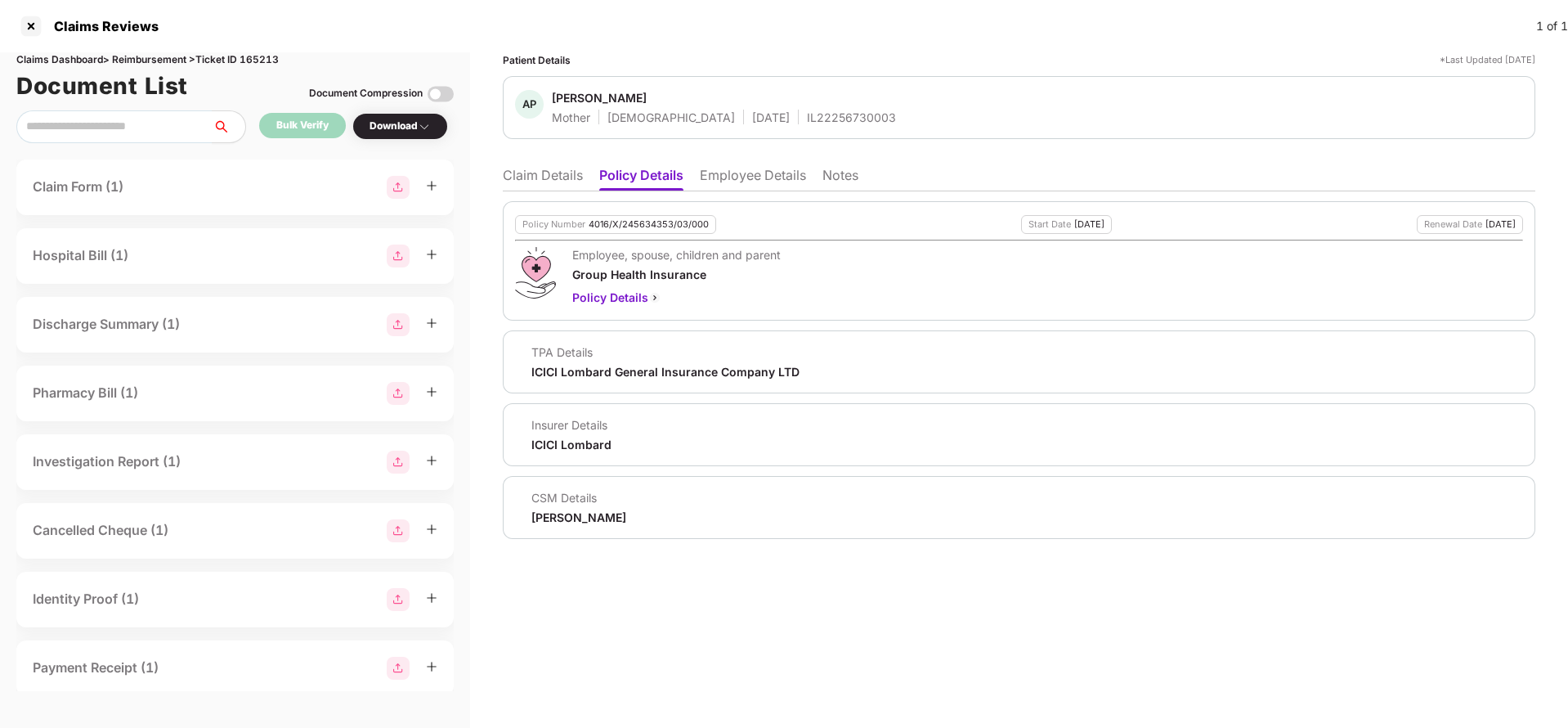
click at [691, 175] on ul "Claim Details Policy Details Employee Details Notes" at bounding box center [1019, 175] width 1033 height 32
click at [718, 175] on li "Employee Details" at bounding box center [753, 179] width 106 height 24
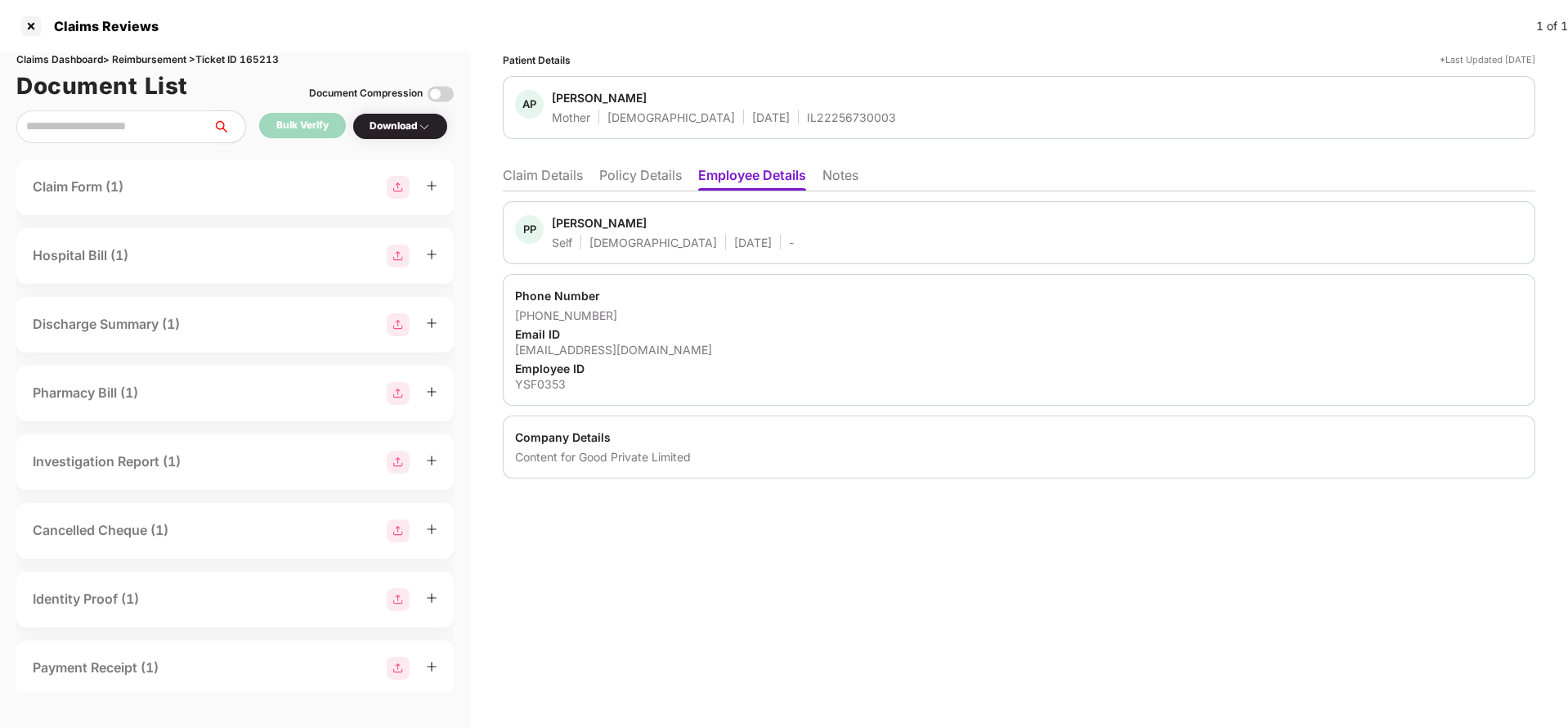
click at [525, 173] on li "Claim Details" at bounding box center [543, 179] width 80 height 24
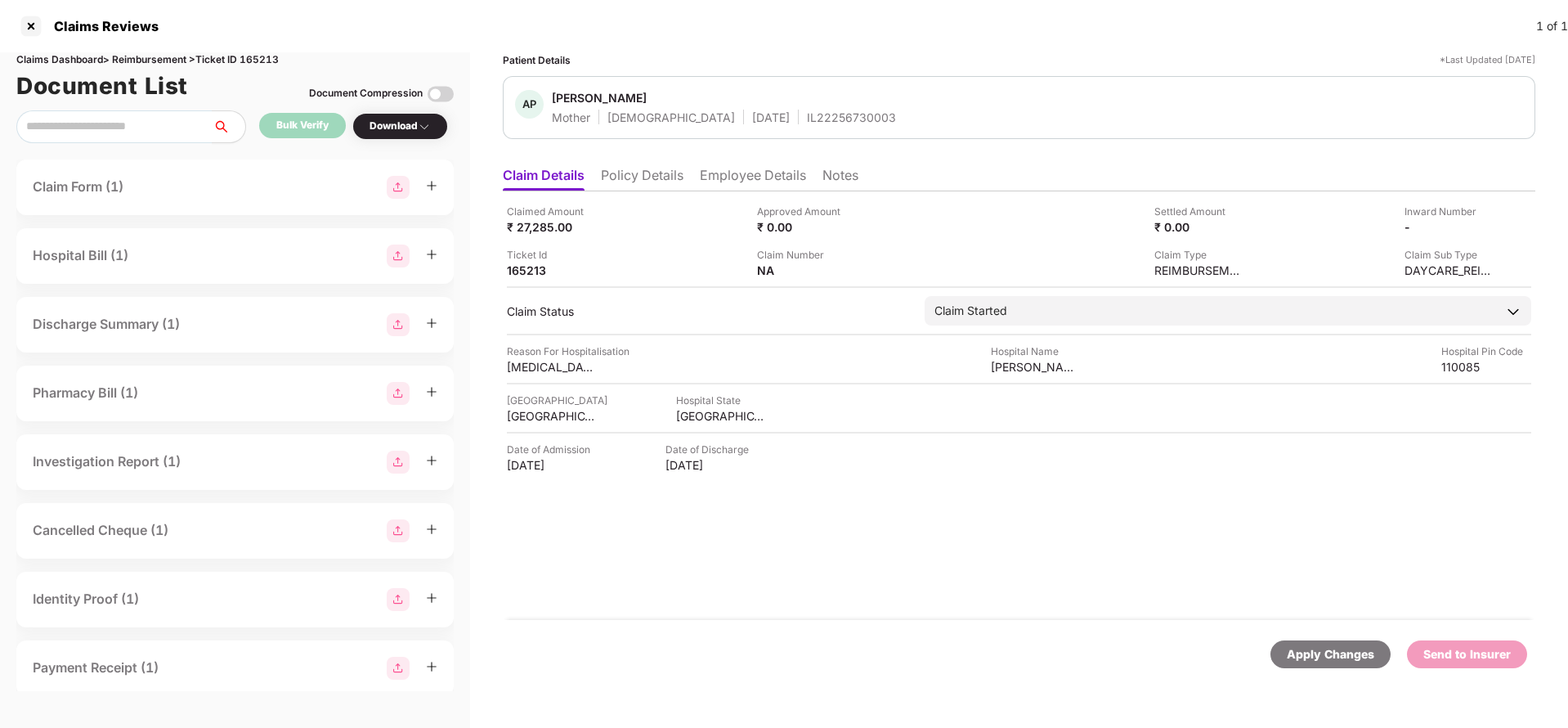
click at [771, 177] on li "Employee Details" at bounding box center [753, 179] width 106 height 24
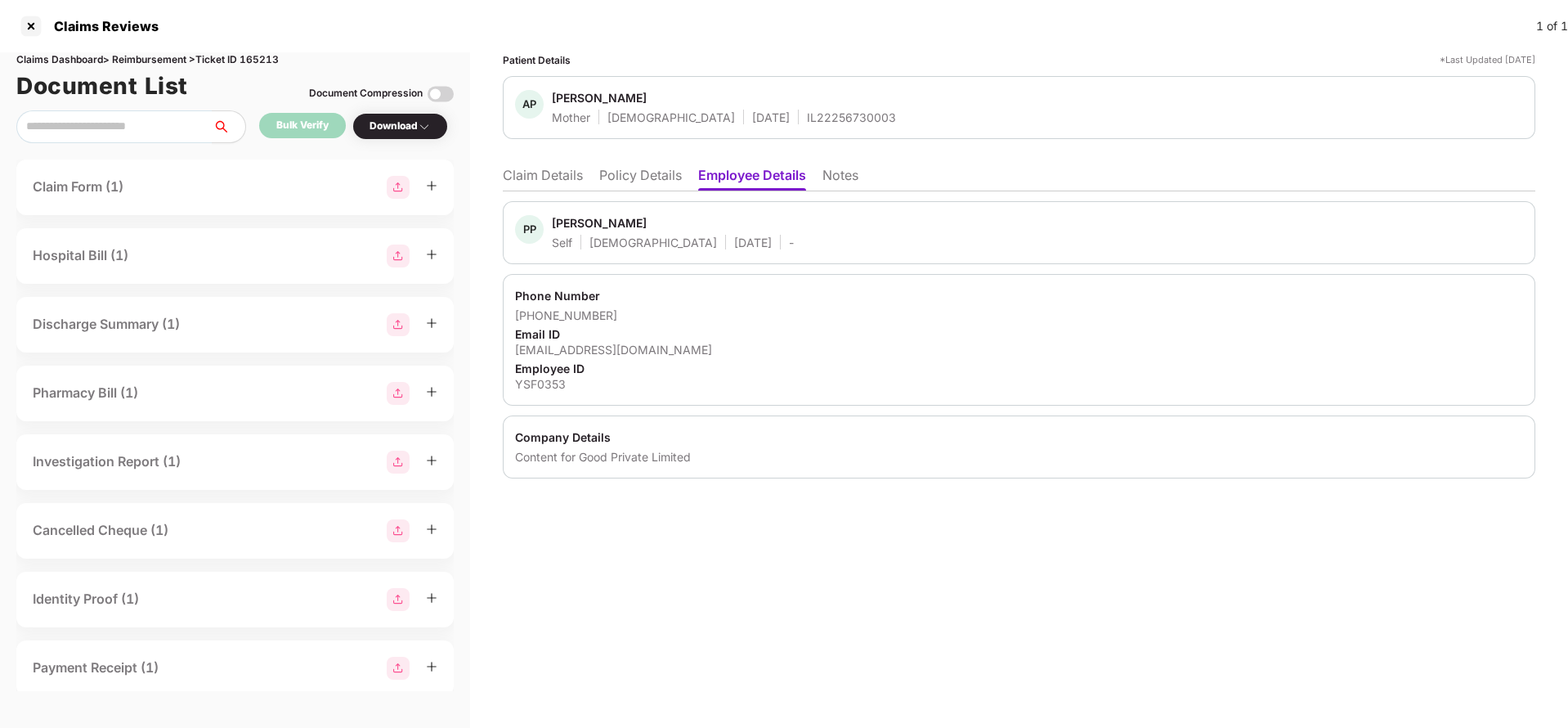
click at [666, 181] on li "Policy Details" at bounding box center [640, 179] width 83 height 24
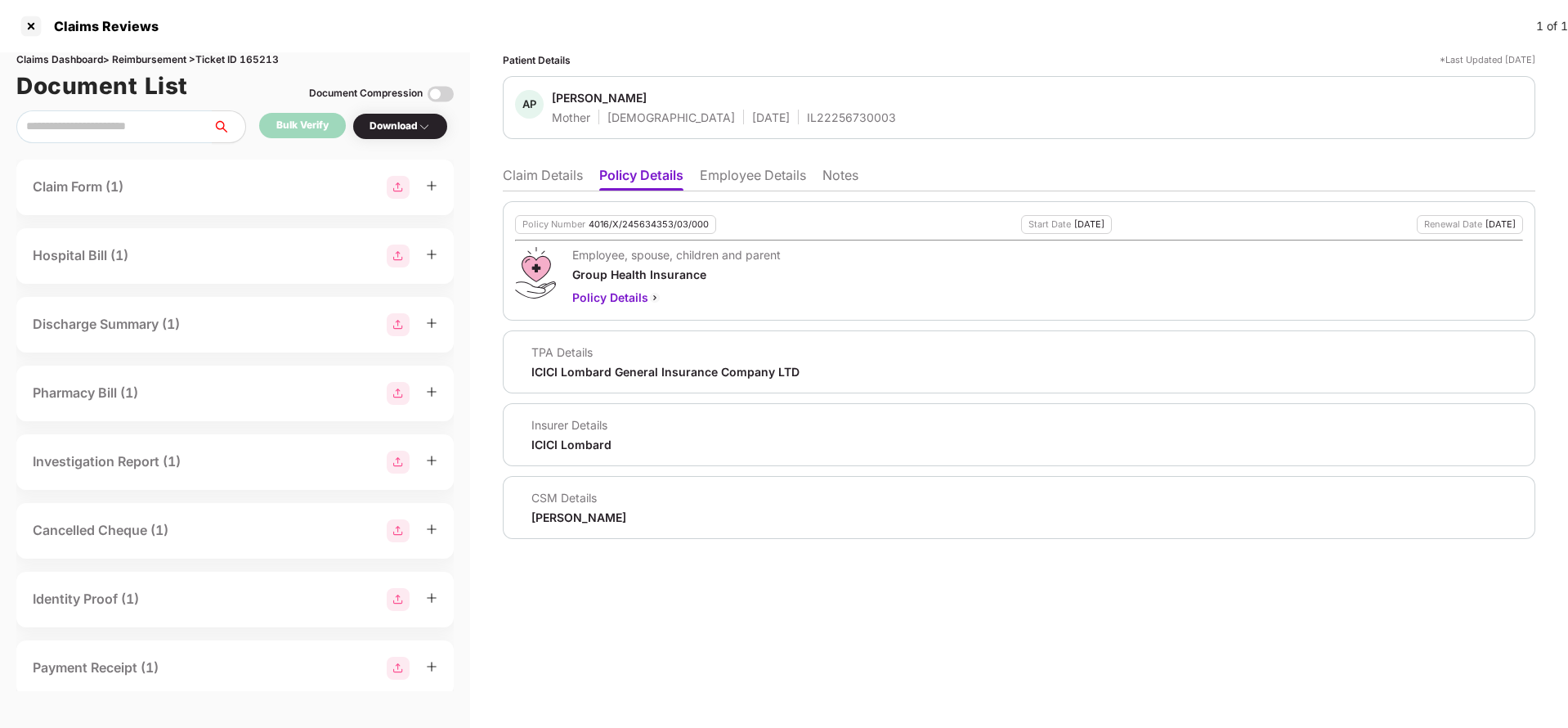
click at [569, 510] on div "CSM Details [PERSON_NAME]" at bounding box center [570, 507] width 112 height 35
click at [563, 538] on div "CSM Details [PERSON_NAME]" at bounding box center [1019, 507] width 1033 height 63
click at [569, 519] on div "[PERSON_NAME]" at bounding box center [578, 517] width 94 height 15
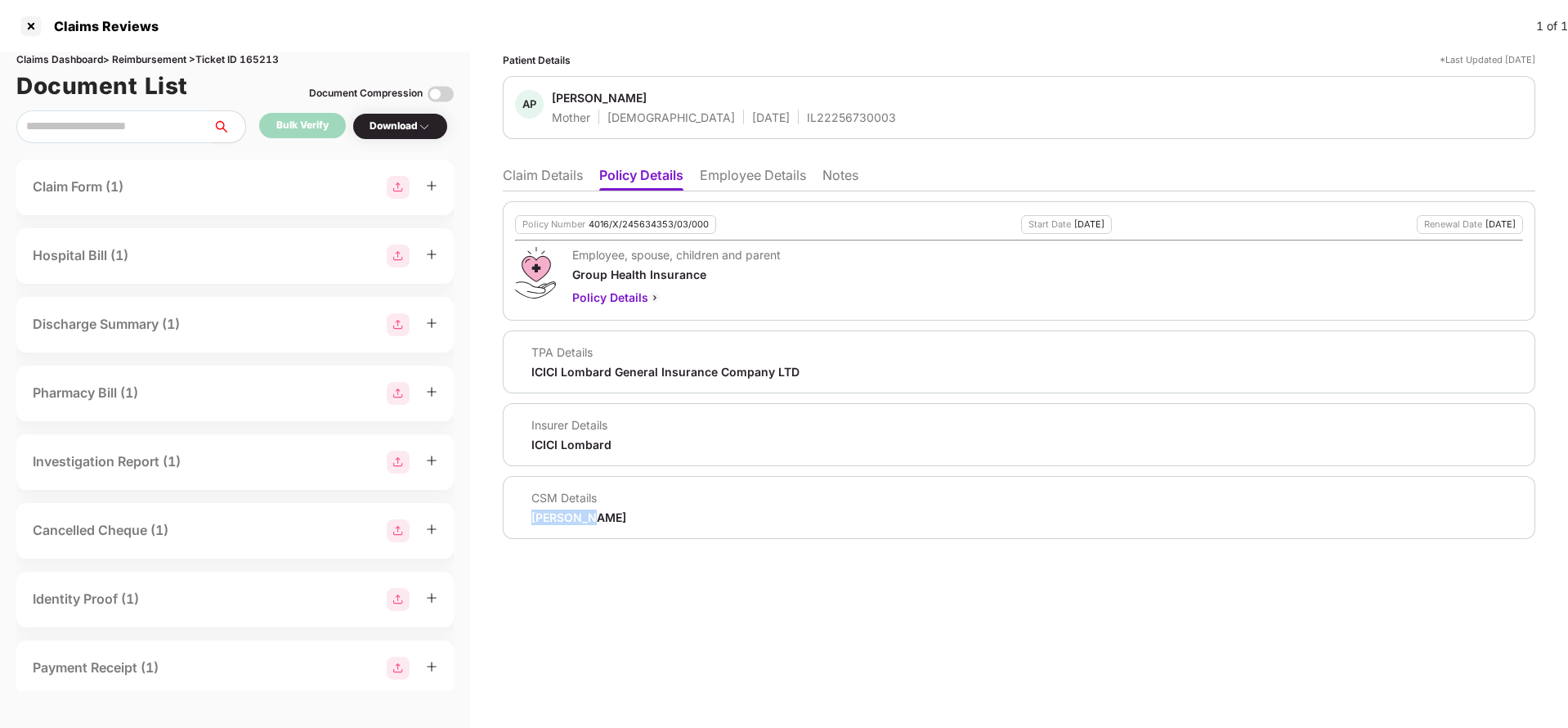
copy div "[PERSON_NAME]"
click at [753, 185] on li "Employee Details" at bounding box center [753, 179] width 106 height 24
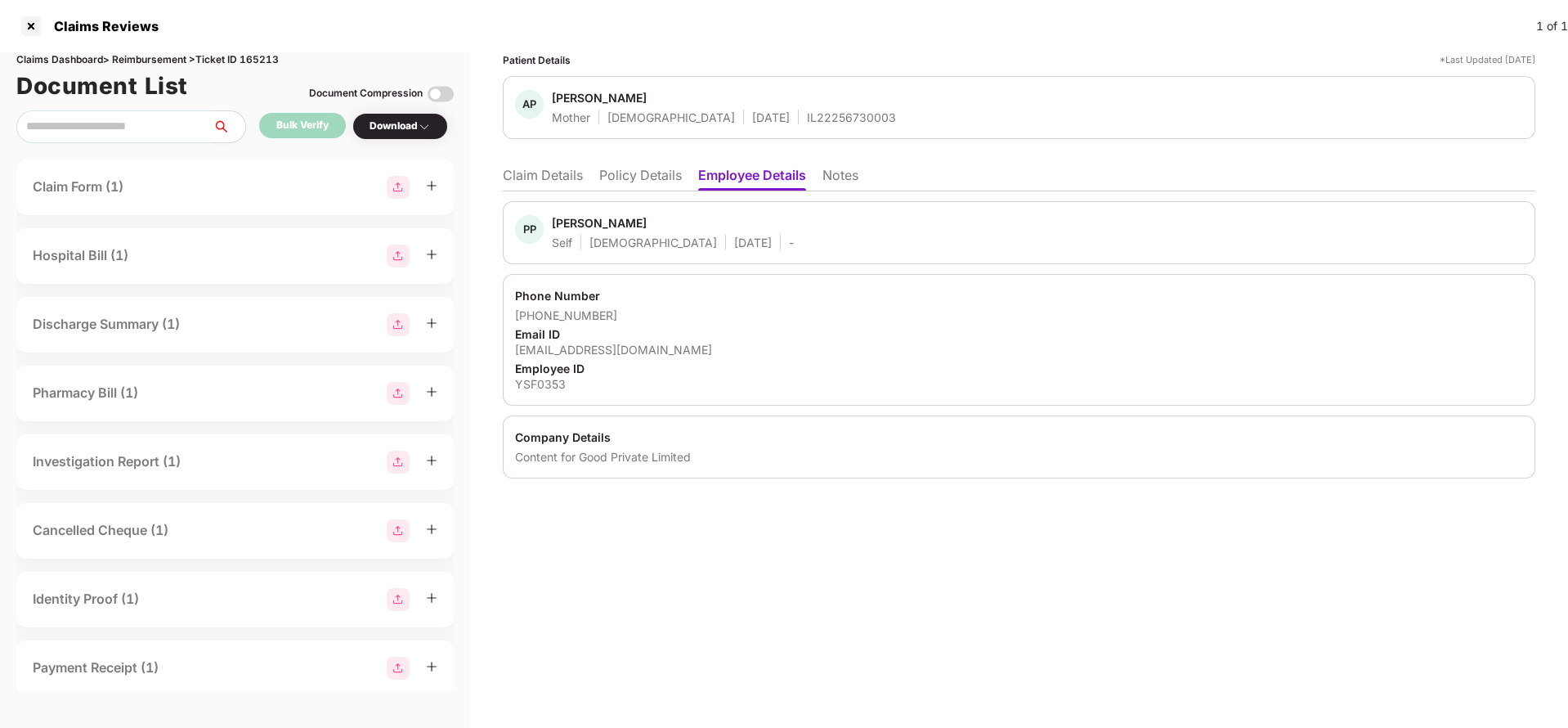
click at [529, 186] on li "Claim Details" at bounding box center [543, 179] width 80 height 24
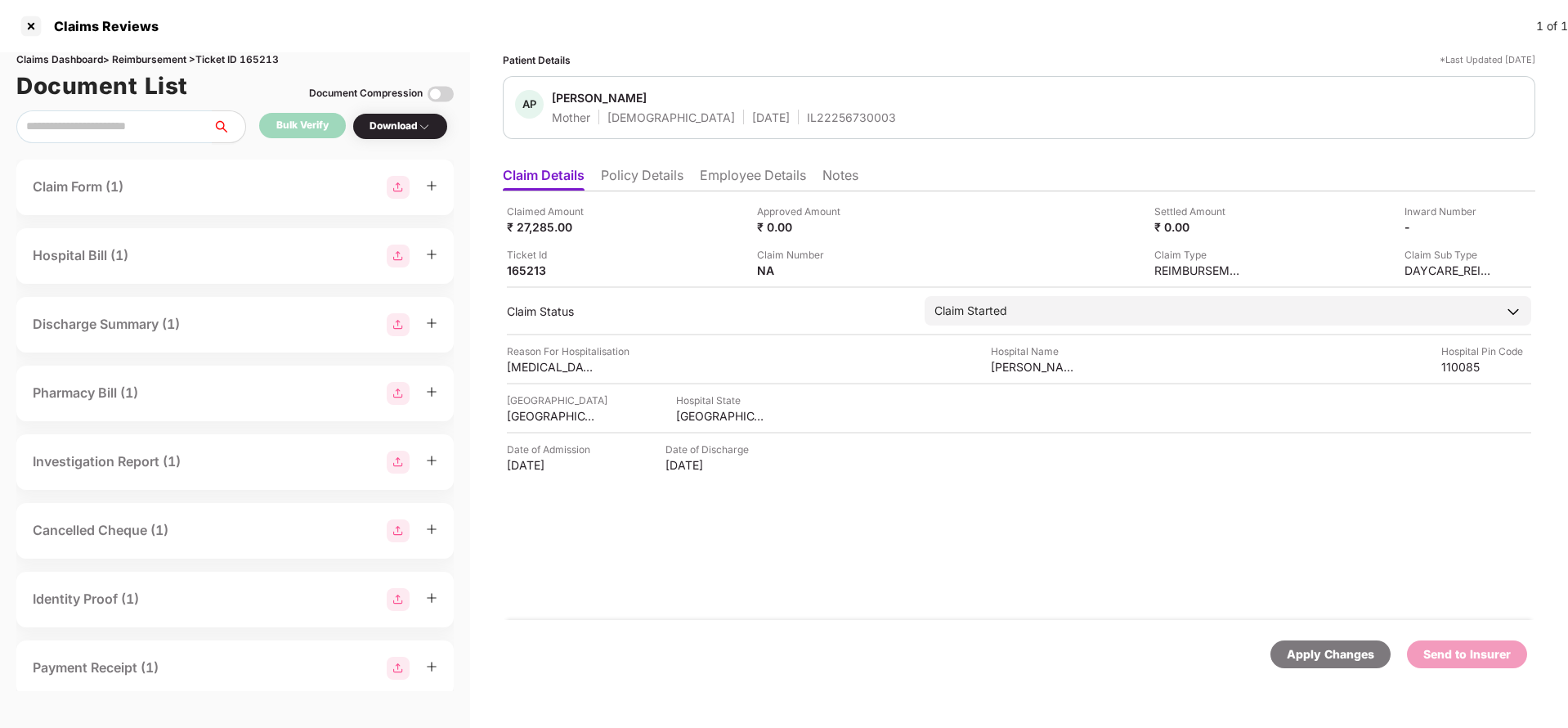
click at [1308, 661] on div "Apply Changes" at bounding box center [1330, 654] width 88 height 18
click at [270, 61] on div "Claims Dashboard > Reimbursement > Ticket ID 165213" at bounding box center [235, 60] width 438 height 15
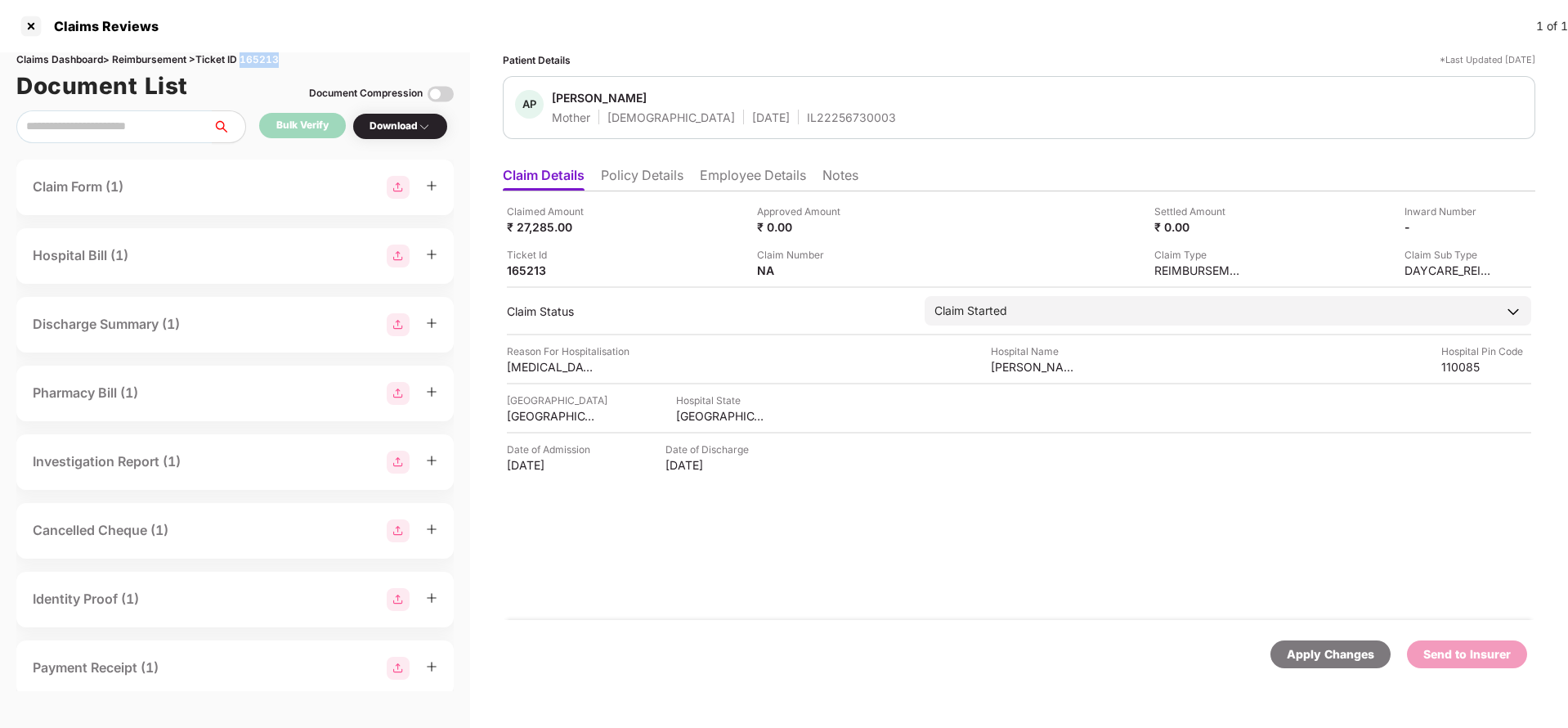
click at [270, 61] on div "Claims Dashboard > Reimbursement > Ticket ID 165213" at bounding box center [235, 60] width 438 height 15
copy div "165213"
